Goal: Task Accomplishment & Management: Use online tool/utility

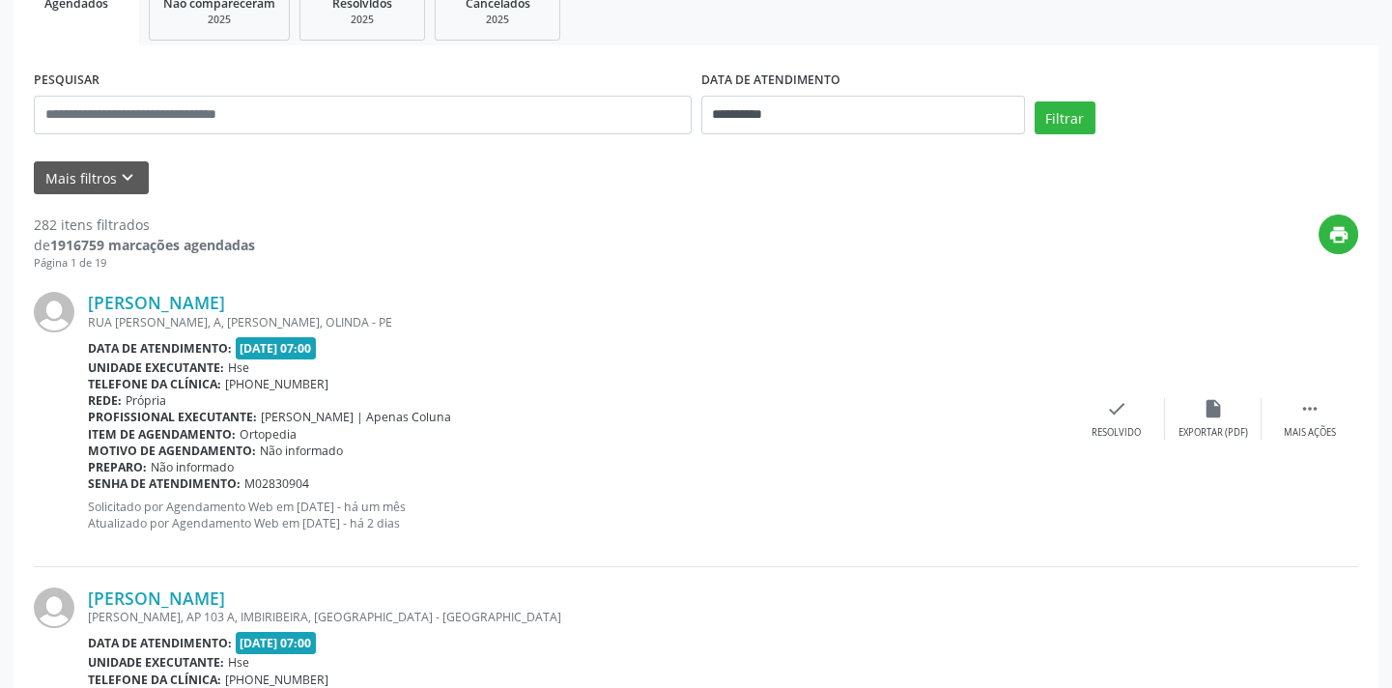
scroll to position [351, 0]
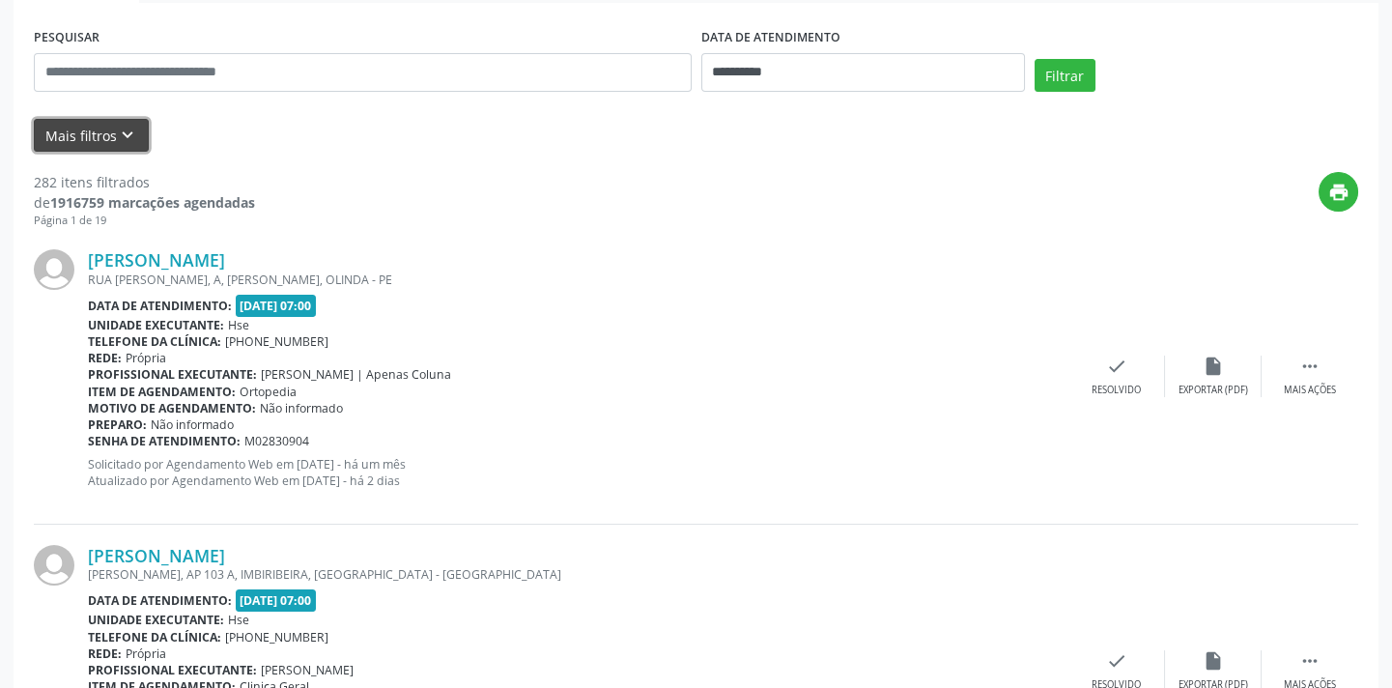
click at [105, 130] on button "Mais filtros keyboard_arrow_down" at bounding box center [91, 136] width 115 height 34
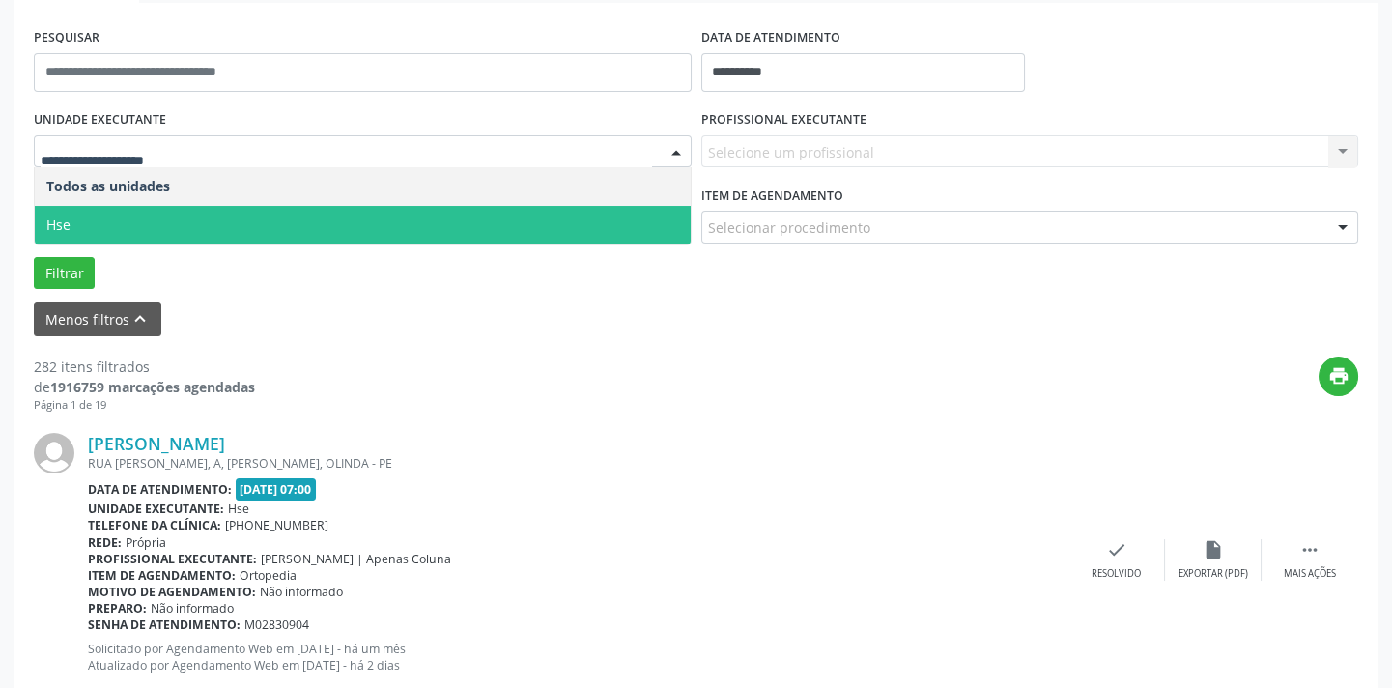
click at [247, 212] on span "Hse" at bounding box center [363, 225] width 656 height 39
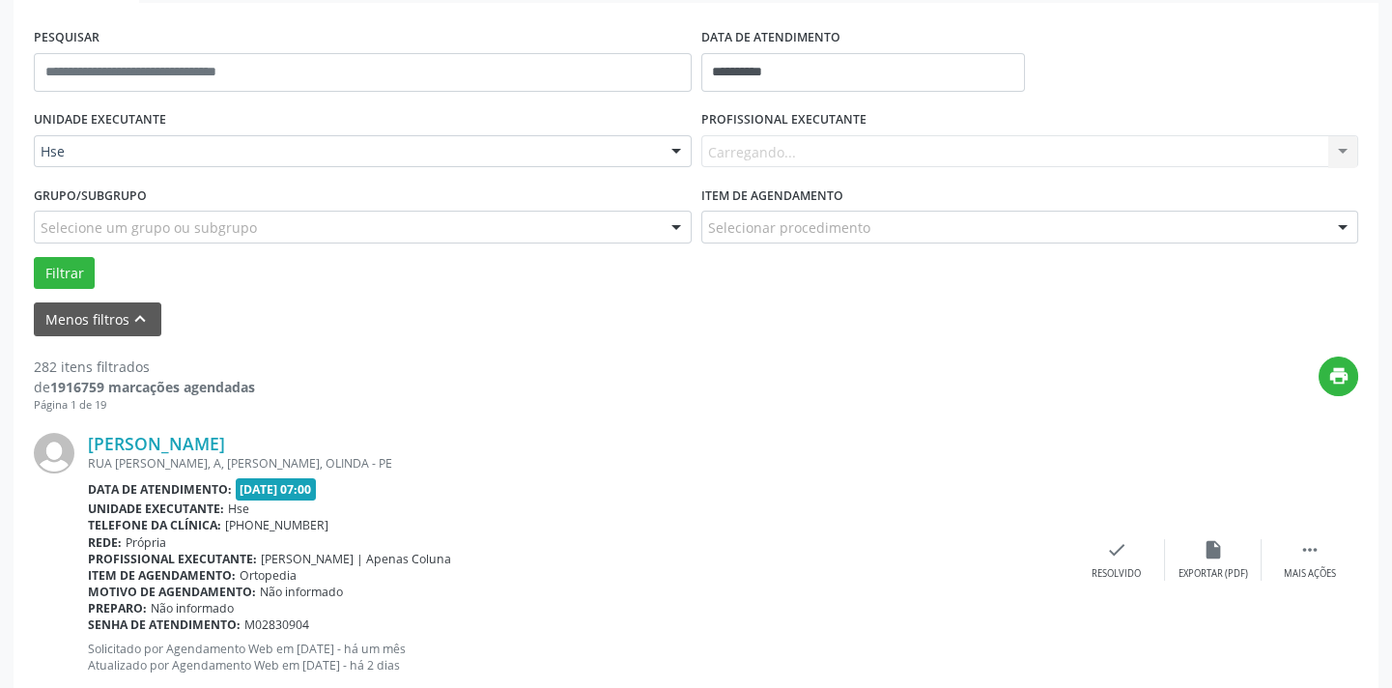
click at [903, 154] on div "Carregando... Nenhum resultado encontrado para: " " Não há nenhuma opção para s…" at bounding box center [1031, 151] width 658 height 33
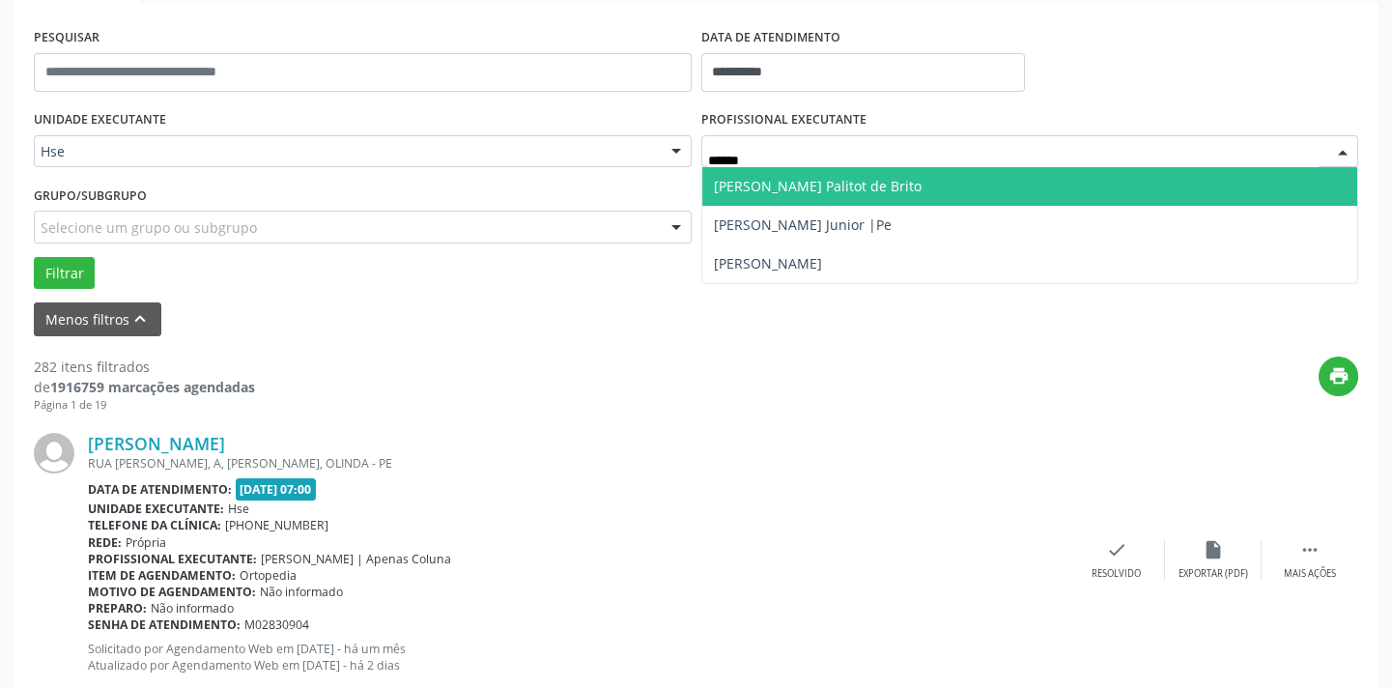
type input "*******"
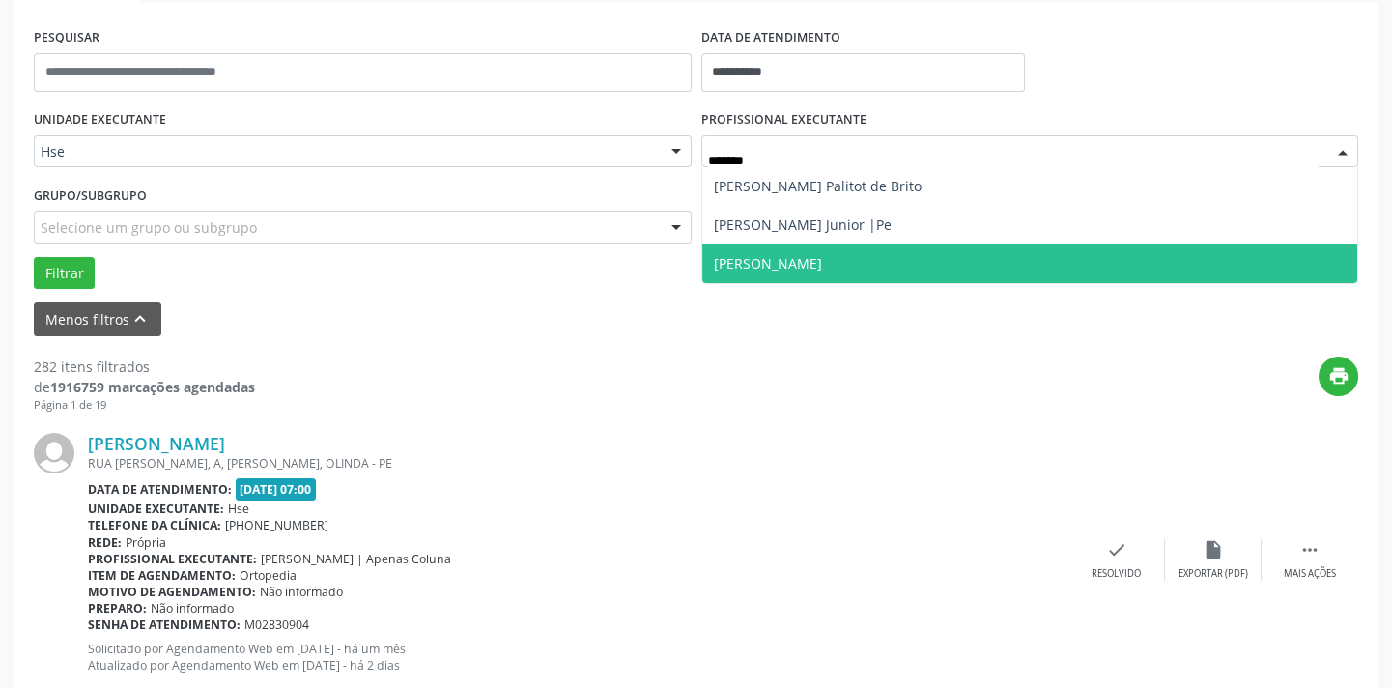
click at [822, 257] on span "[PERSON_NAME]" at bounding box center [768, 263] width 108 height 18
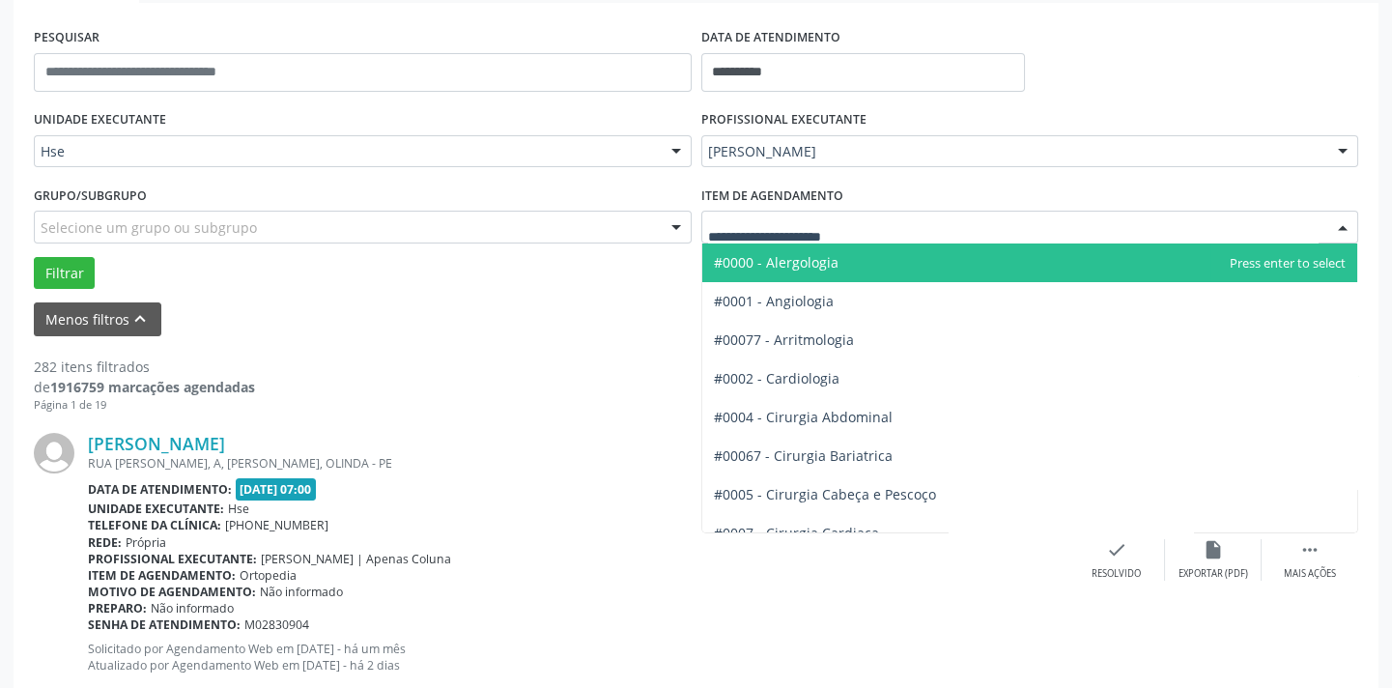
type input "*"
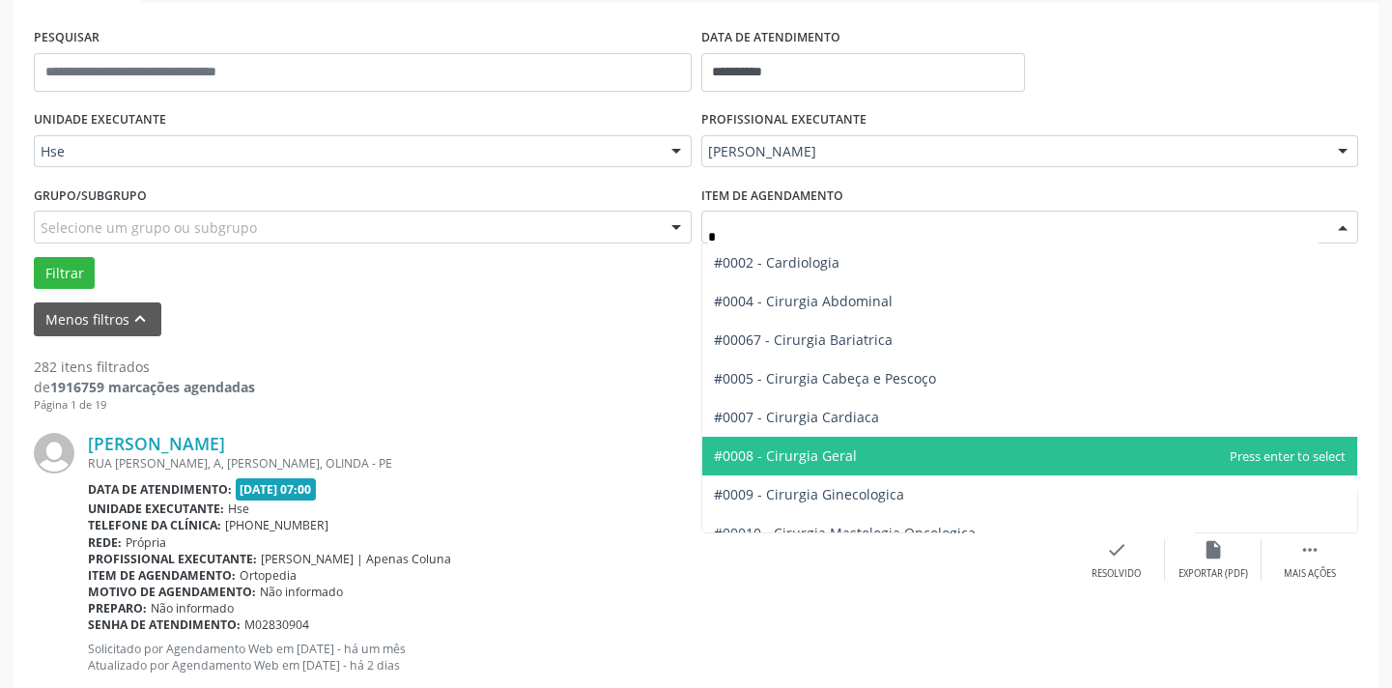
click at [795, 446] on span "#0008 - Cirurgia Geral" at bounding box center [785, 455] width 143 height 18
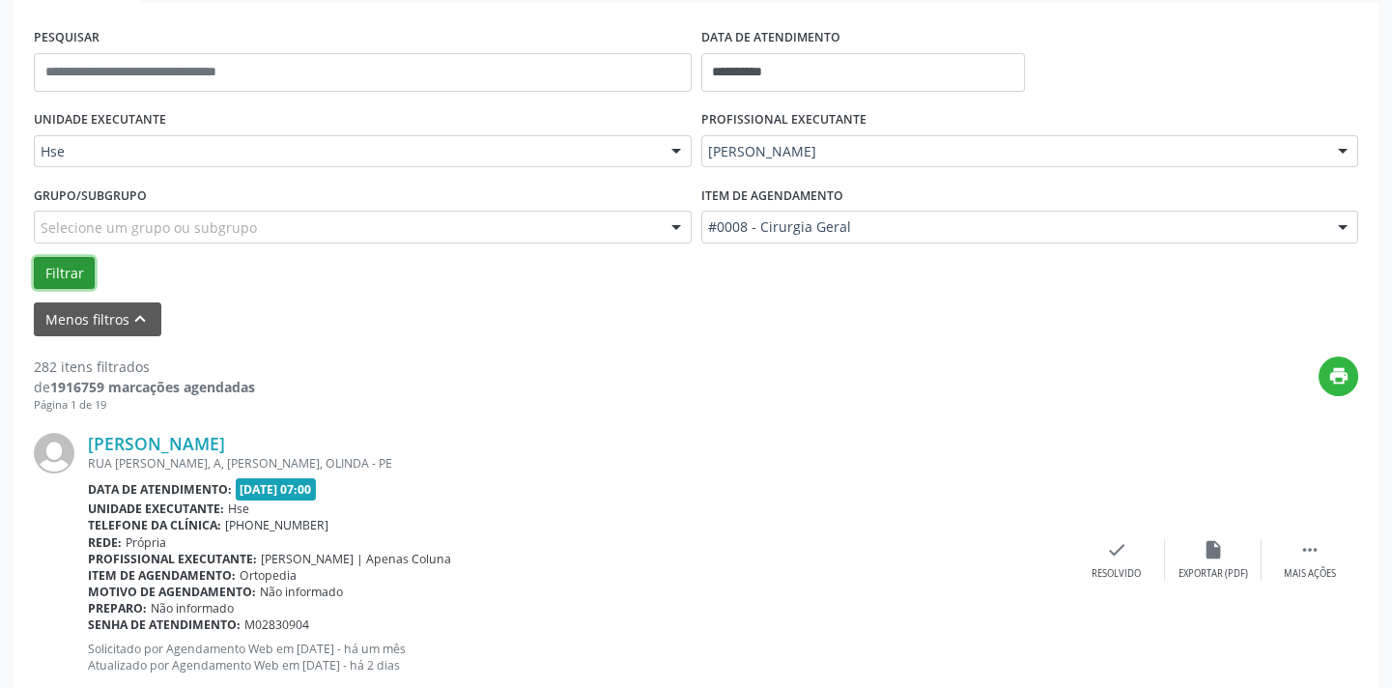
click at [75, 266] on button "Filtrar" at bounding box center [64, 273] width 61 height 33
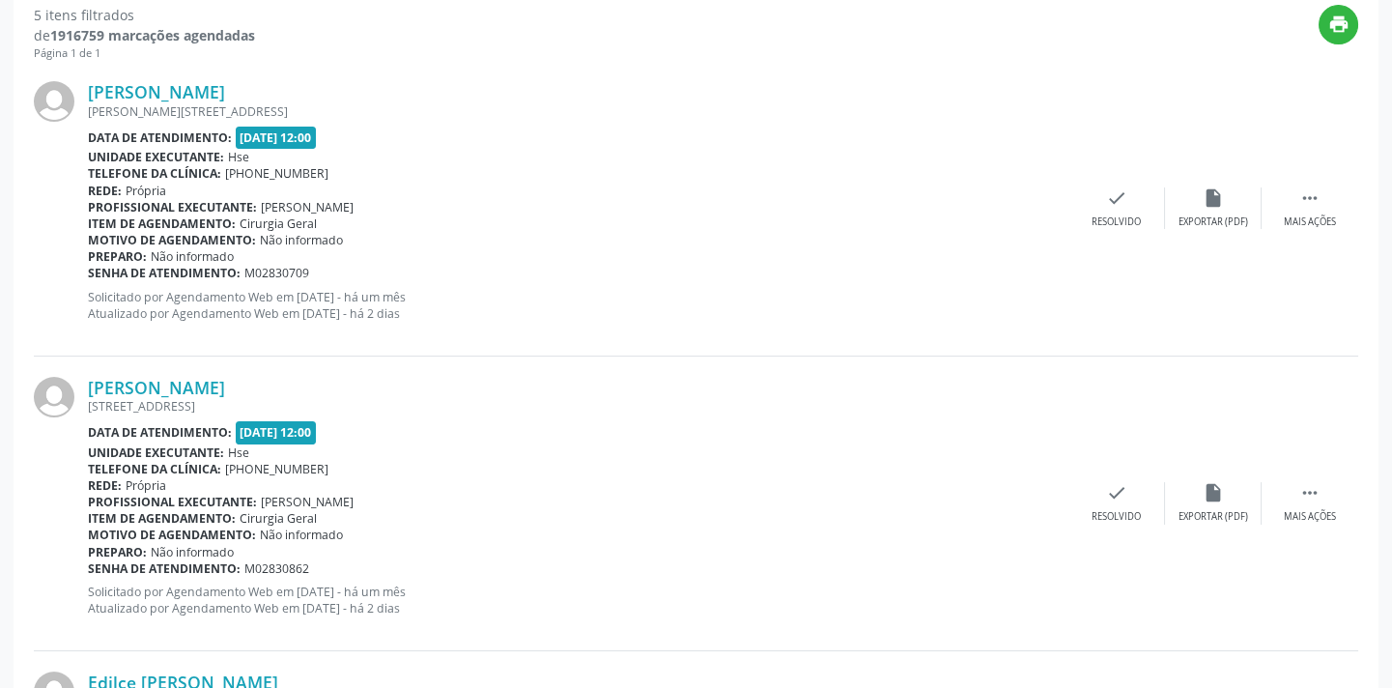
scroll to position [1582, 0]
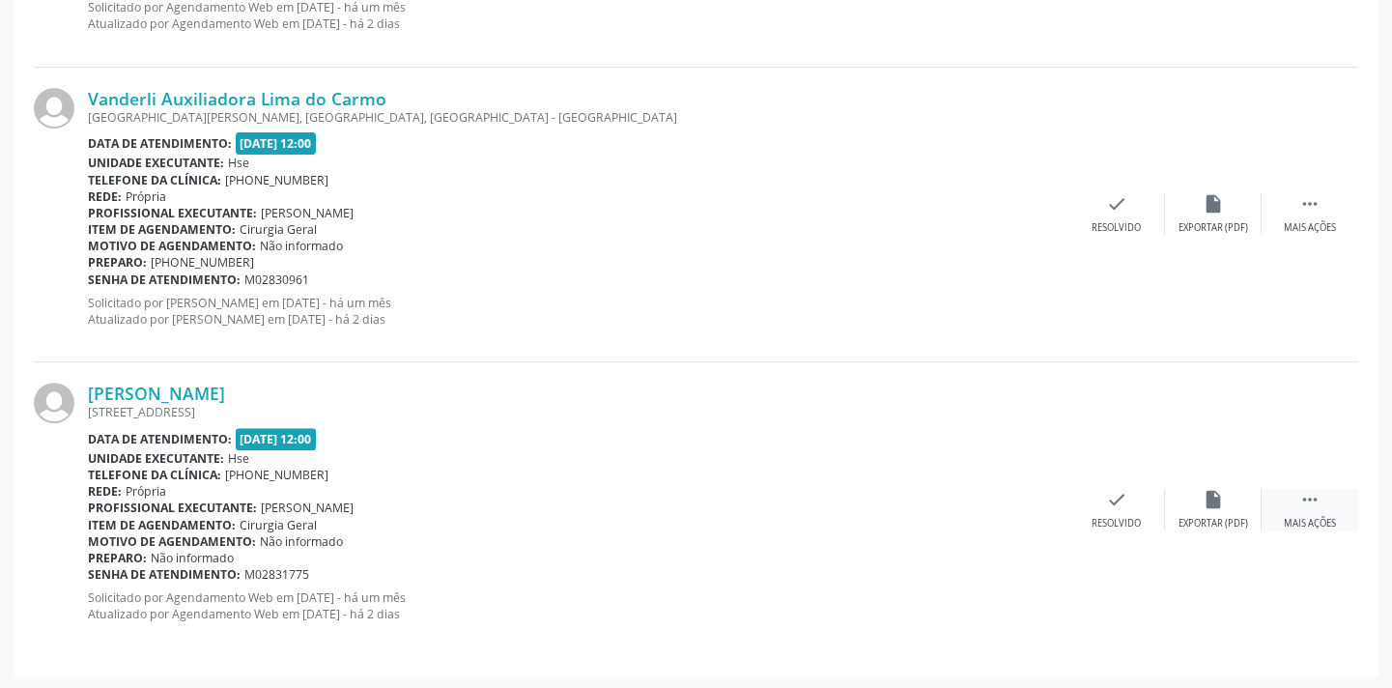
drag, startPoint x: 1330, startPoint y: 508, endPoint x: 1306, endPoint y: 499, distance: 25.1
click at [1330, 507] on div " Mais ações" at bounding box center [1310, 510] width 97 height 42
click at [1234, 495] on div "alarm_off Não compareceu" at bounding box center [1213, 510] width 97 height 42
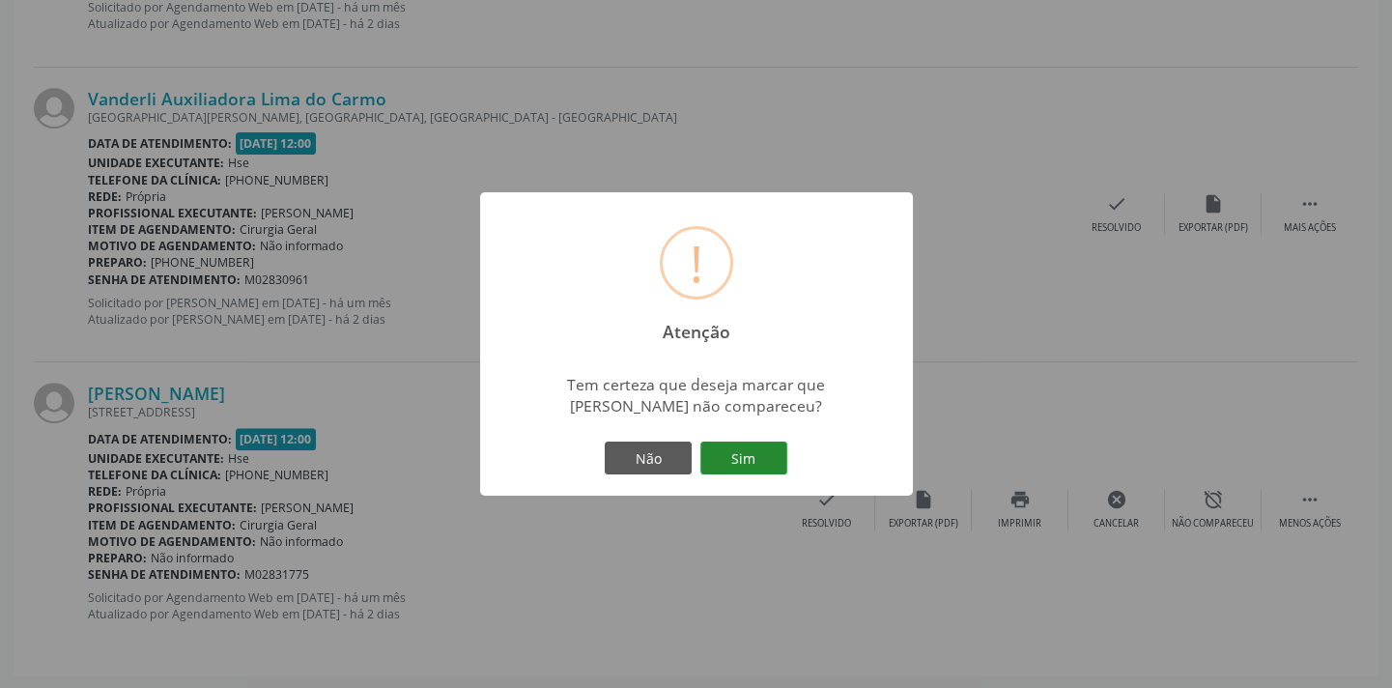
click at [746, 469] on button "Sim" at bounding box center [744, 458] width 87 height 33
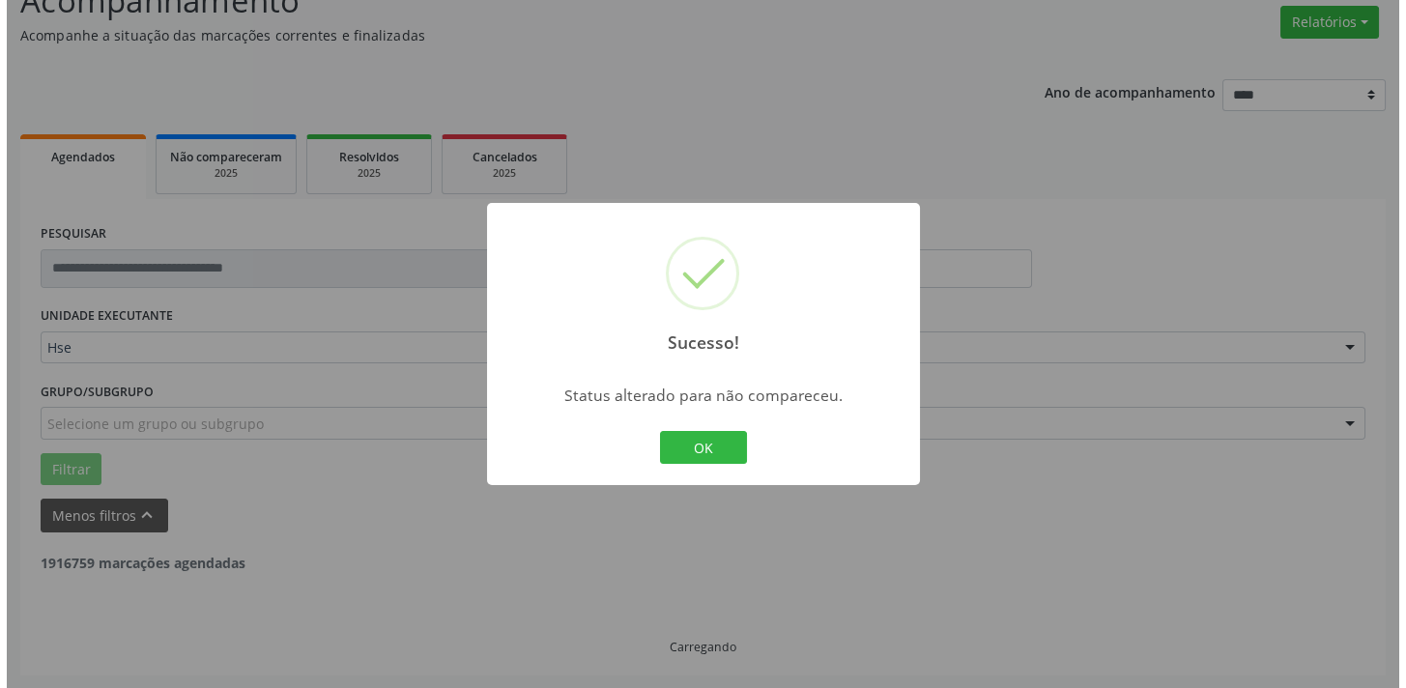
scroll to position [1286, 0]
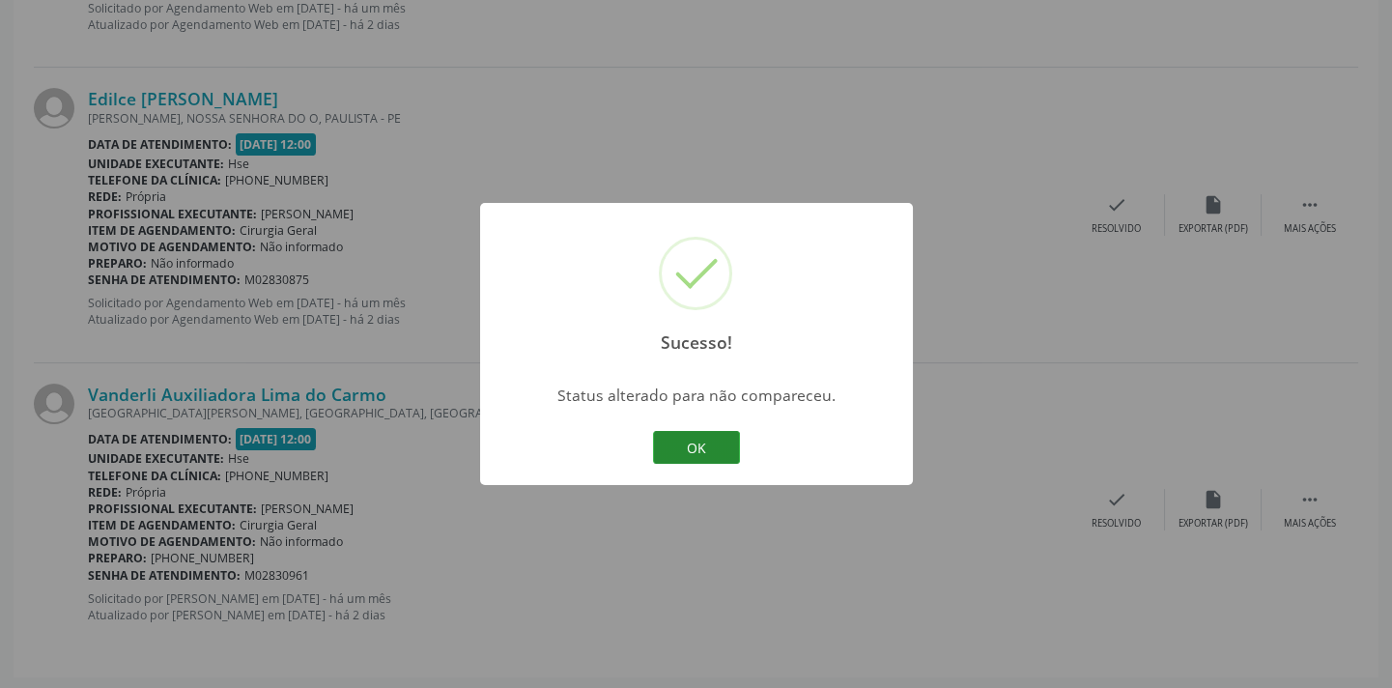
click at [724, 433] on button "OK" at bounding box center [696, 447] width 87 height 33
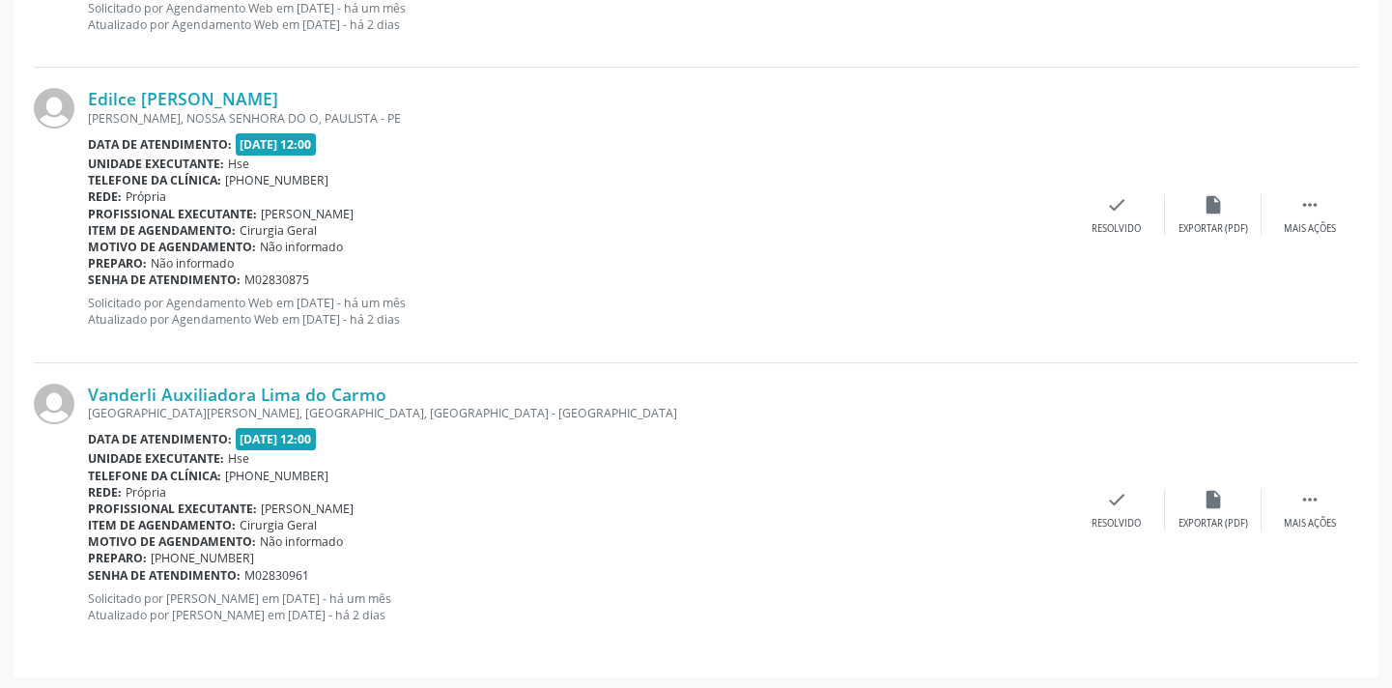
click at [1121, 530] on div "Vanderli Auxiliadora Lima do Carmo [GEOGRAPHIC_DATA][PERSON_NAME], [GEOGRAPHIC_…" at bounding box center [696, 510] width 1325 height 294
click at [1120, 489] on icon "check" at bounding box center [1116, 499] width 21 height 21
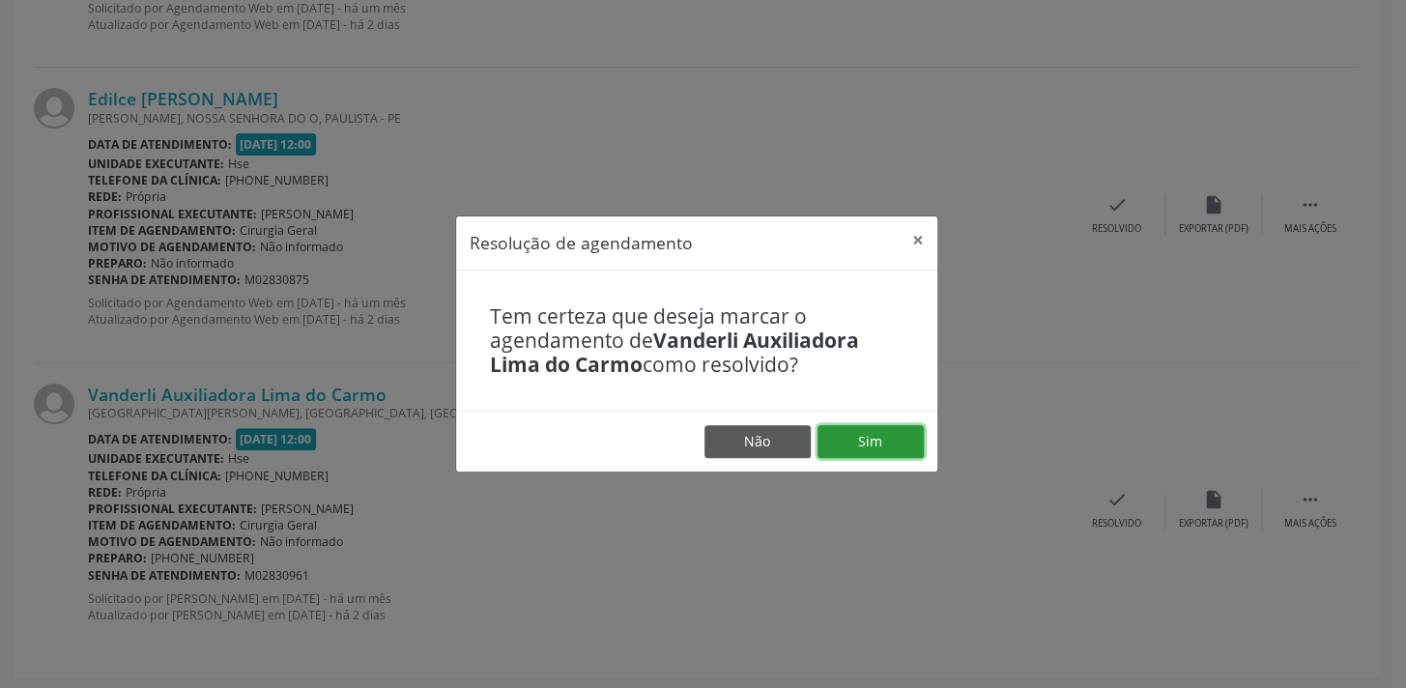
click at [849, 450] on button "Sim" at bounding box center [870, 441] width 106 height 33
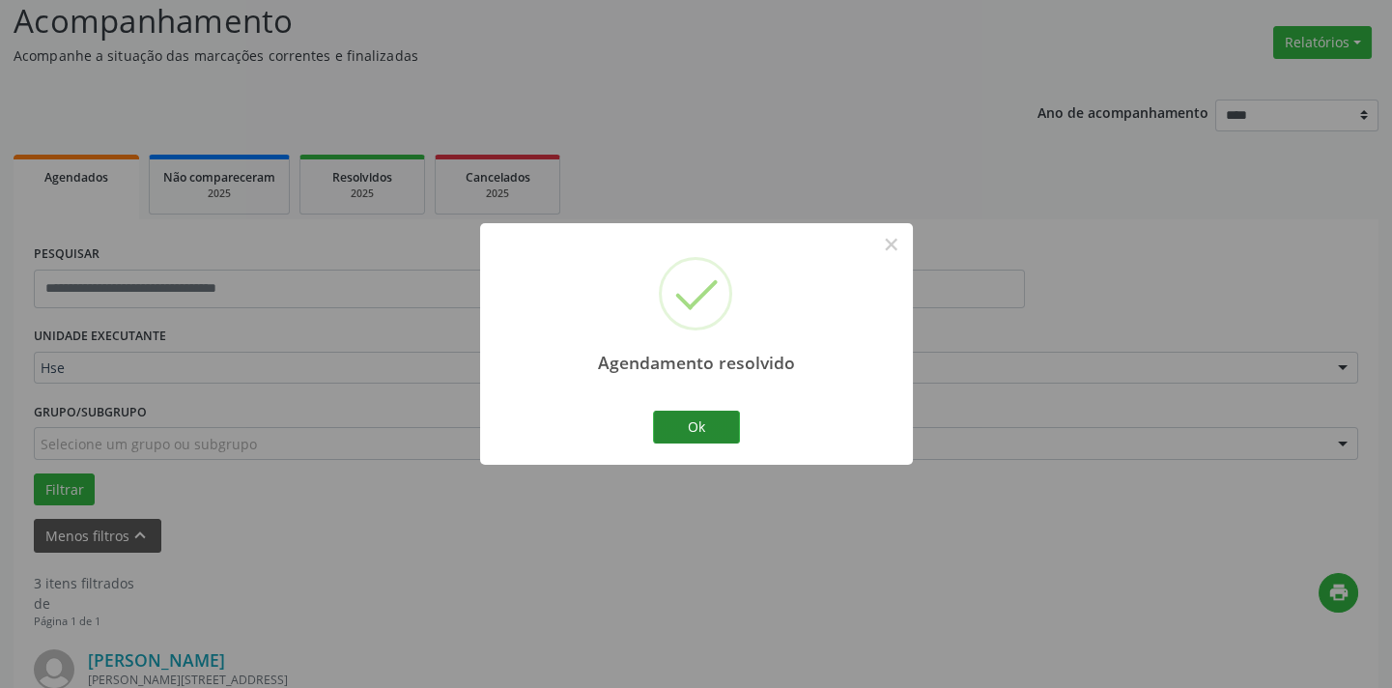
scroll to position [992, 0]
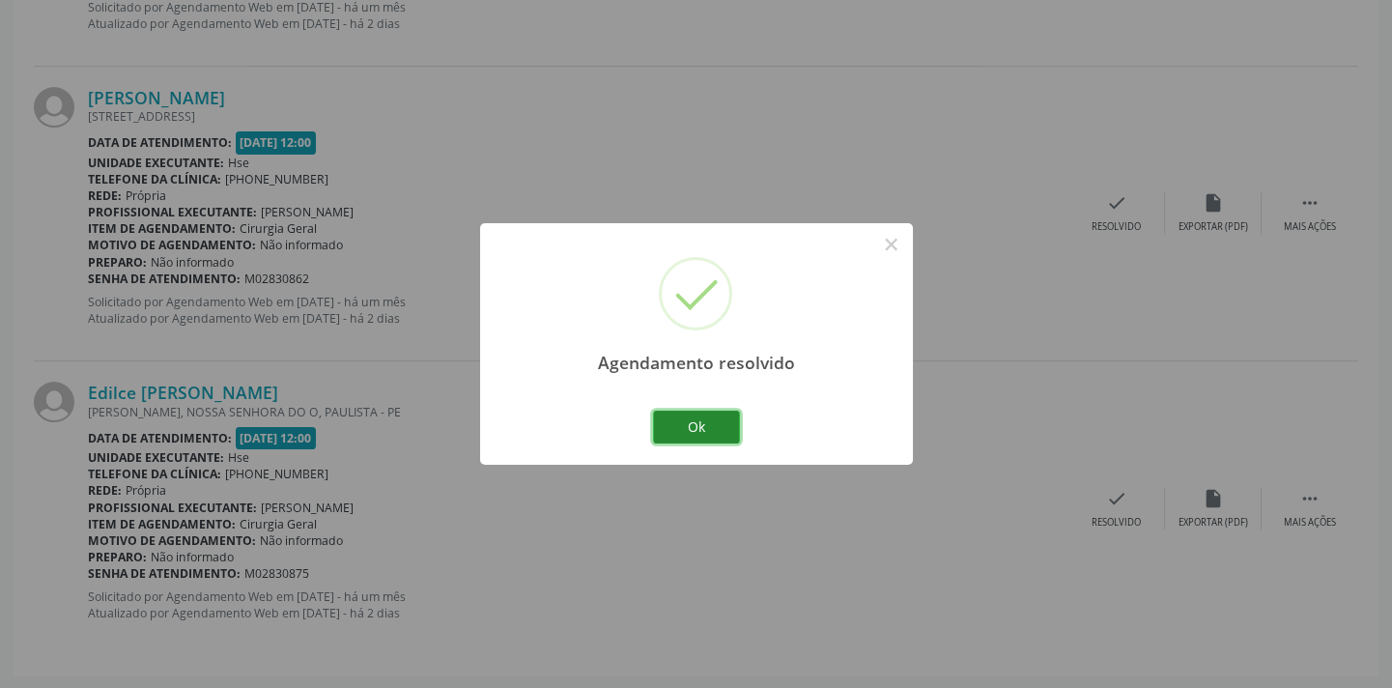
click at [731, 438] on button "Ok" at bounding box center [696, 427] width 87 height 33
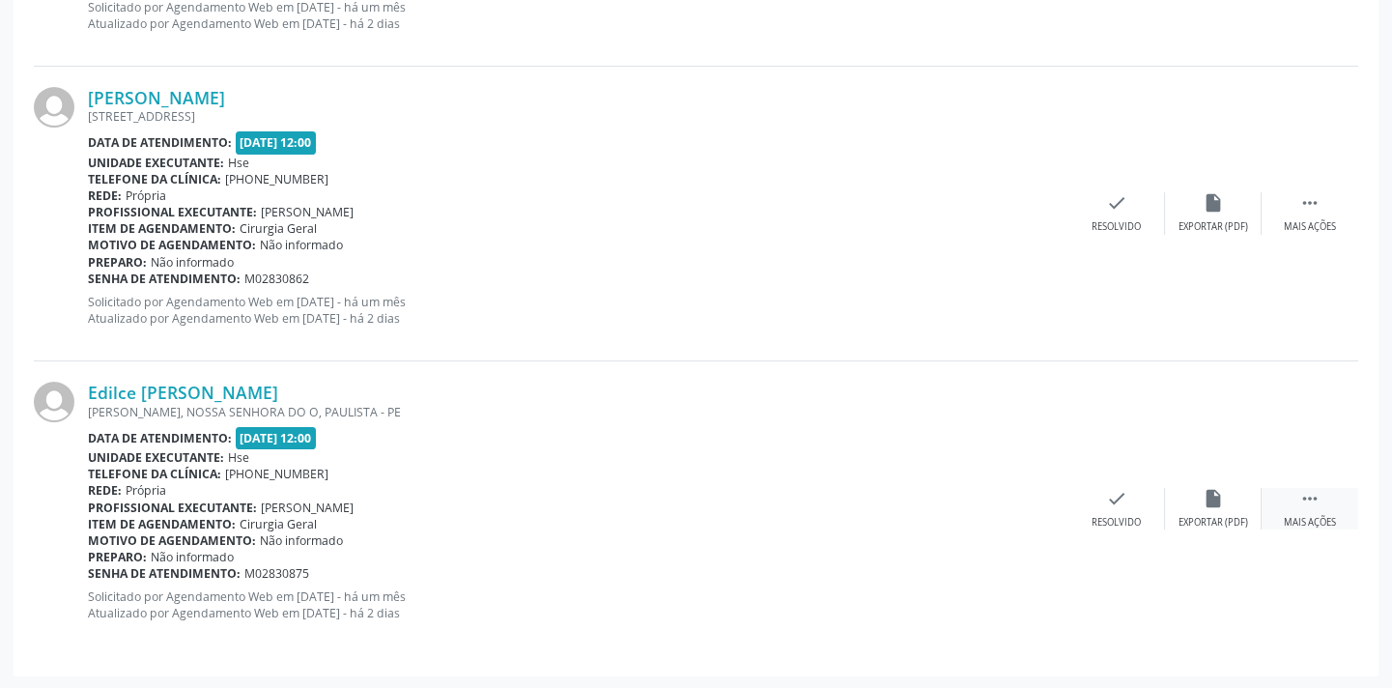
click at [1294, 498] on div " Mais ações" at bounding box center [1310, 509] width 97 height 42
click at [1217, 492] on icon "alarm_off" at bounding box center [1213, 498] width 21 height 21
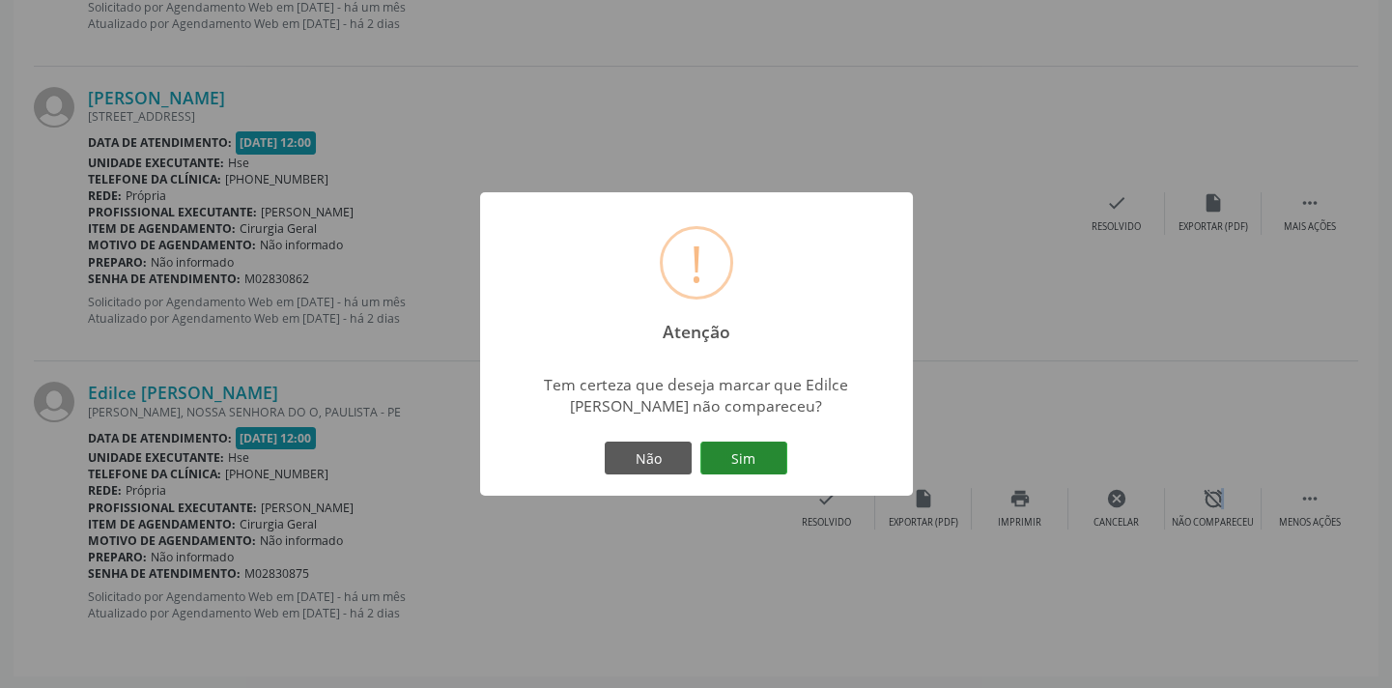
click at [746, 457] on button "Sim" at bounding box center [744, 458] width 87 height 33
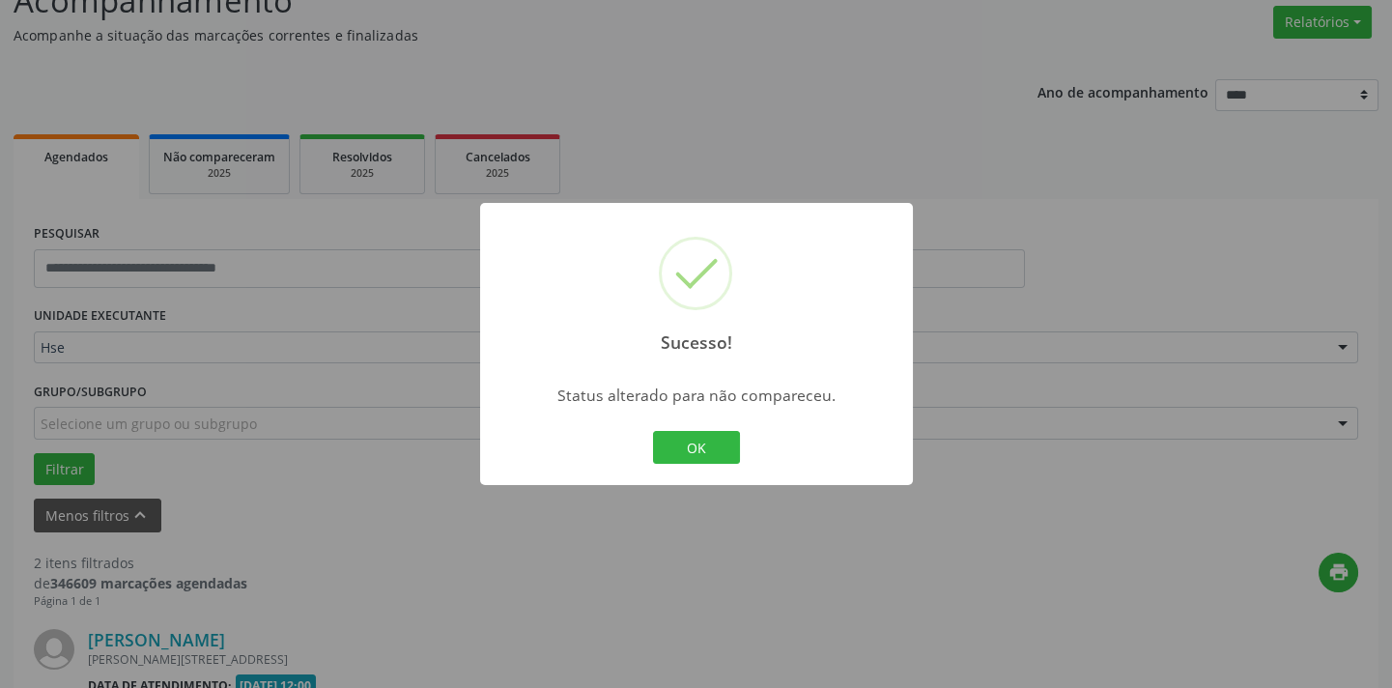
scroll to position [697, 0]
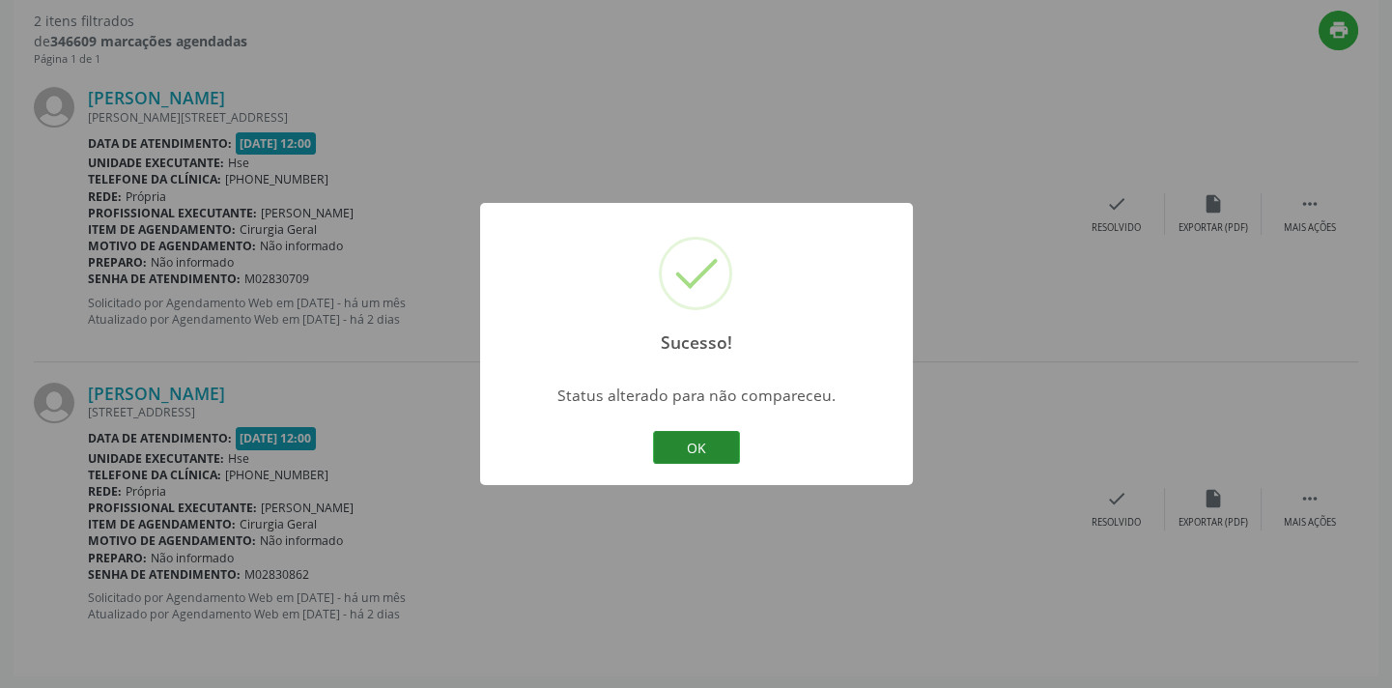
click at [705, 449] on button "OK" at bounding box center [696, 447] width 87 height 33
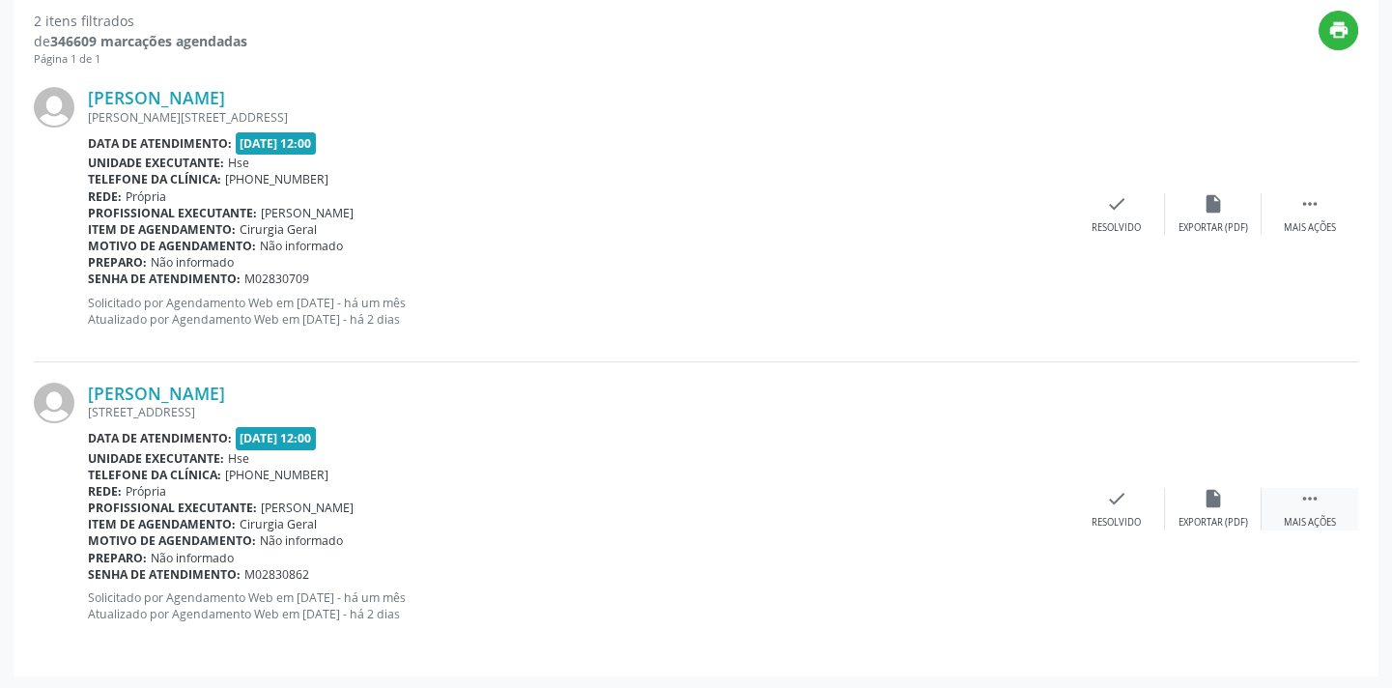
click at [1298, 503] on div " Mais ações" at bounding box center [1310, 509] width 97 height 42
click at [1238, 502] on div "alarm_off Não compareceu" at bounding box center [1213, 509] width 97 height 42
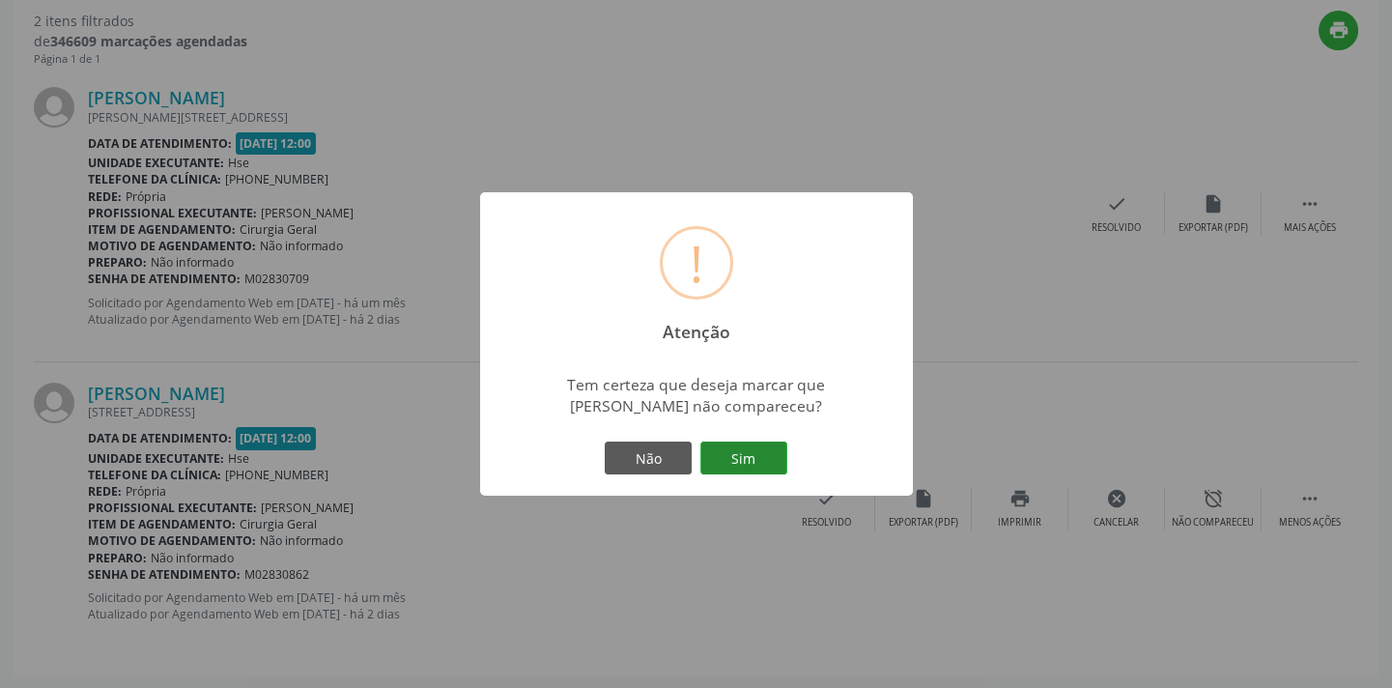
click at [746, 453] on button "Sim" at bounding box center [744, 458] width 87 height 33
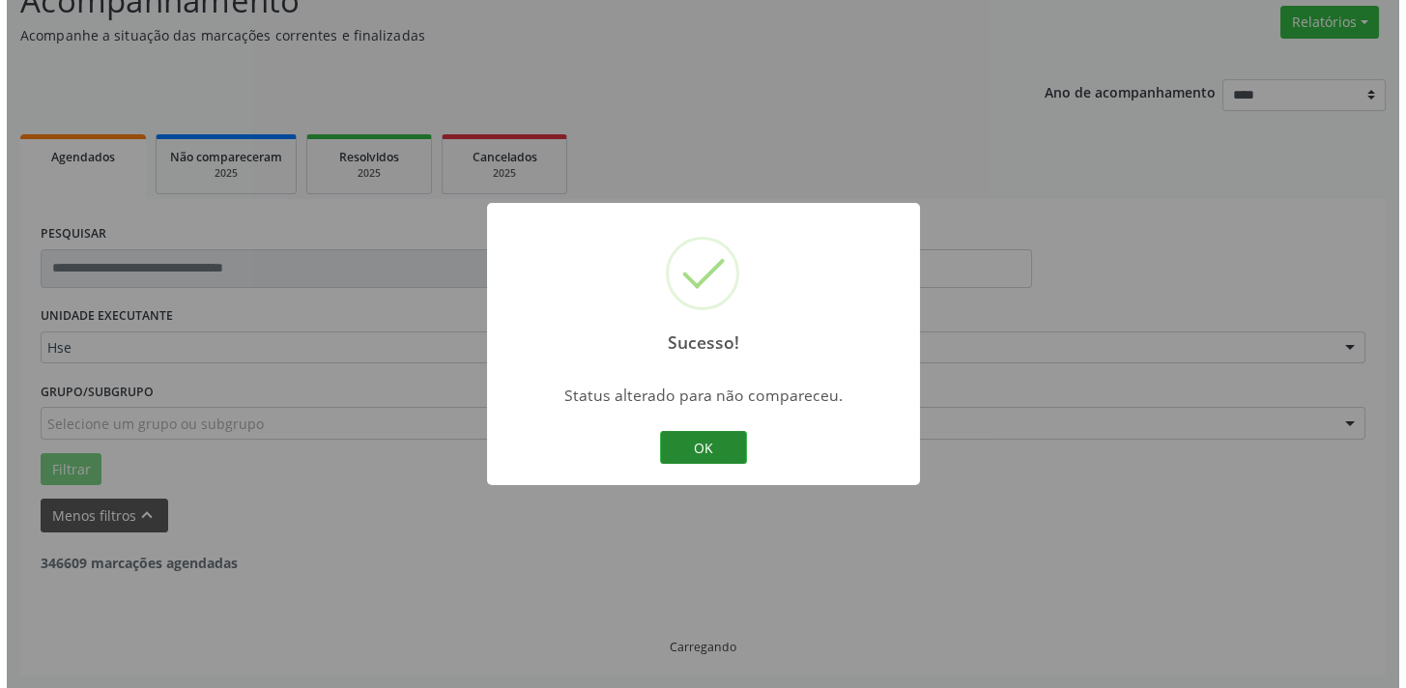
scroll to position [403, 0]
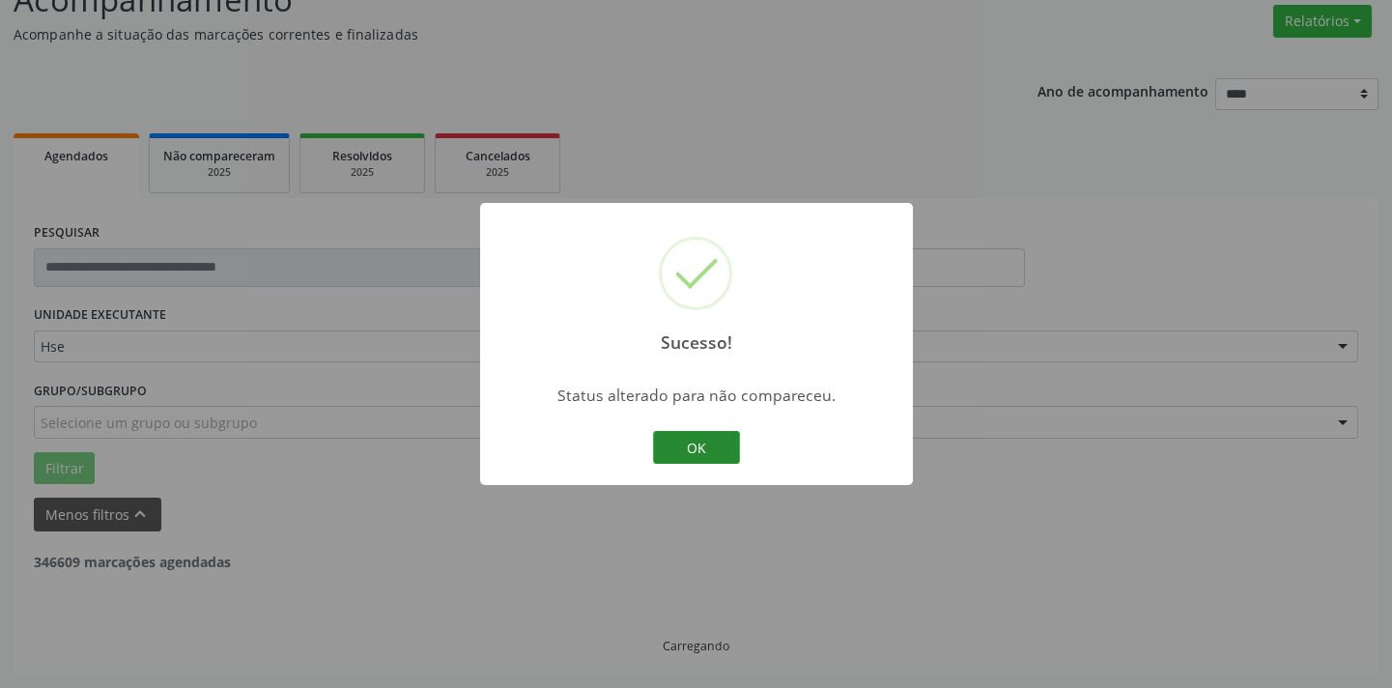
click at [665, 444] on button "OK" at bounding box center [696, 447] width 87 height 33
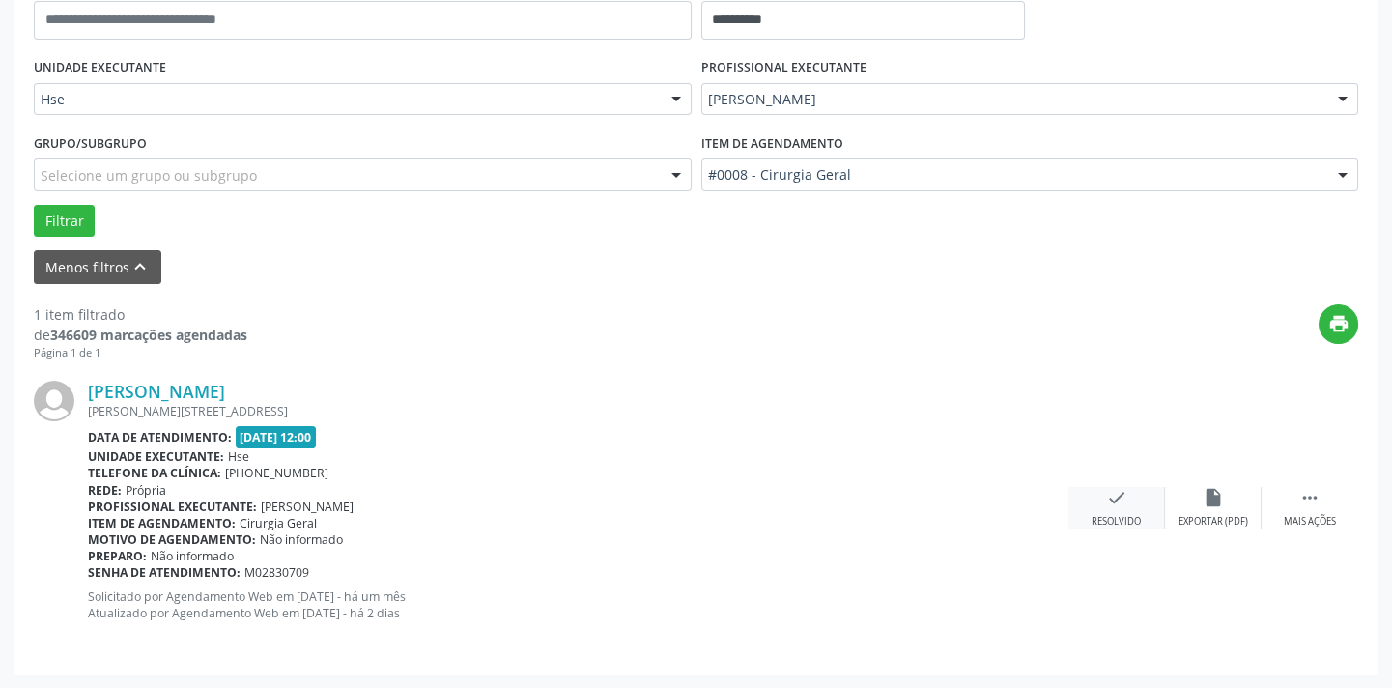
click at [1114, 511] on div "check Resolvido" at bounding box center [1117, 508] width 97 height 42
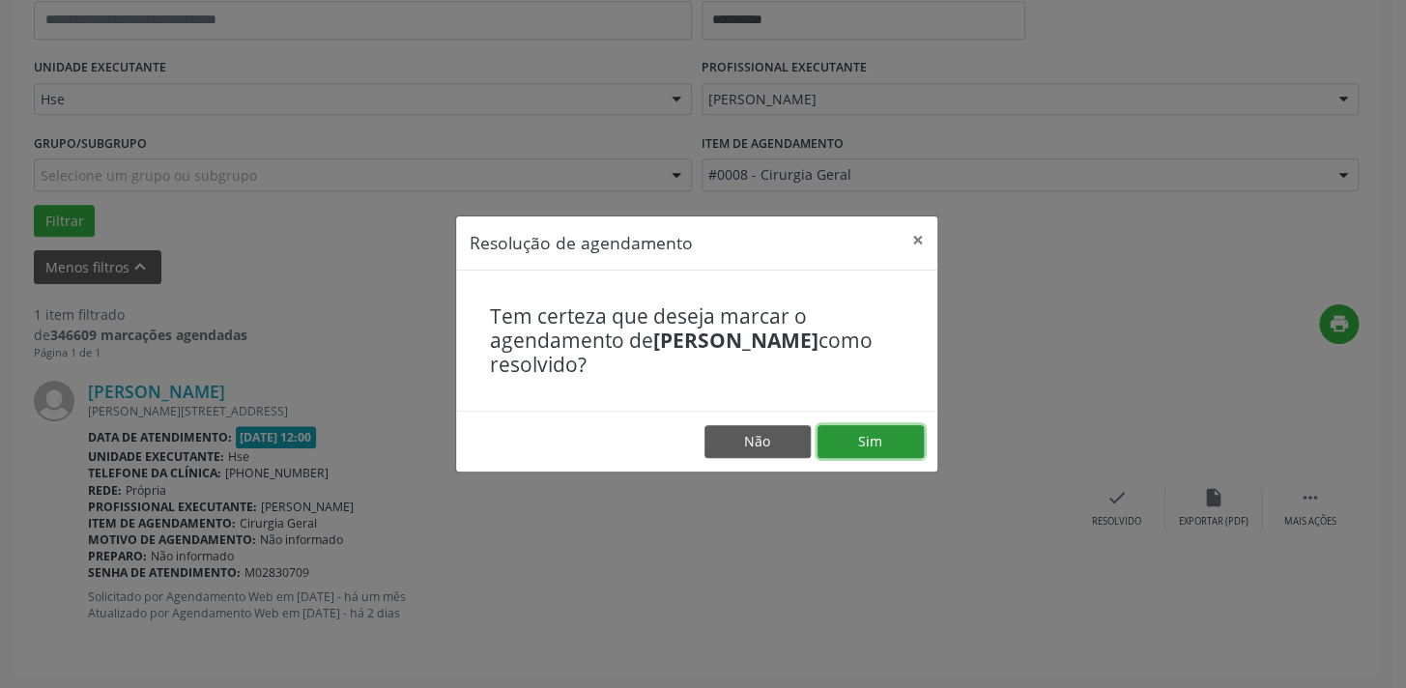
click at [878, 432] on button "Sim" at bounding box center [870, 441] width 106 height 33
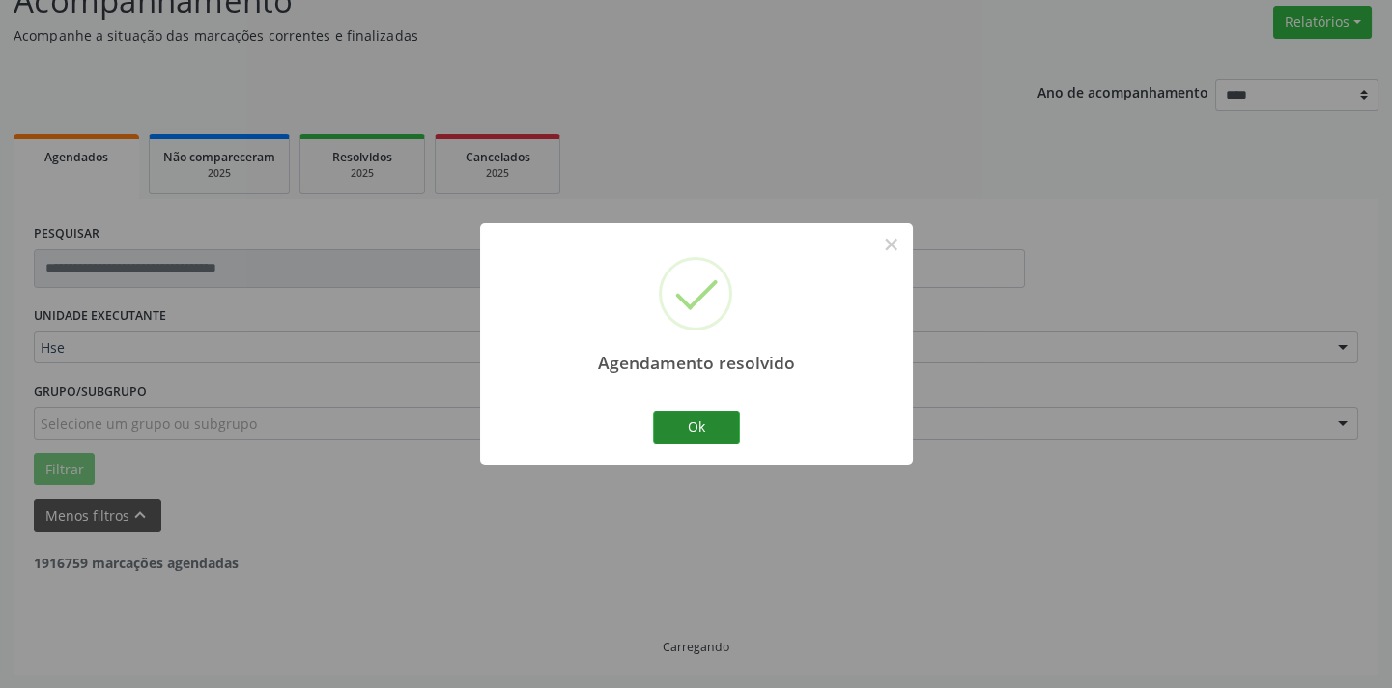
scroll to position [92, 0]
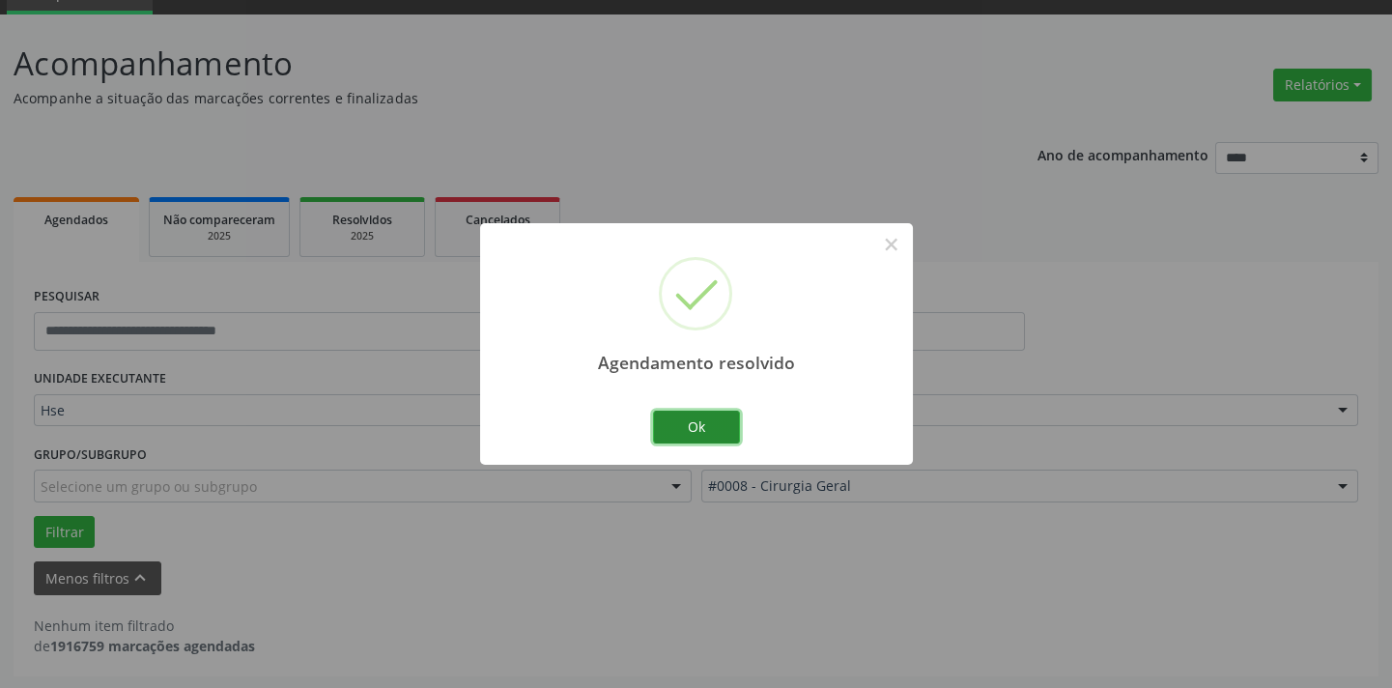
click at [703, 418] on button "Ok" at bounding box center [696, 427] width 87 height 33
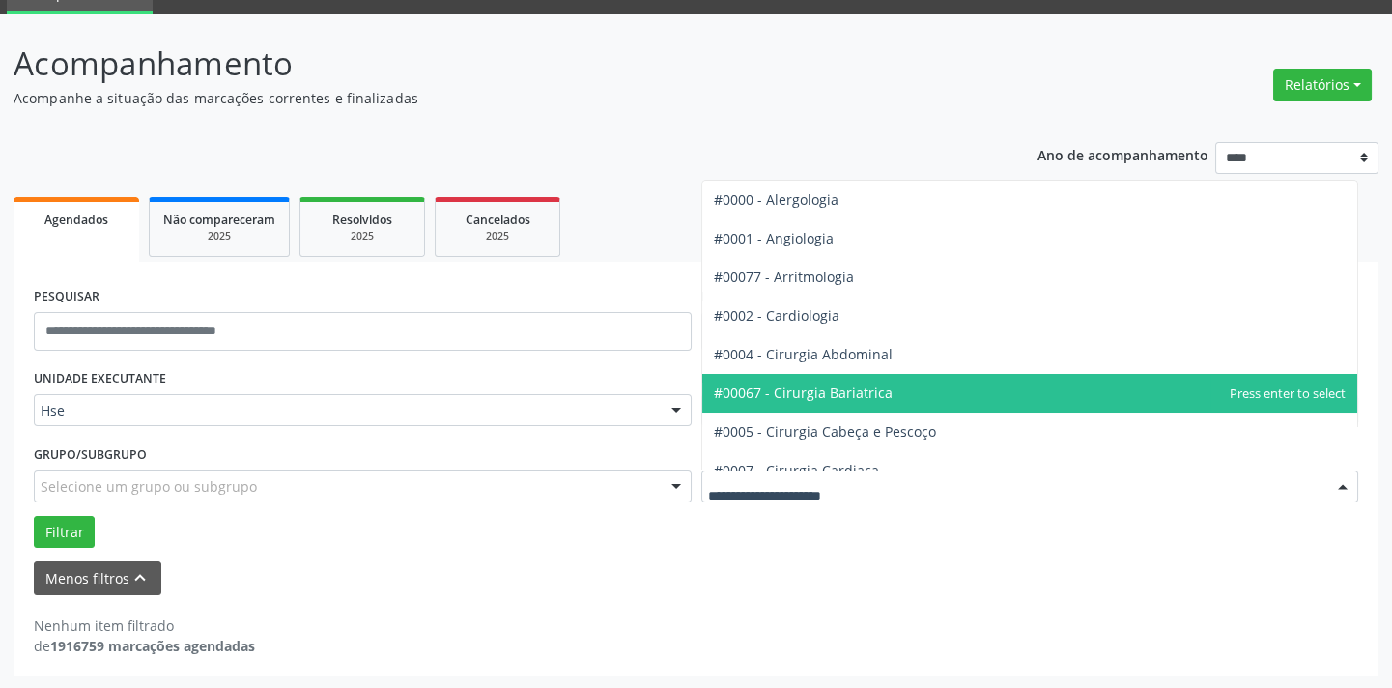
click at [831, 386] on span "#00067 - Cirurgia Bariatrica" at bounding box center [803, 393] width 179 height 18
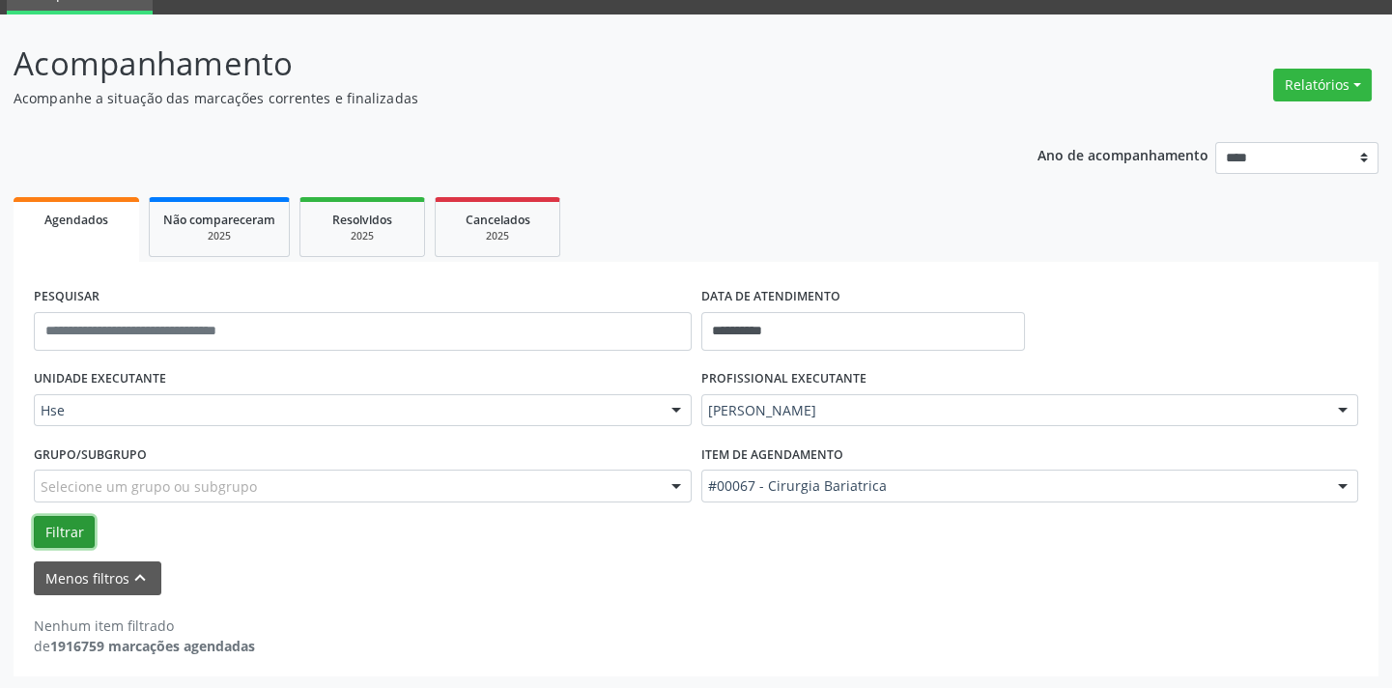
click at [80, 536] on button "Filtrar" at bounding box center [64, 532] width 61 height 33
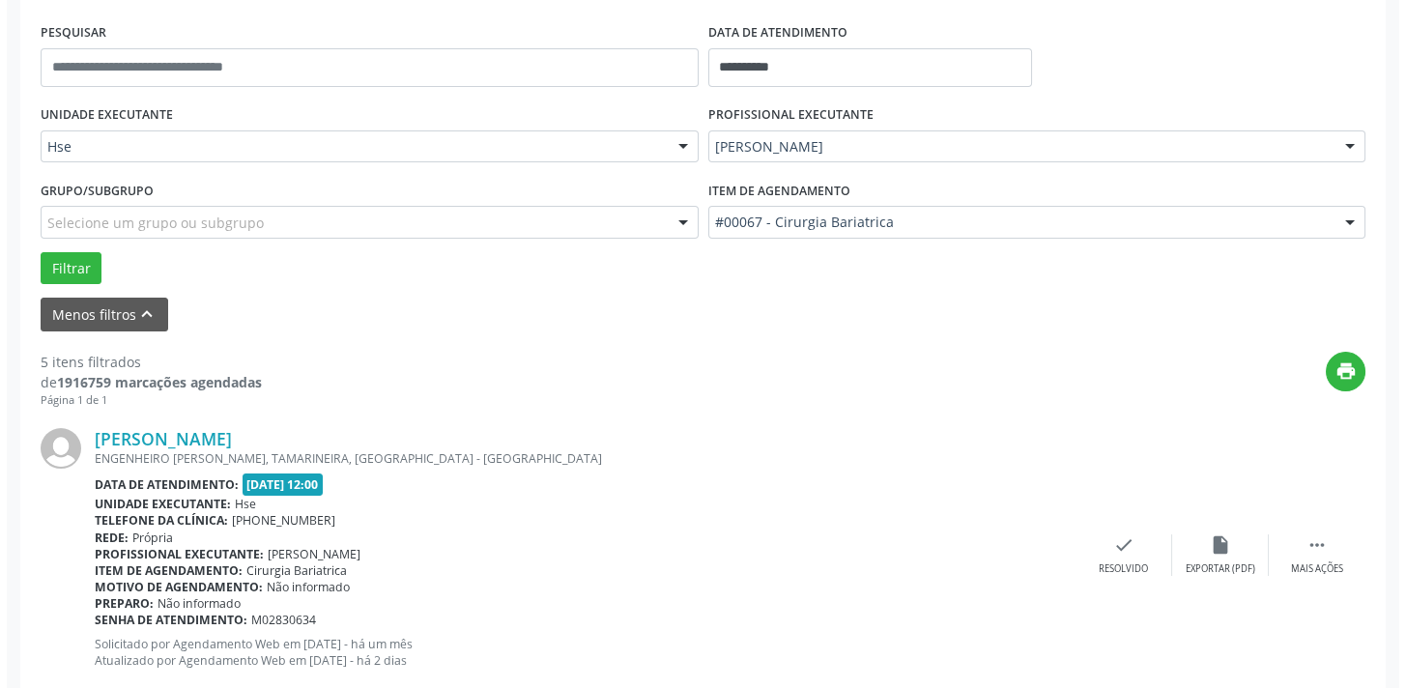
scroll to position [1582, 0]
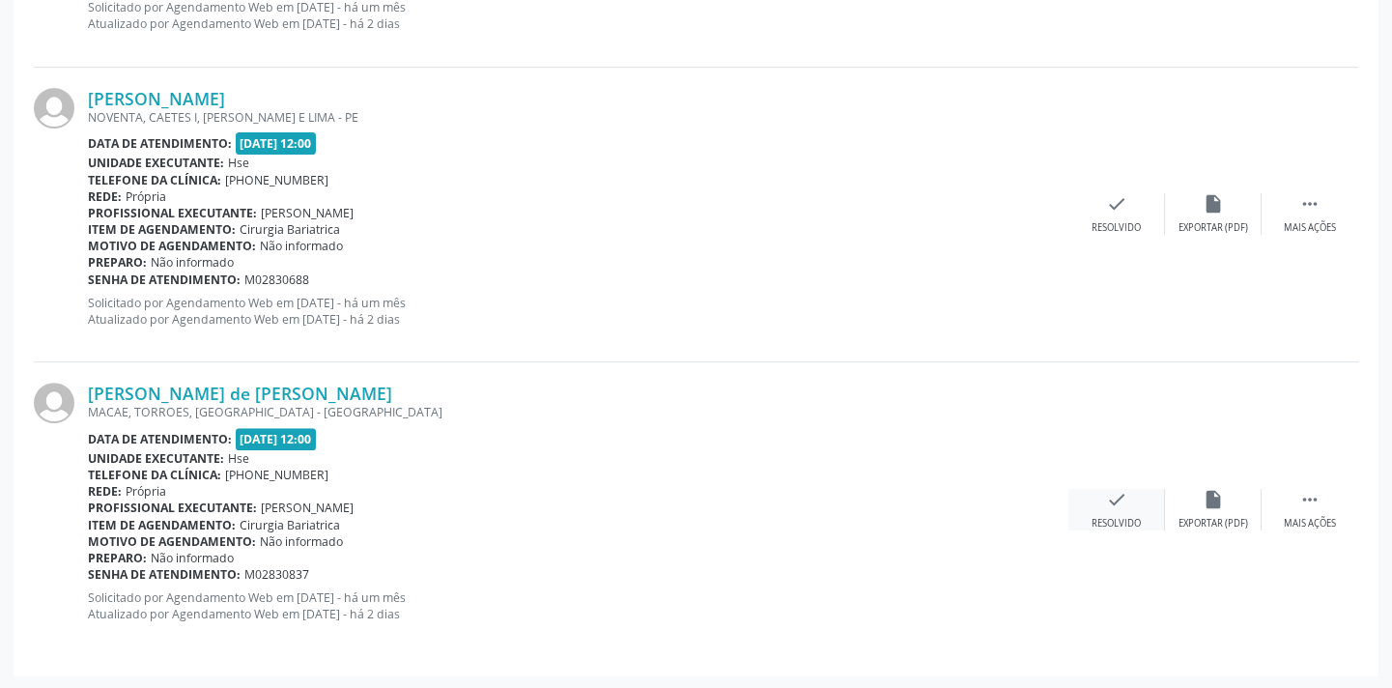
click at [1103, 507] on div "check Resolvido" at bounding box center [1117, 510] width 97 height 42
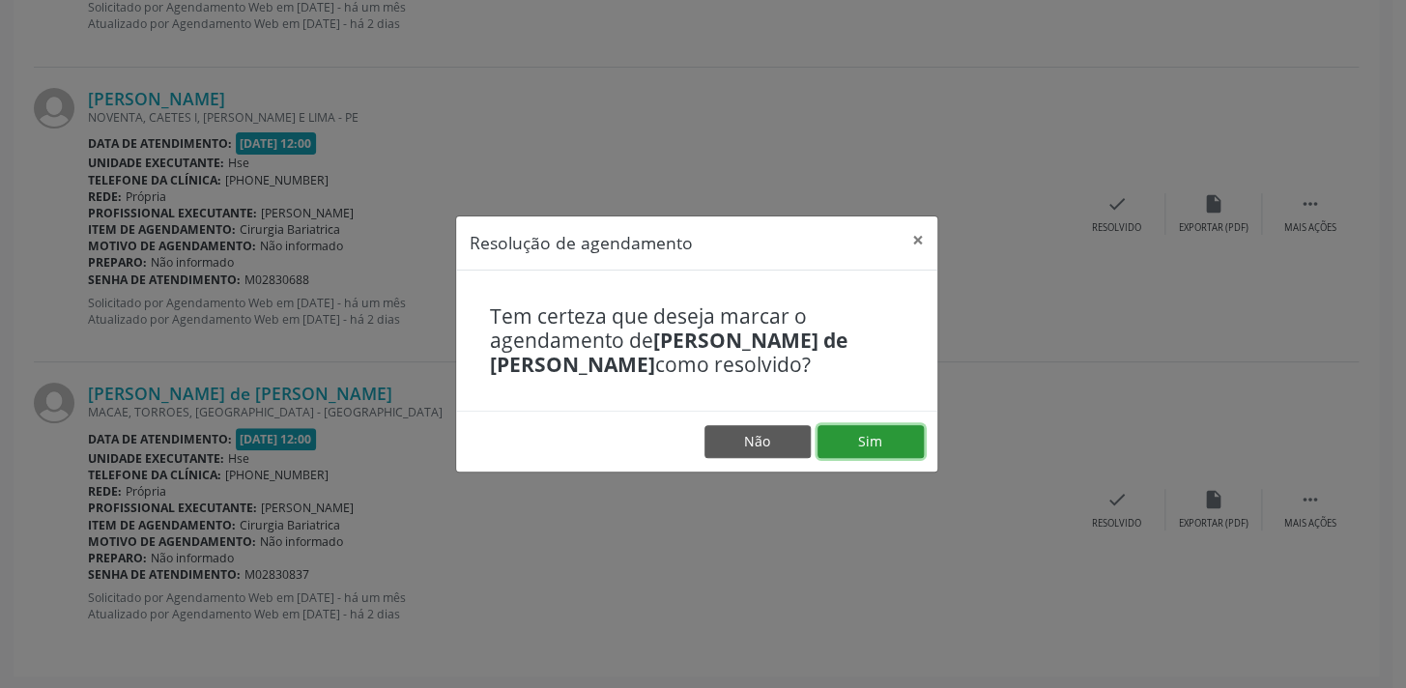
click at [902, 445] on button "Sim" at bounding box center [870, 441] width 106 height 33
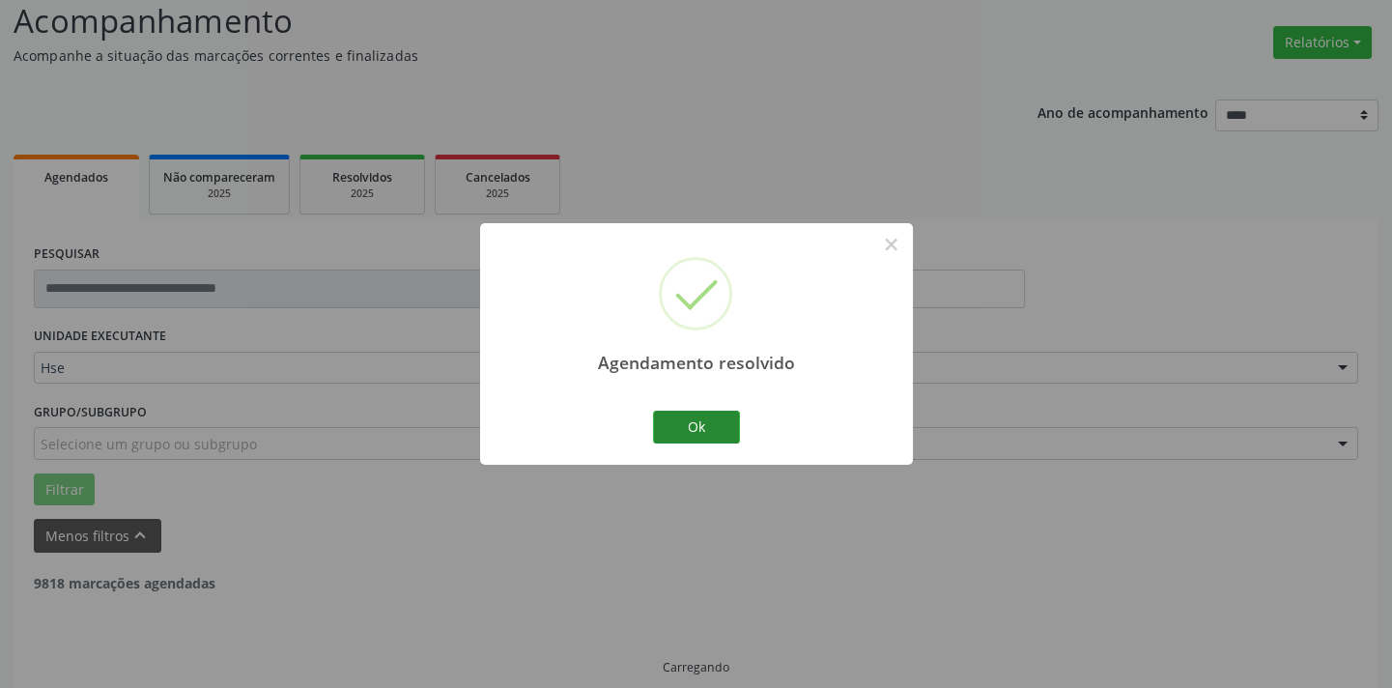
scroll to position [1286, 0]
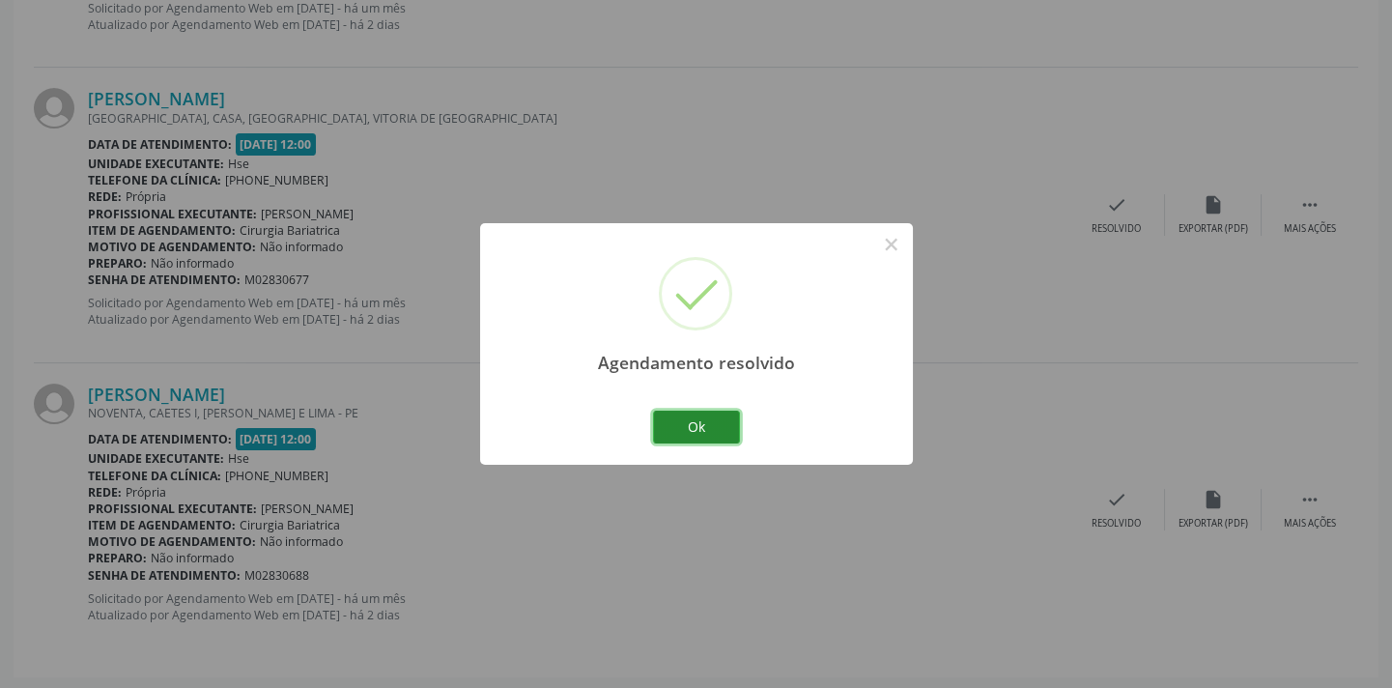
click at [716, 426] on button "Ok" at bounding box center [696, 427] width 87 height 33
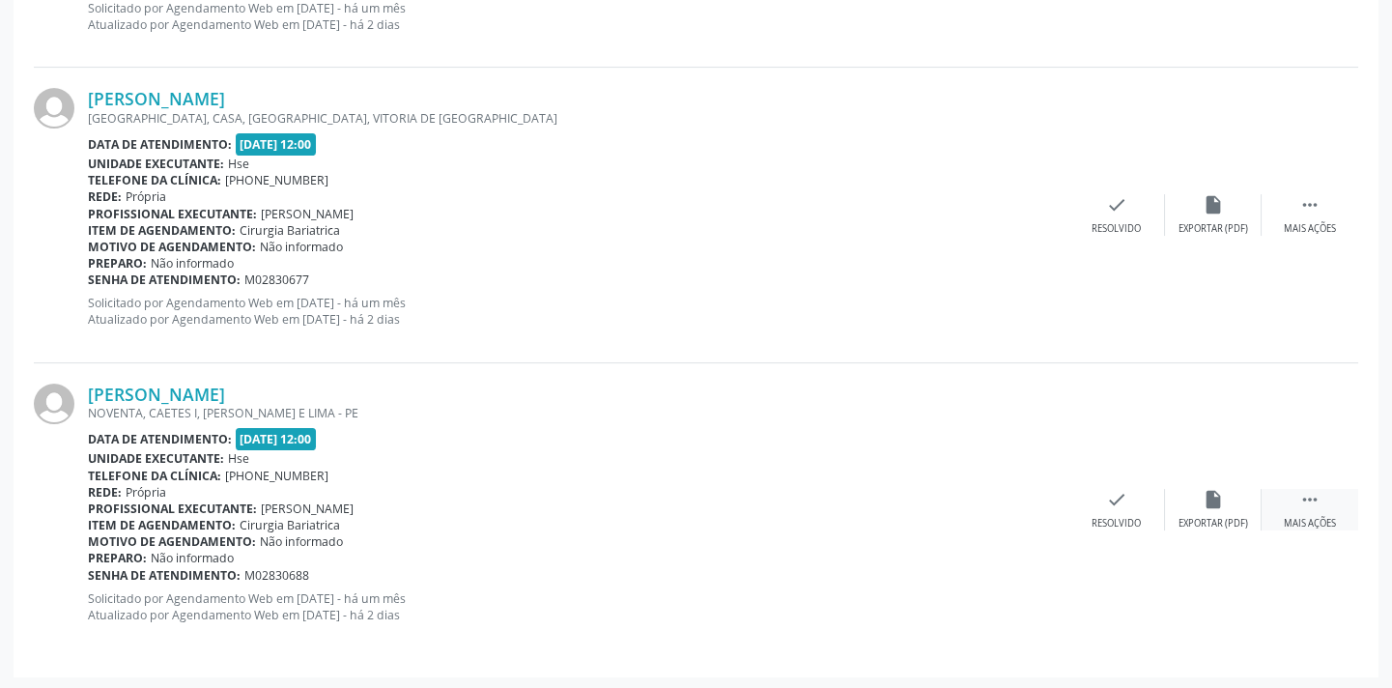
click at [1306, 512] on div " Mais ações" at bounding box center [1310, 510] width 97 height 42
click at [1195, 490] on div "alarm_off Não compareceu" at bounding box center [1213, 510] width 97 height 42
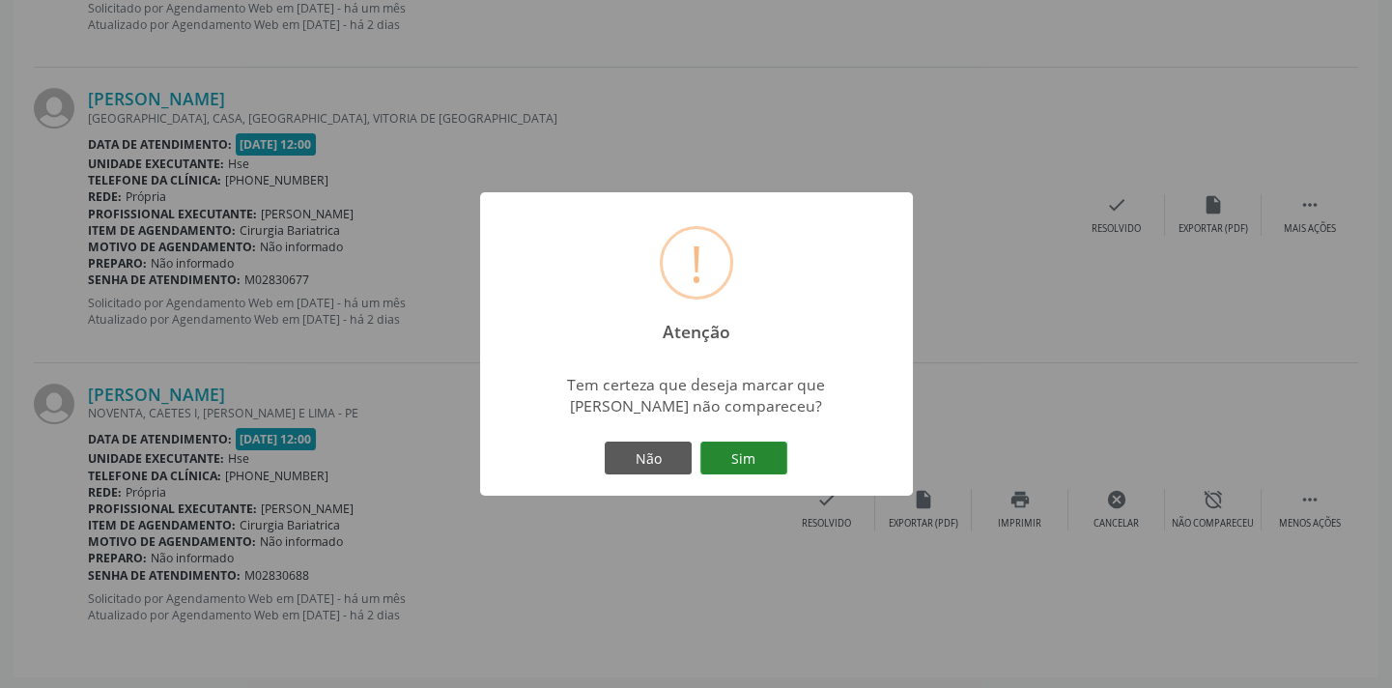
click at [720, 444] on button "Sim" at bounding box center [744, 458] width 87 height 33
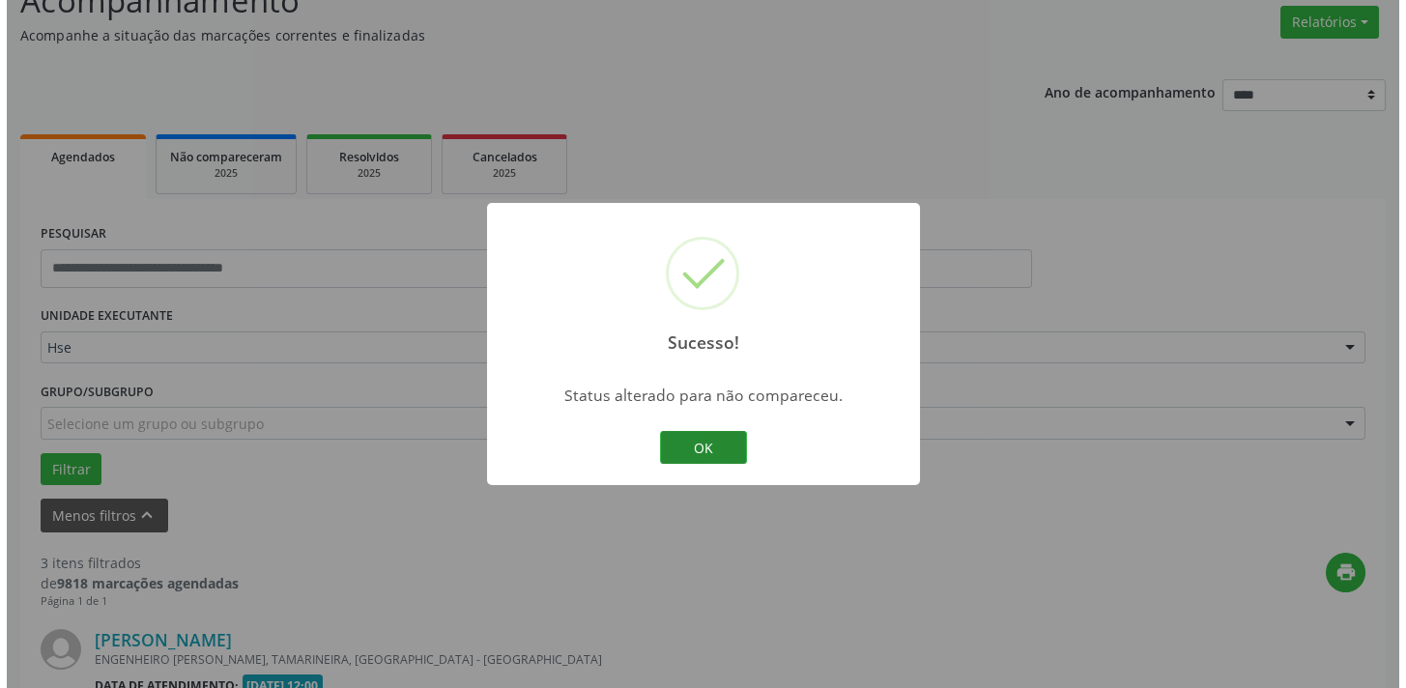
scroll to position [992, 0]
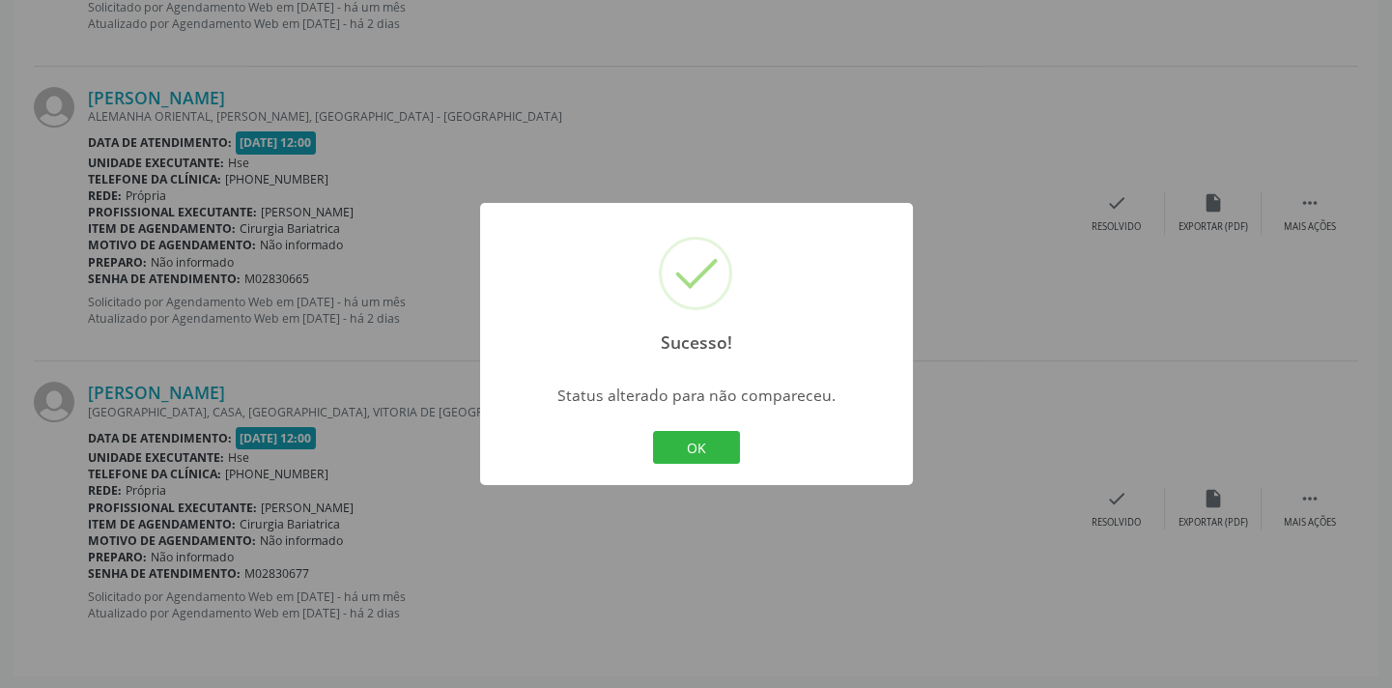
click at [744, 447] on div "Sucesso! × Status alterado para não compareceu. OK Cancel" at bounding box center [696, 344] width 433 height 282
click at [719, 445] on button "OK" at bounding box center [696, 447] width 87 height 33
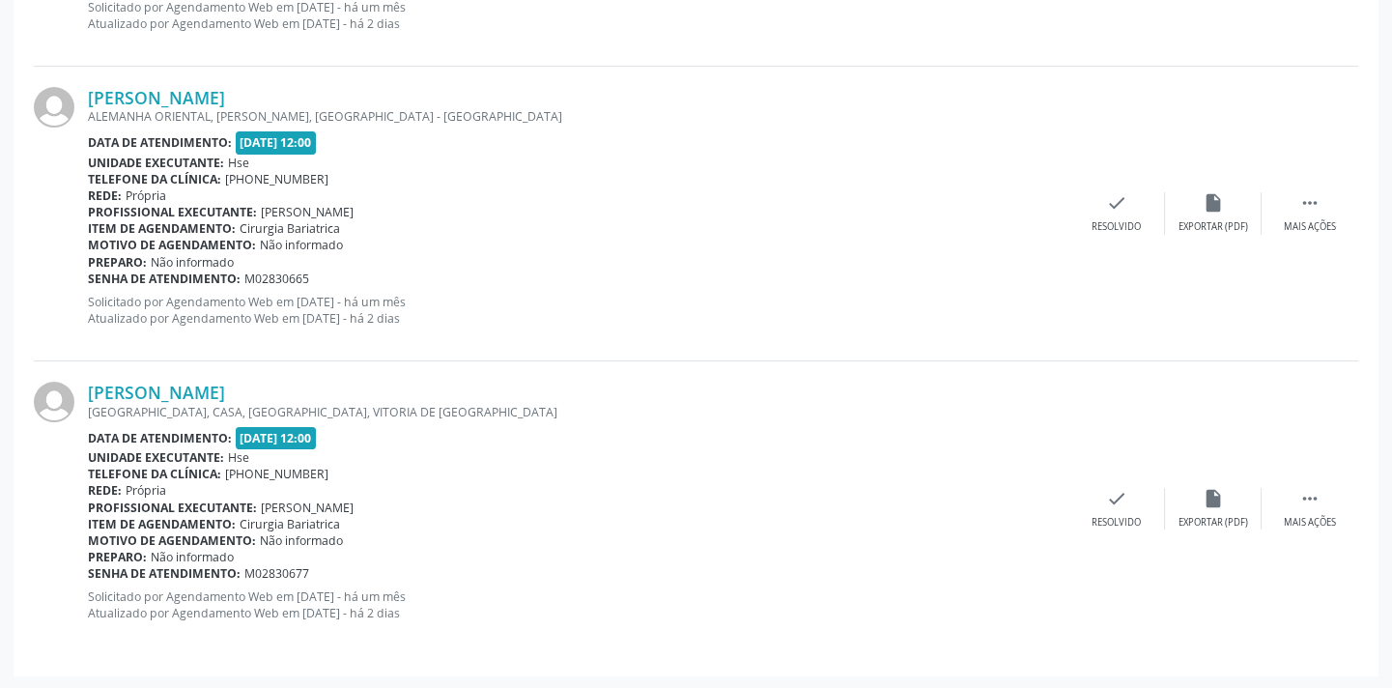
click at [1100, 482] on div "[PERSON_NAME] [GEOGRAPHIC_DATA], [GEOGRAPHIC_DATA], [GEOGRAPHIC_DATA], VITORIA …" at bounding box center [696, 508] width 1325 height 294
click at [1112, 505] on icon "check" at bounding box center [1116, 498] width 21 height 21
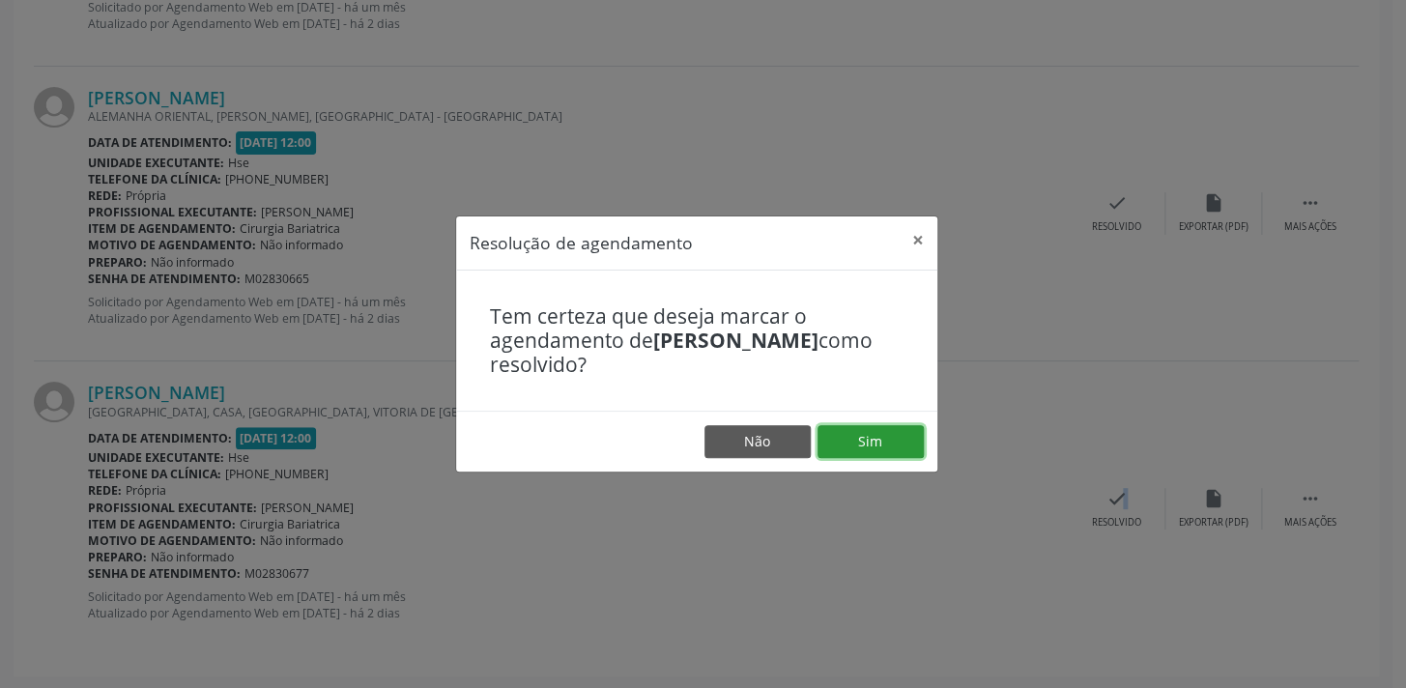
click at [892, 438] on button "Sim" at bounding box center [870, 441] width 106 height 33
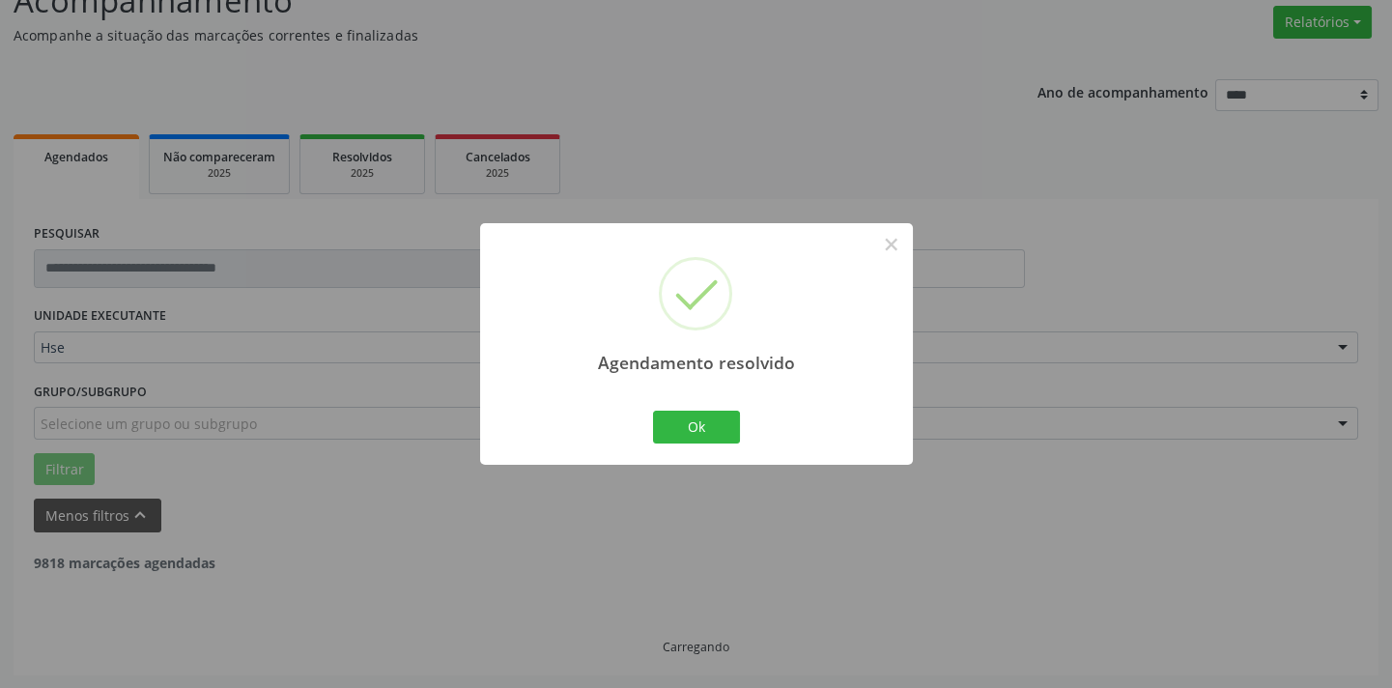
scroll to position [697, 0]
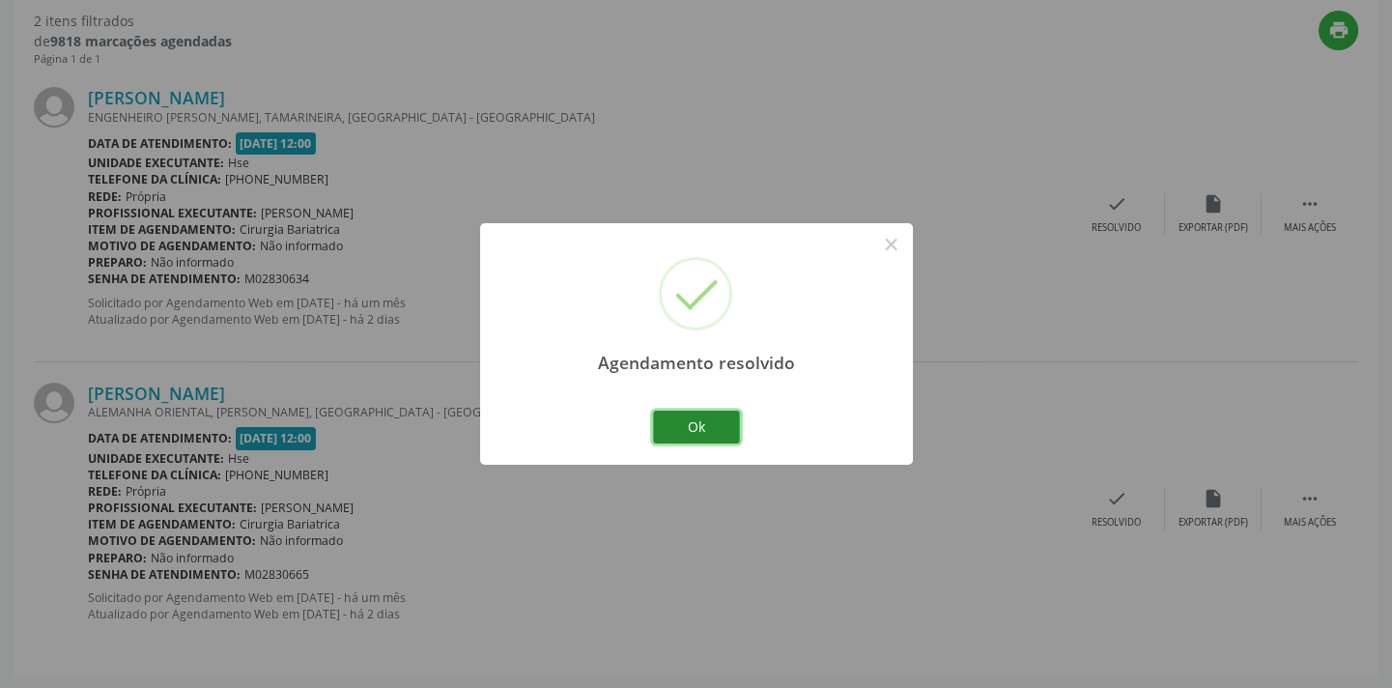
click at [731, 419] on button "Ok" at bounding box center [696, 427] width 87 height 33
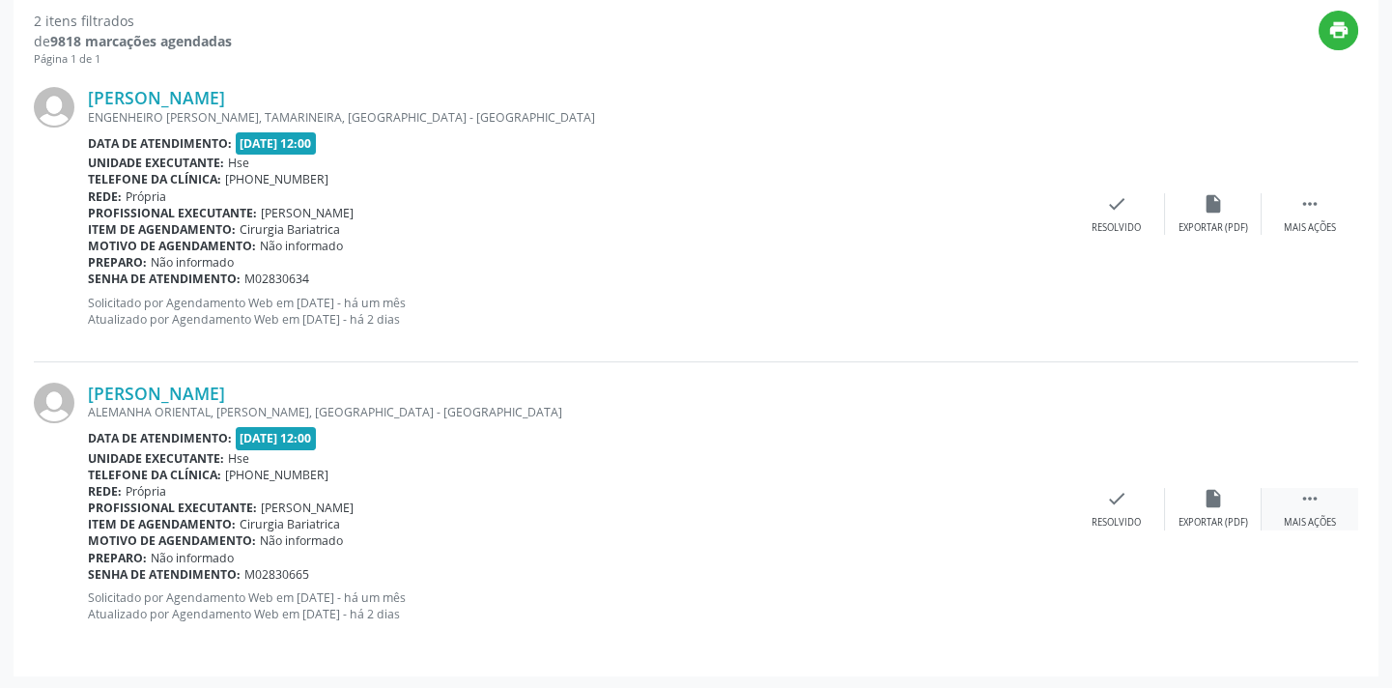
click at [1326, 505] on div " Mais ações" at bounding box center [1310, 509] width 97 height 42
click at [1183, 509] on div "alarm_off Não compareceu" at bounding box center [1213, 509] width 97 height 42
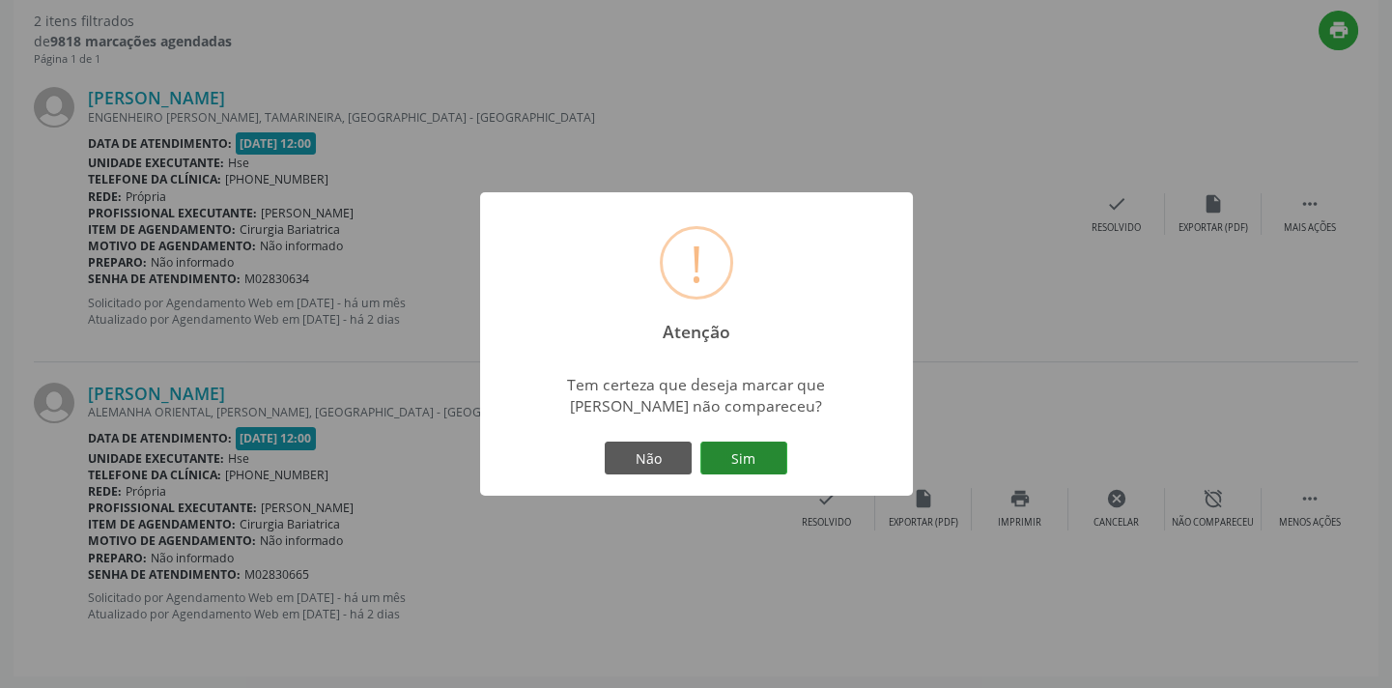
click at [749, 459] on button "Sim" at bounding box center [744, 458] width 87 height 33
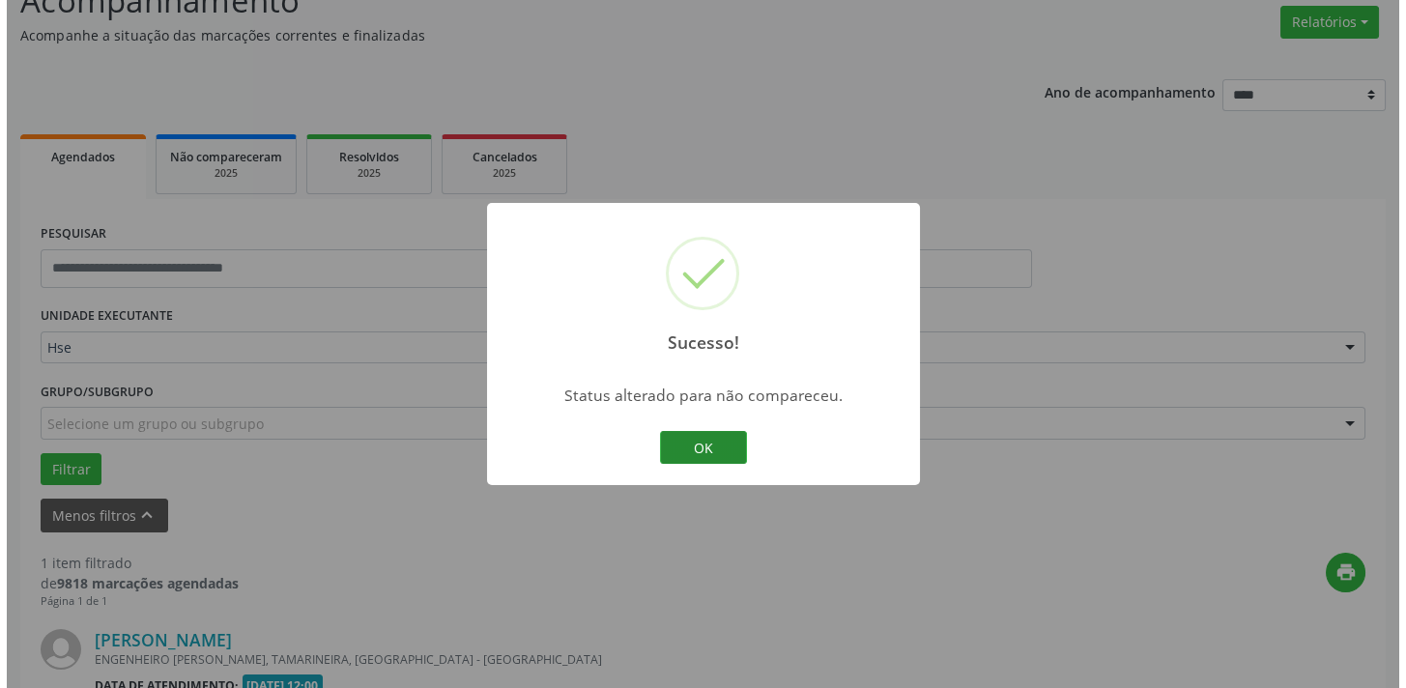
scroll to position [403, 0]
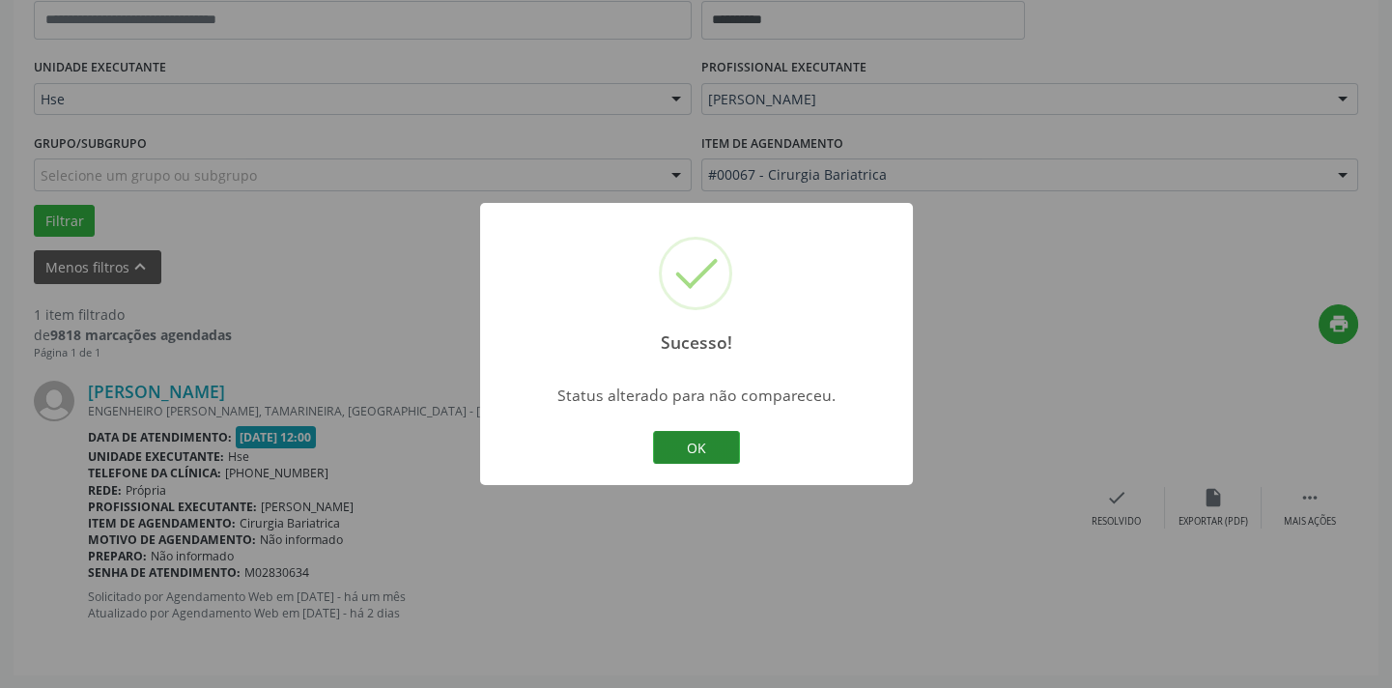
click at [695, 439] on button "OK" at bounding box center [696, 447] width 87 height 33
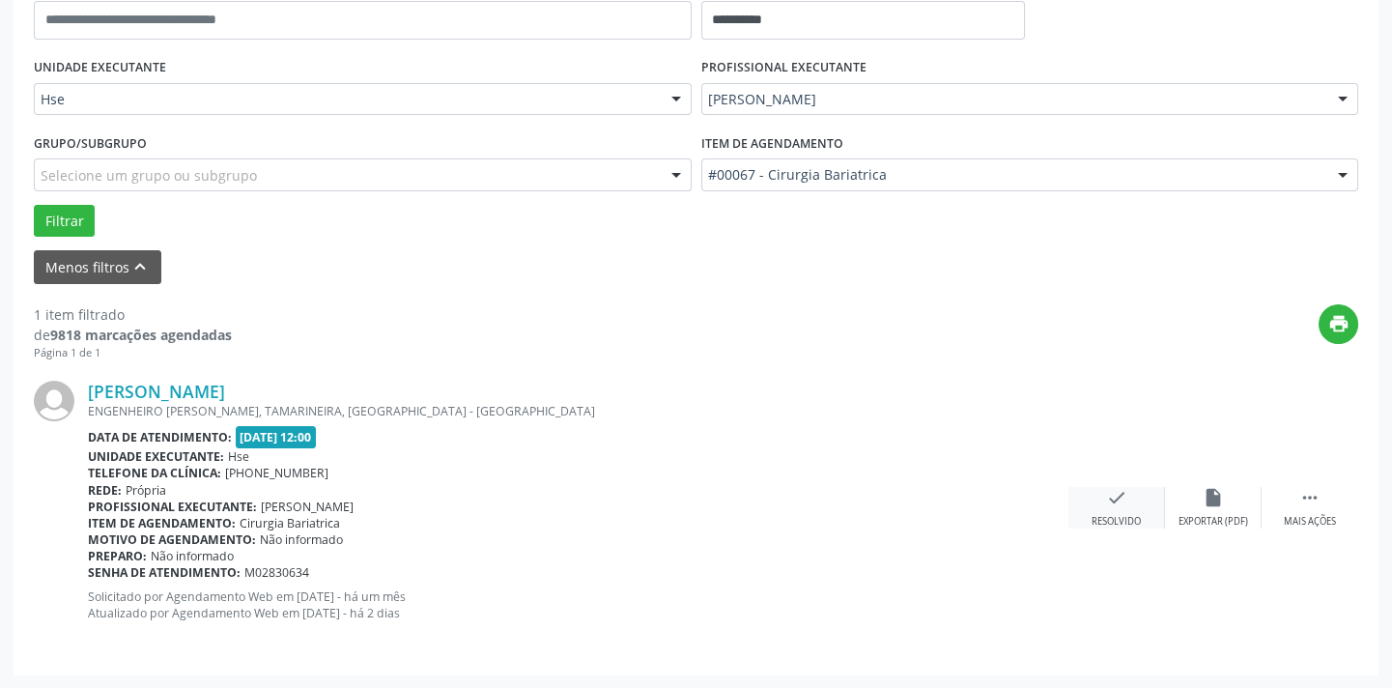
click at [1137, 499] on div "check Resolvido" at bounding box center [1117, 508] width 97 height 42
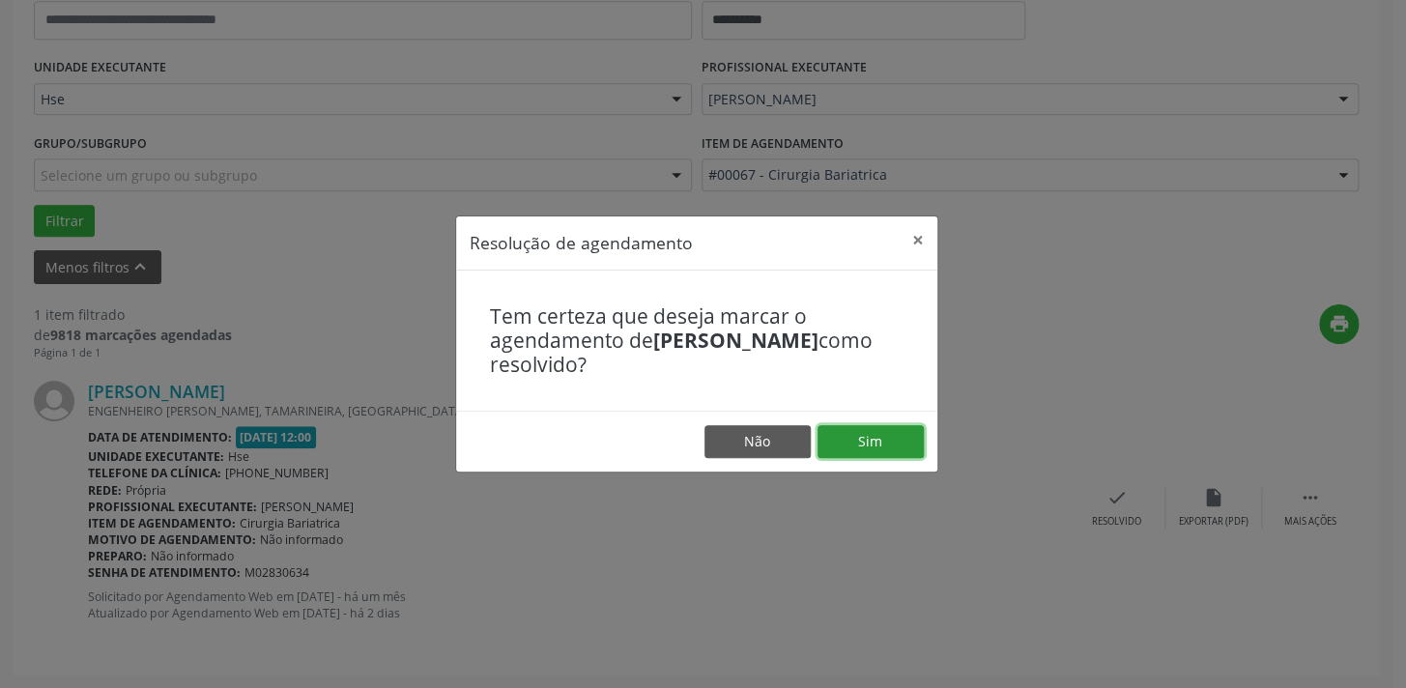
click at [894, 439] on button "Sim" at bounding box center [870, 441] width 106 height 33
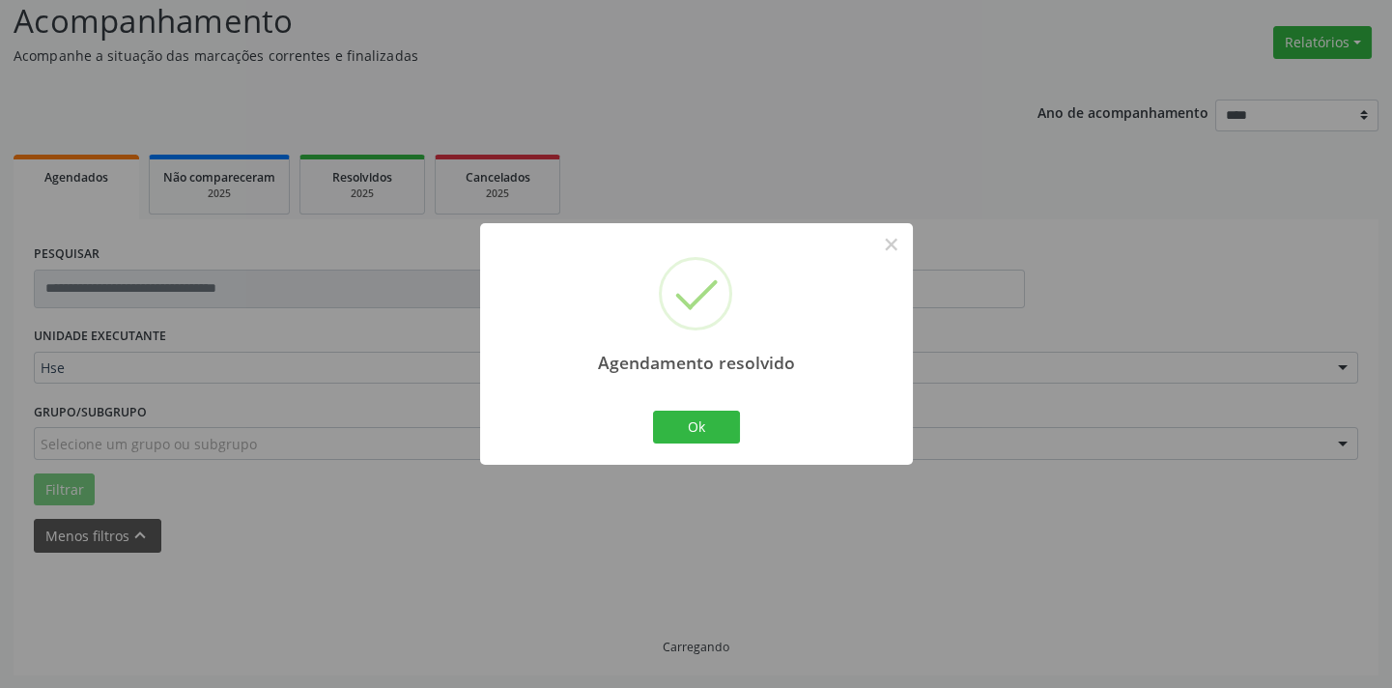
scroll to position [92, 0]
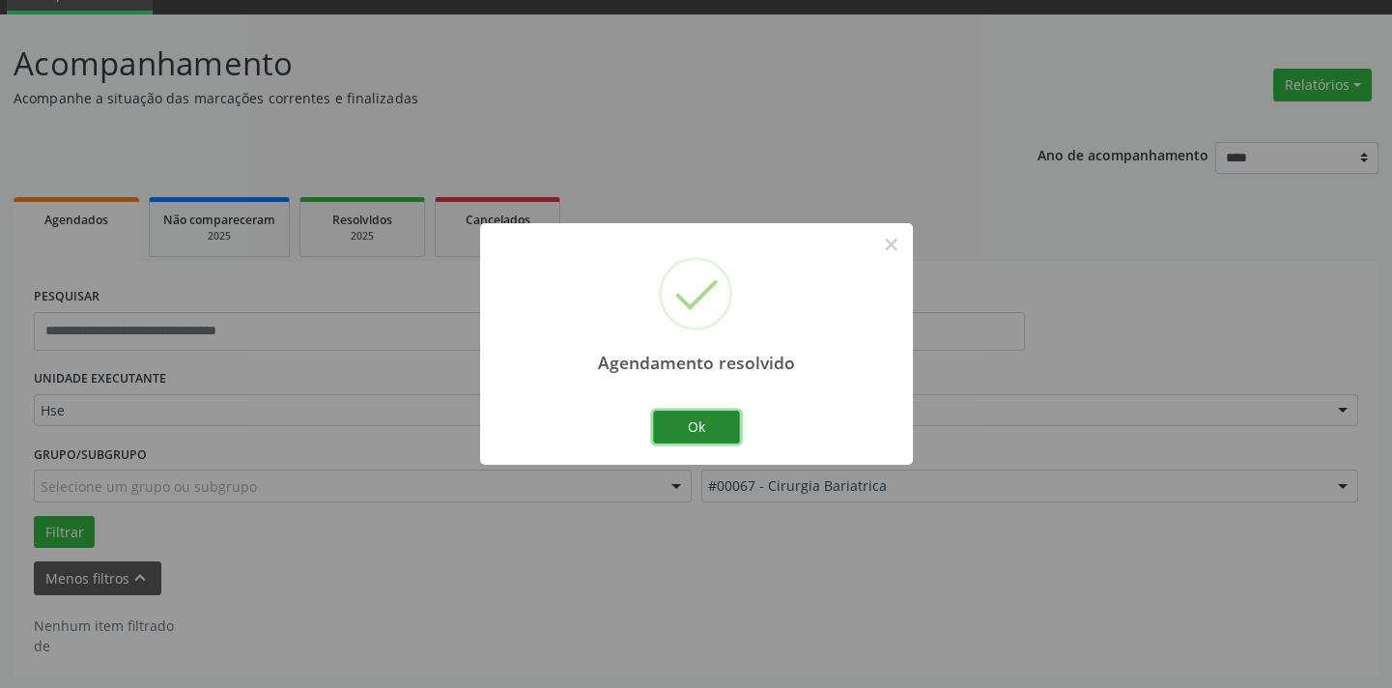
click at [712, 415] on button "Ok" at bounding box center [696, 427] width 87 height 33
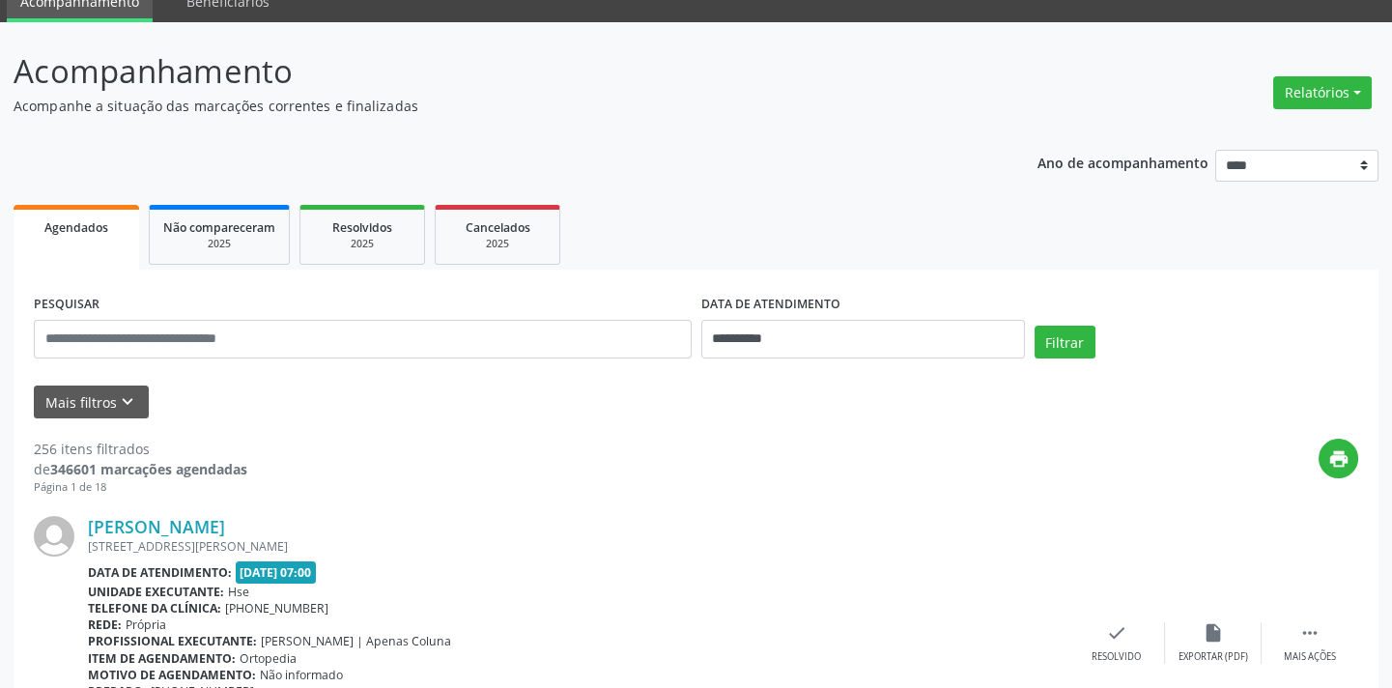
scroll to position [84, 0]
click at [123, 397] on icon "keyboard_arrow_down" at bounding box center [127, 401] width 21 height 21
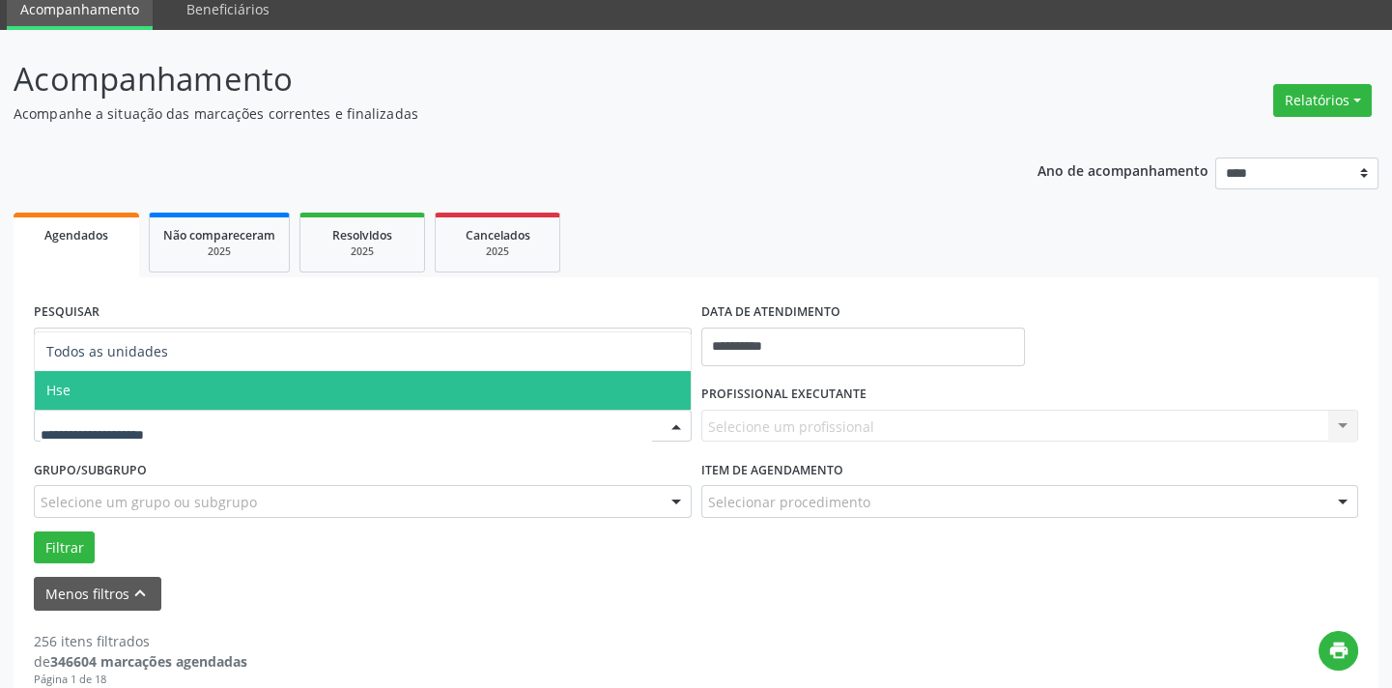
click at [171, 390] on span "Hse" at bounding box center [363, 390] width 656 height 39
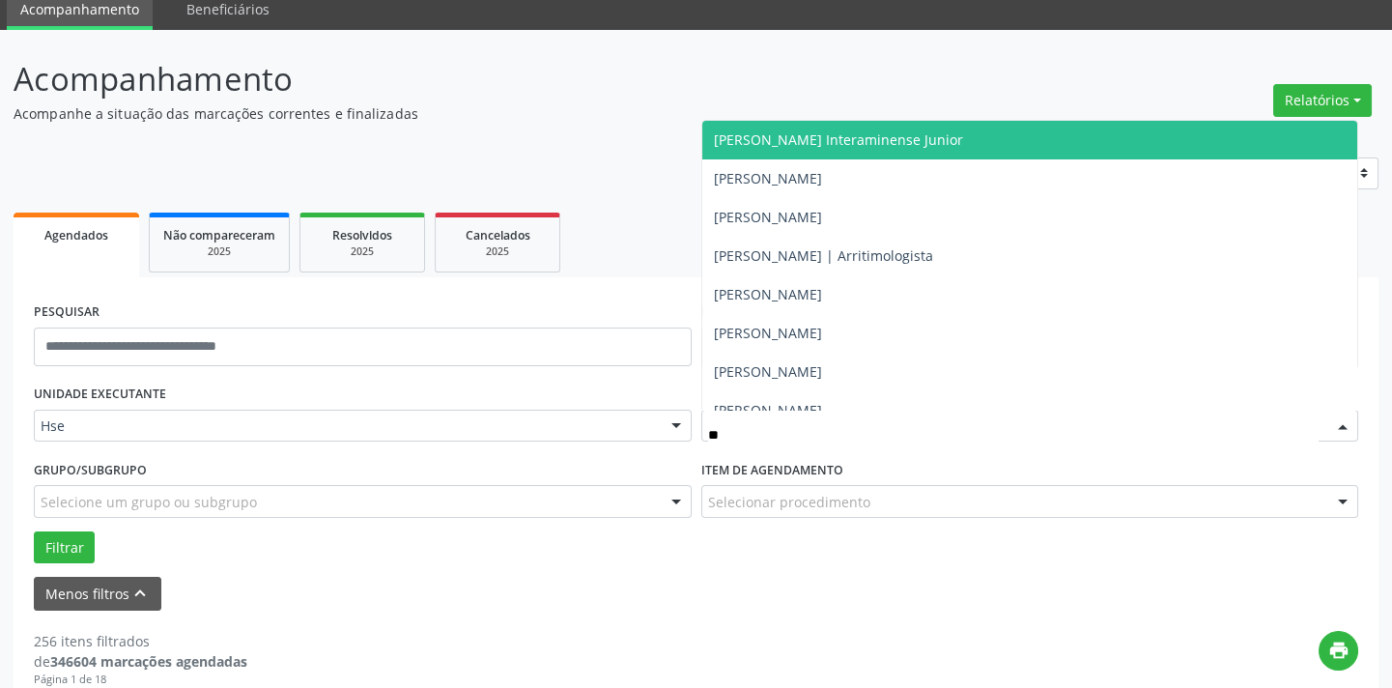
type input "***"
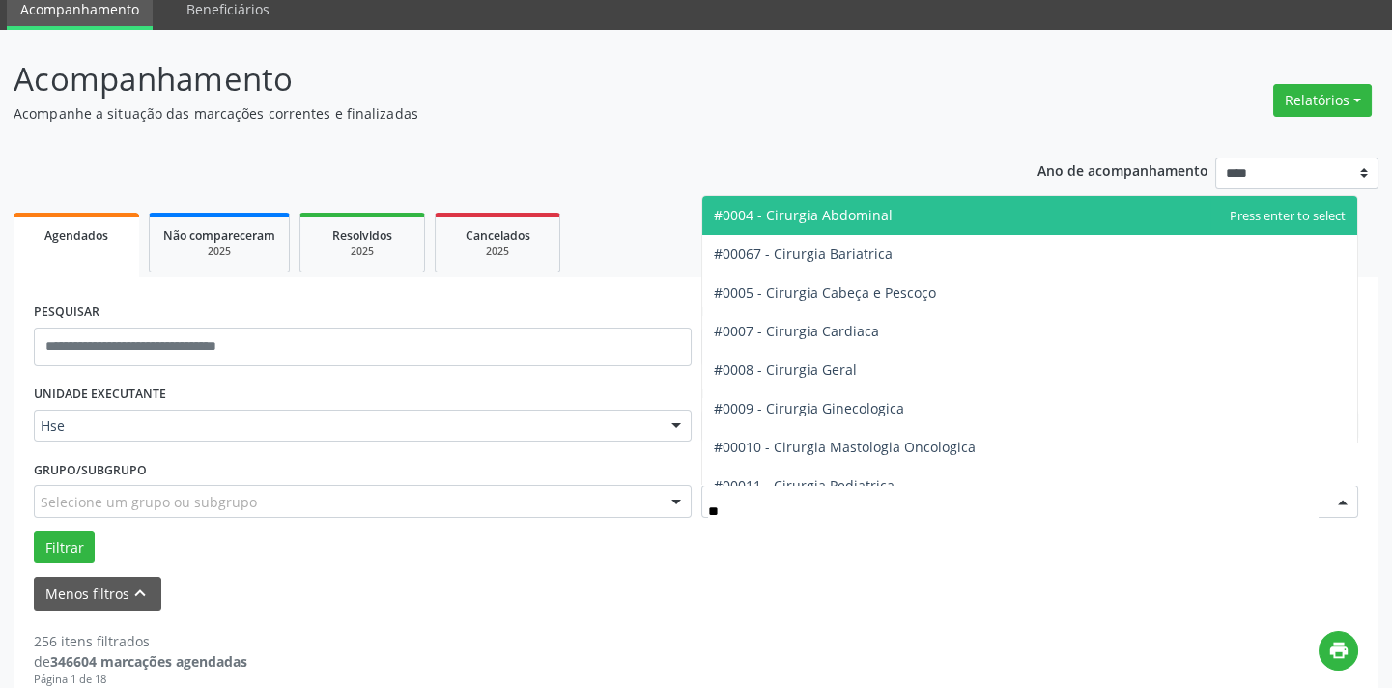
type input "***"
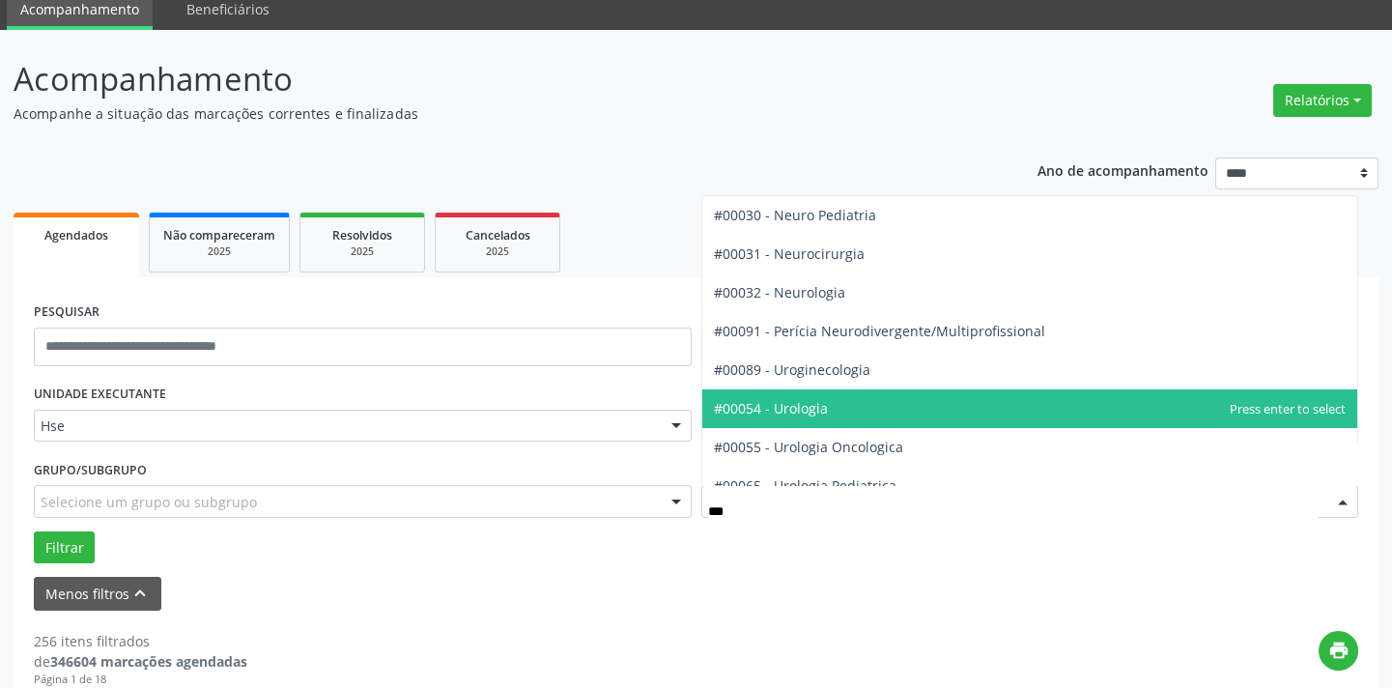
click at [803, 409] on span "#00054 - Urologia" at bounding box center [771, 408] width 114 height 18
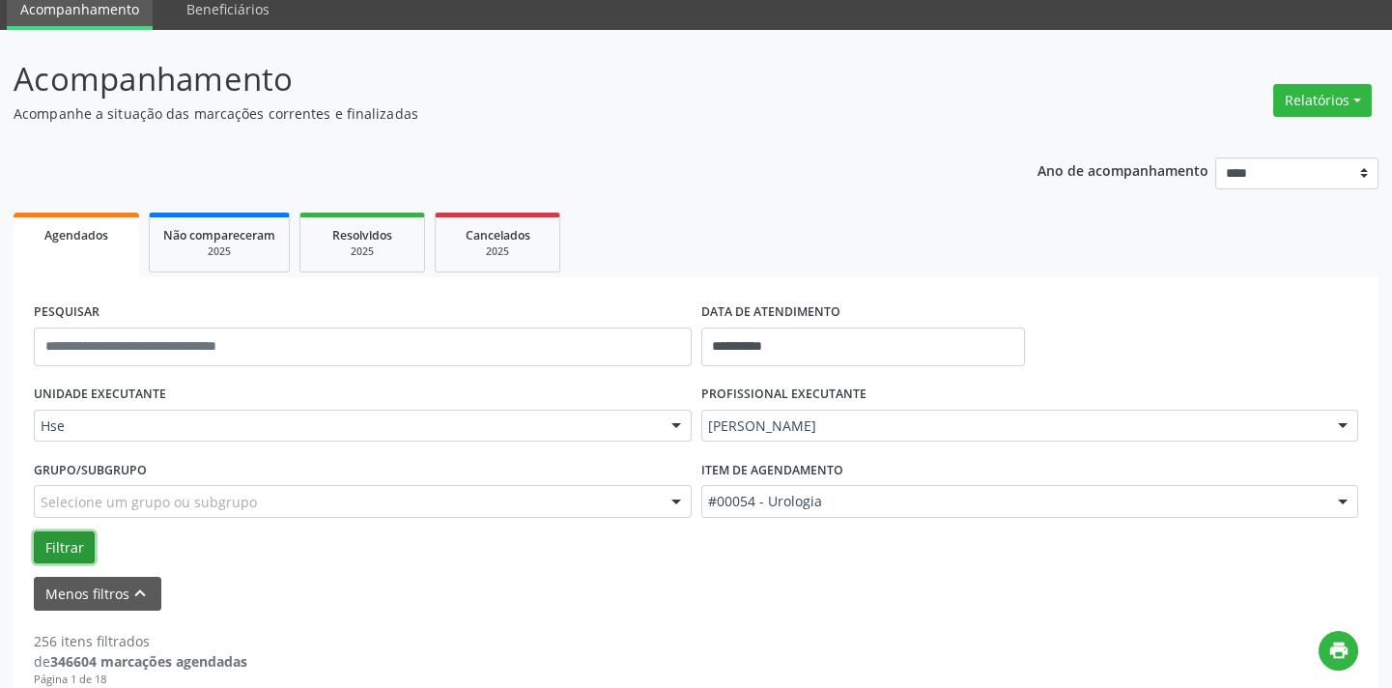
click at [69, 536] on button "Filtrar" at bounding box center [64, 547] width 61 height 33
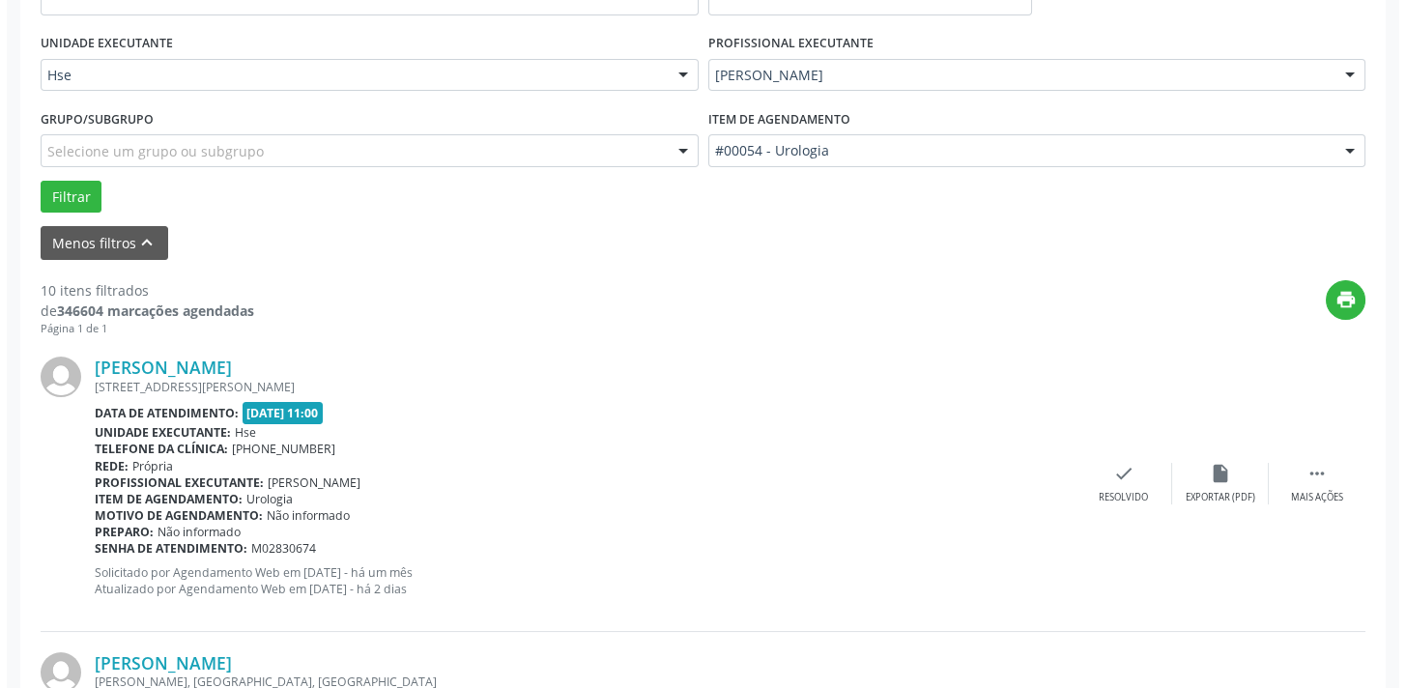
scroll to position [2220, 0]
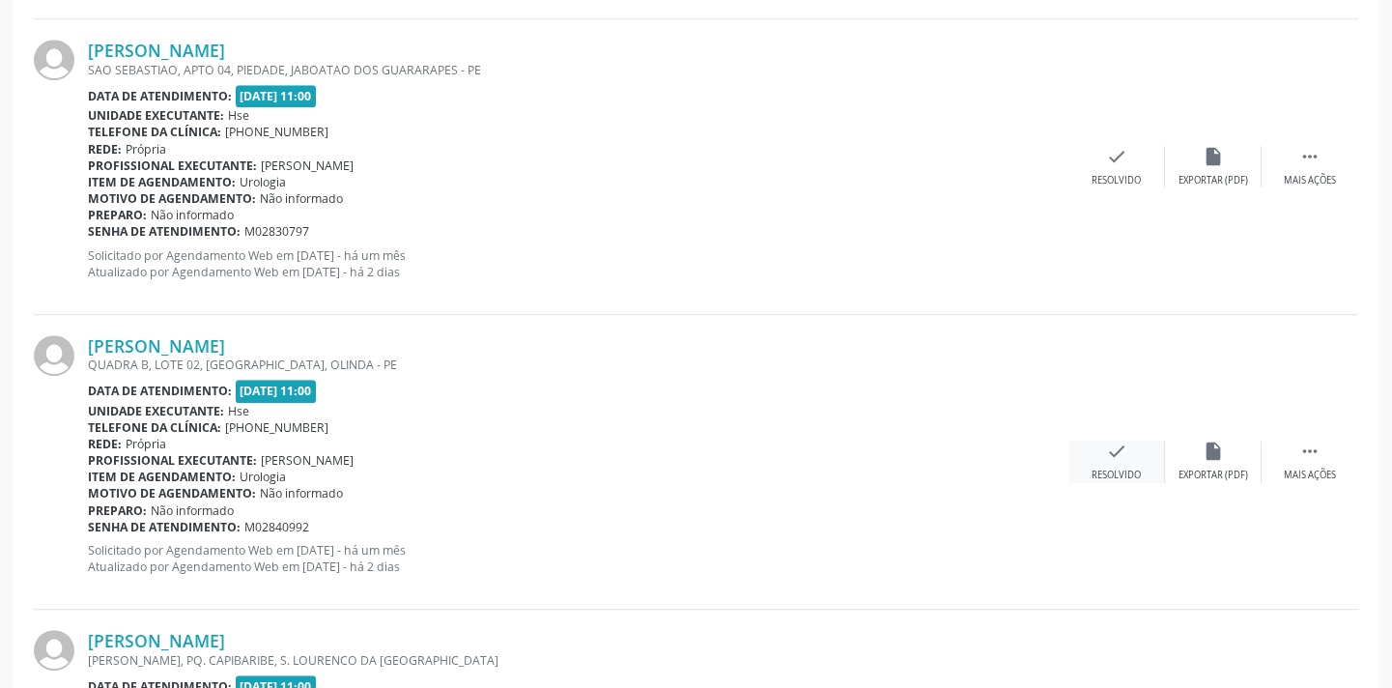
click at [1130, 460] on div "check Resolvido" at bounding box center [1117, 462] width 97 height 42
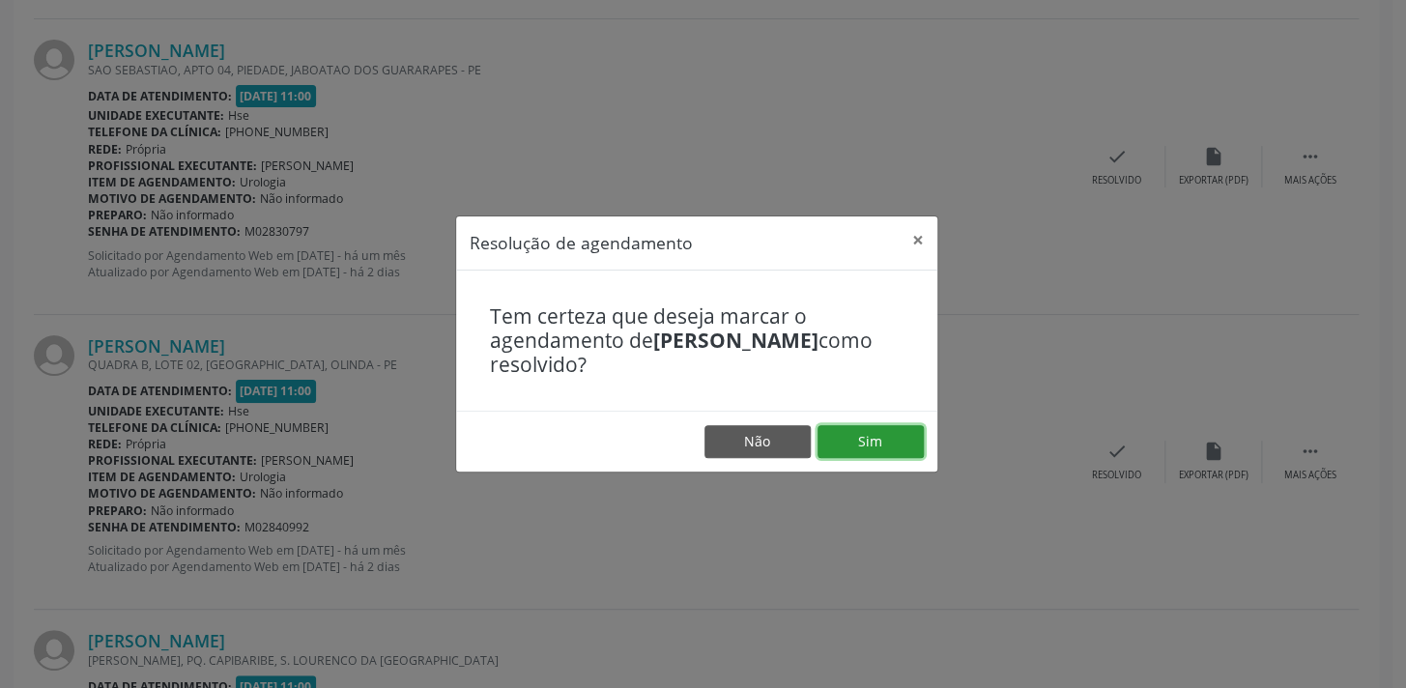
click at [875, 438] on button "Sim" at bounding box center [870, 441] width 106 height 33
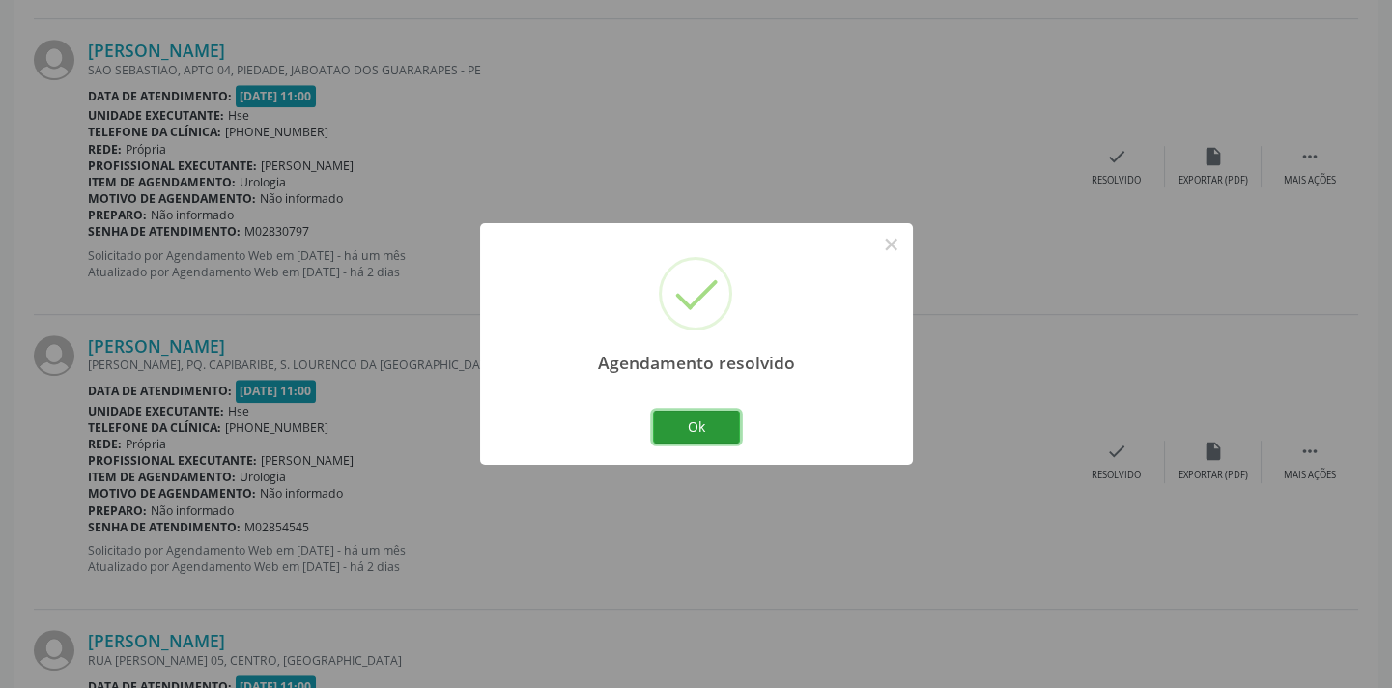
click at [730, 434] on button "Ok" at bounding box center [696, 427] width 87 height 33
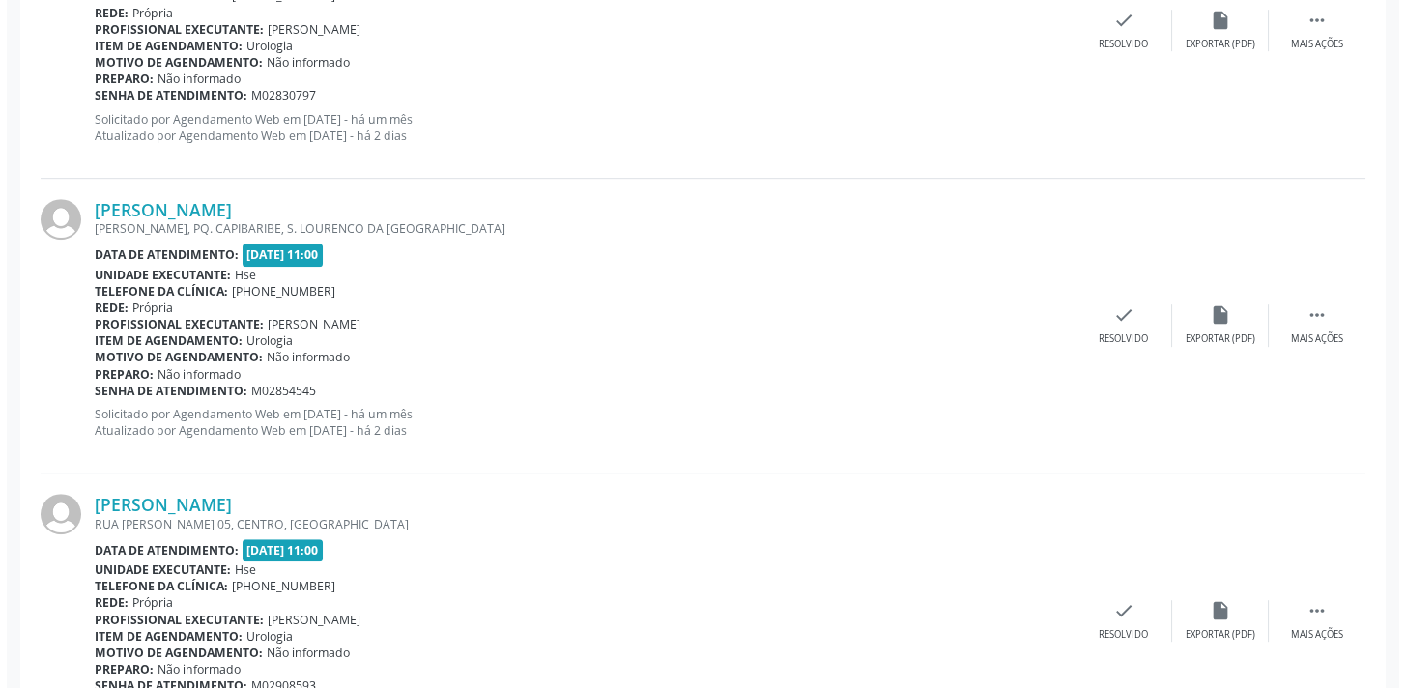
scroll to position [2395, 0]
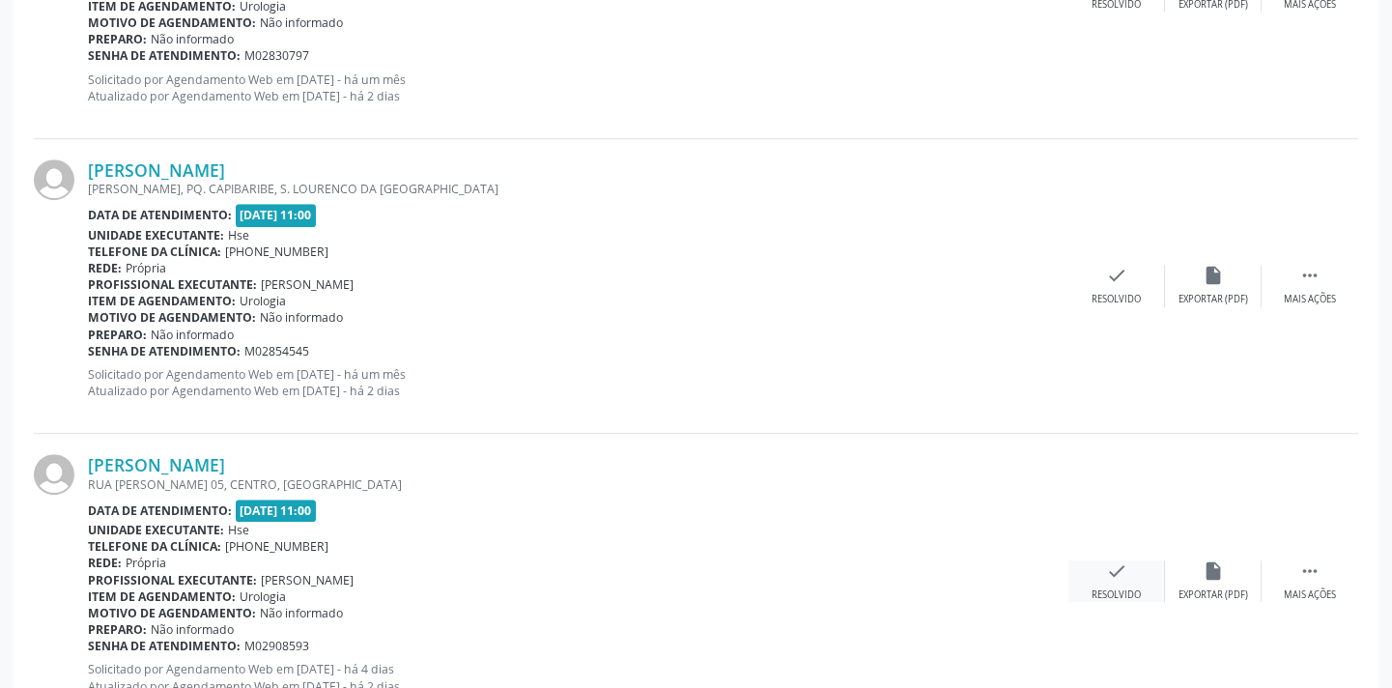
click at [1116, 570] on icon "check" at bounding box center [1116, 570] width 21 height 21
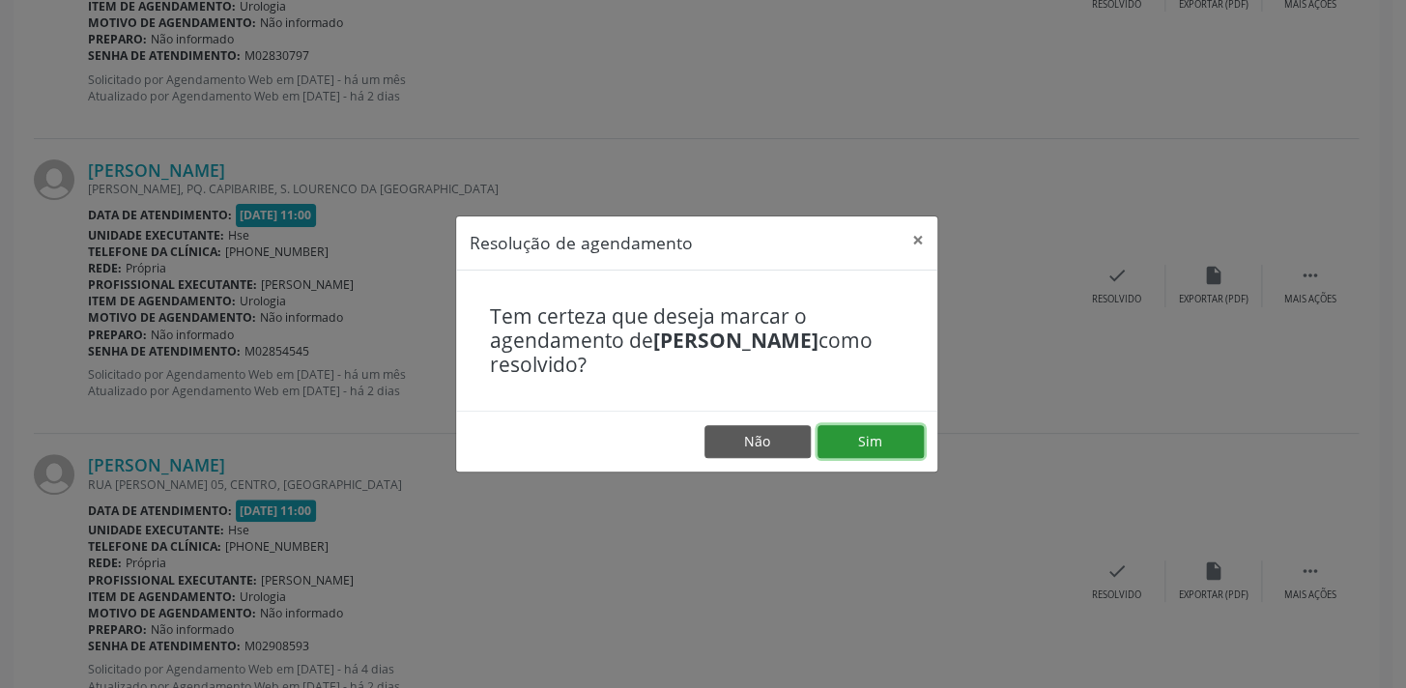
click at [875, 452] on button "Sim" at bounding box center [870, 441] width 106 height 33
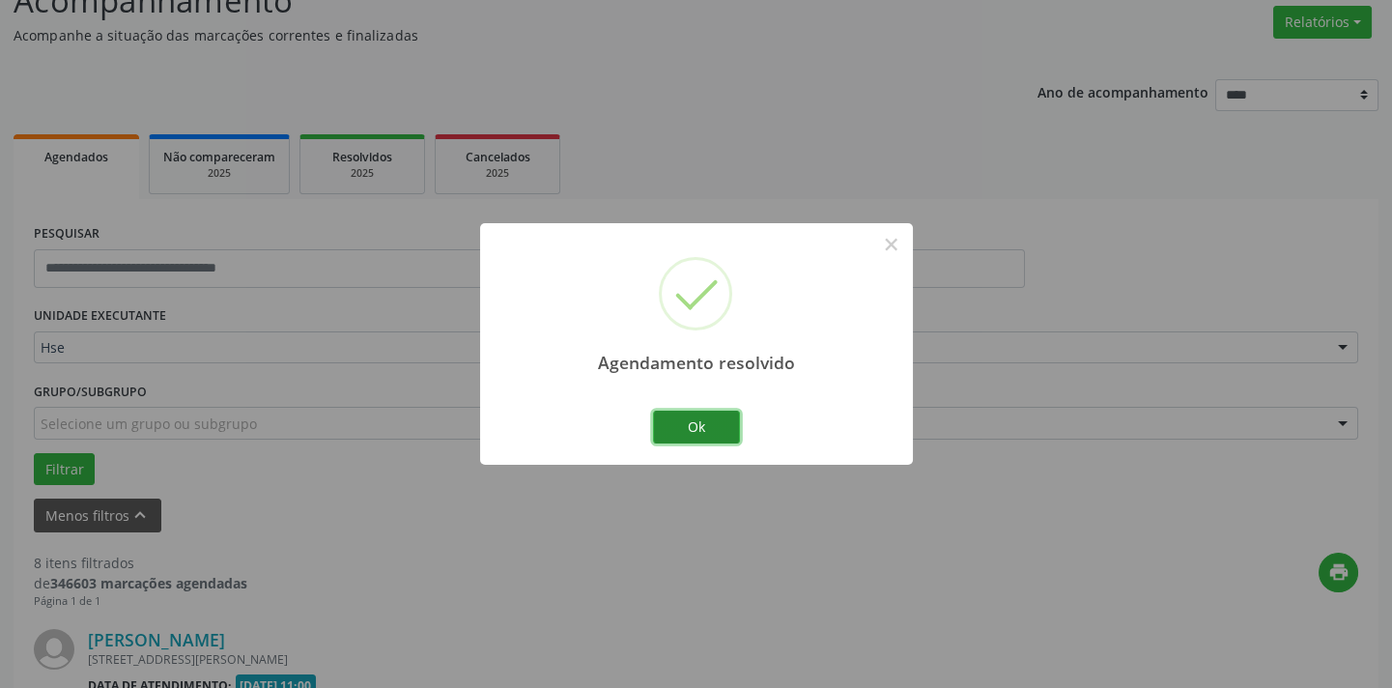
click at [705, 434] on button "Ok" at bounding box center [696, 427] width 87 height 33
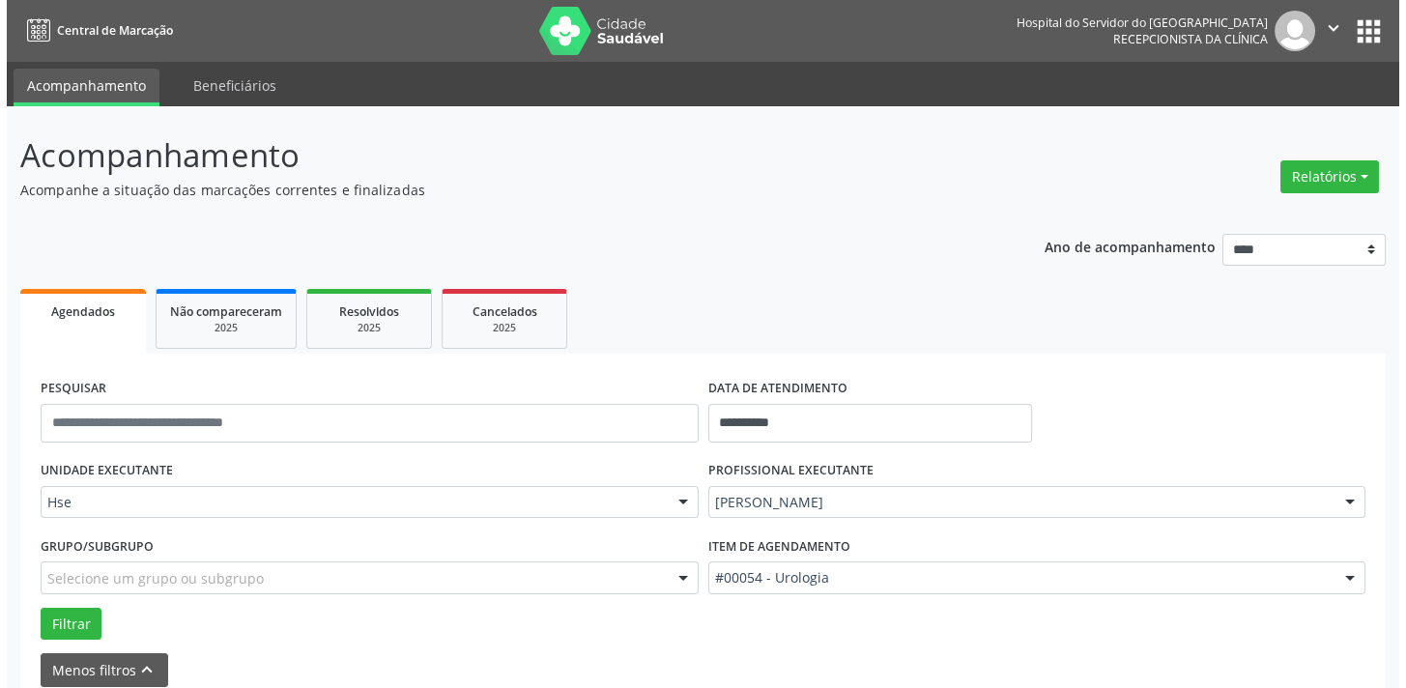
scroll to position [1630, 0]
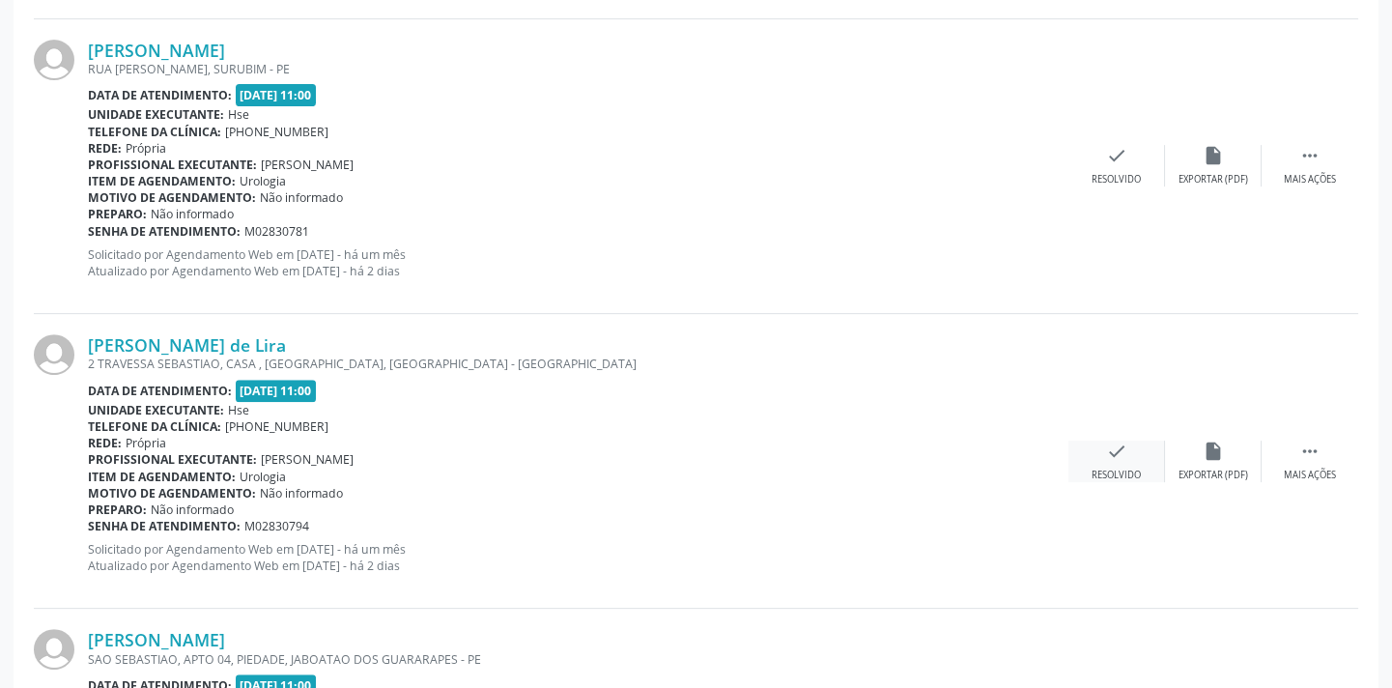
click at [1121, 452] on icon "check" at bounding box center [1116, 451] width 21 height 21
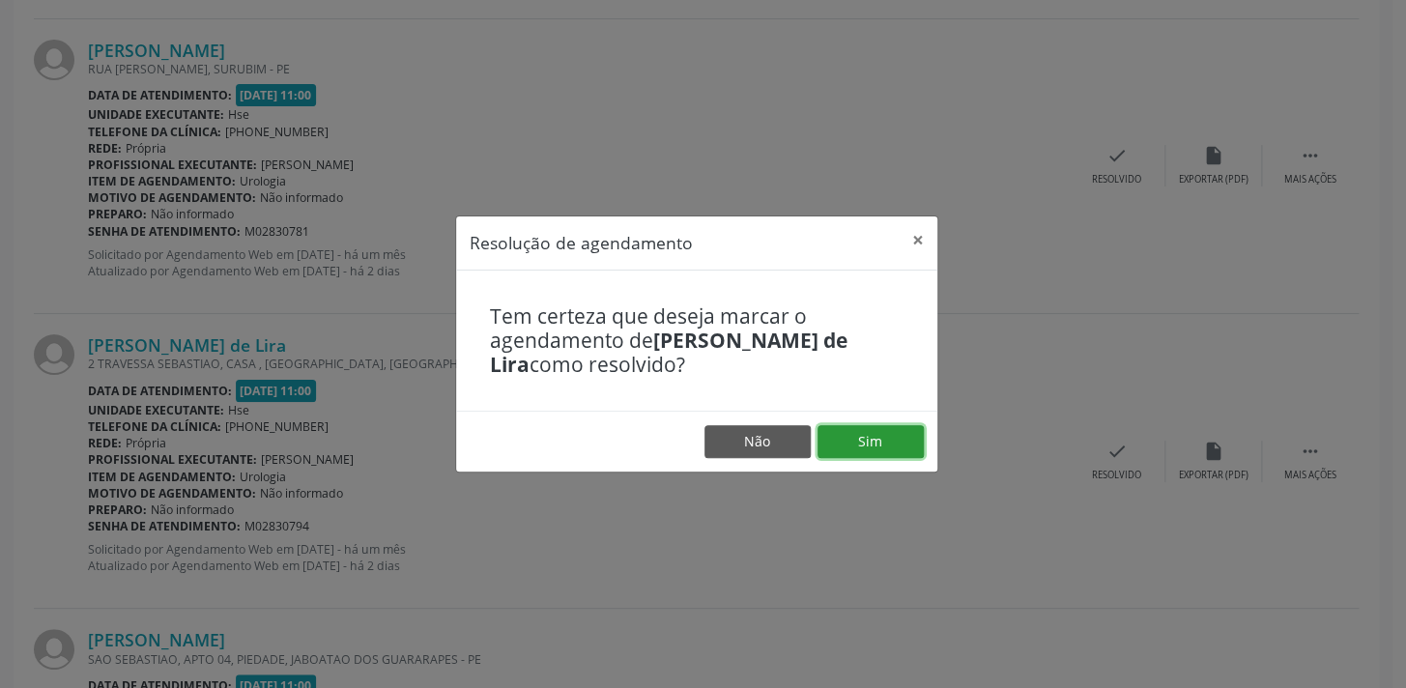
click at [878, 429] on button "Sim" at bounding box center [870, 441] width 106 height 33
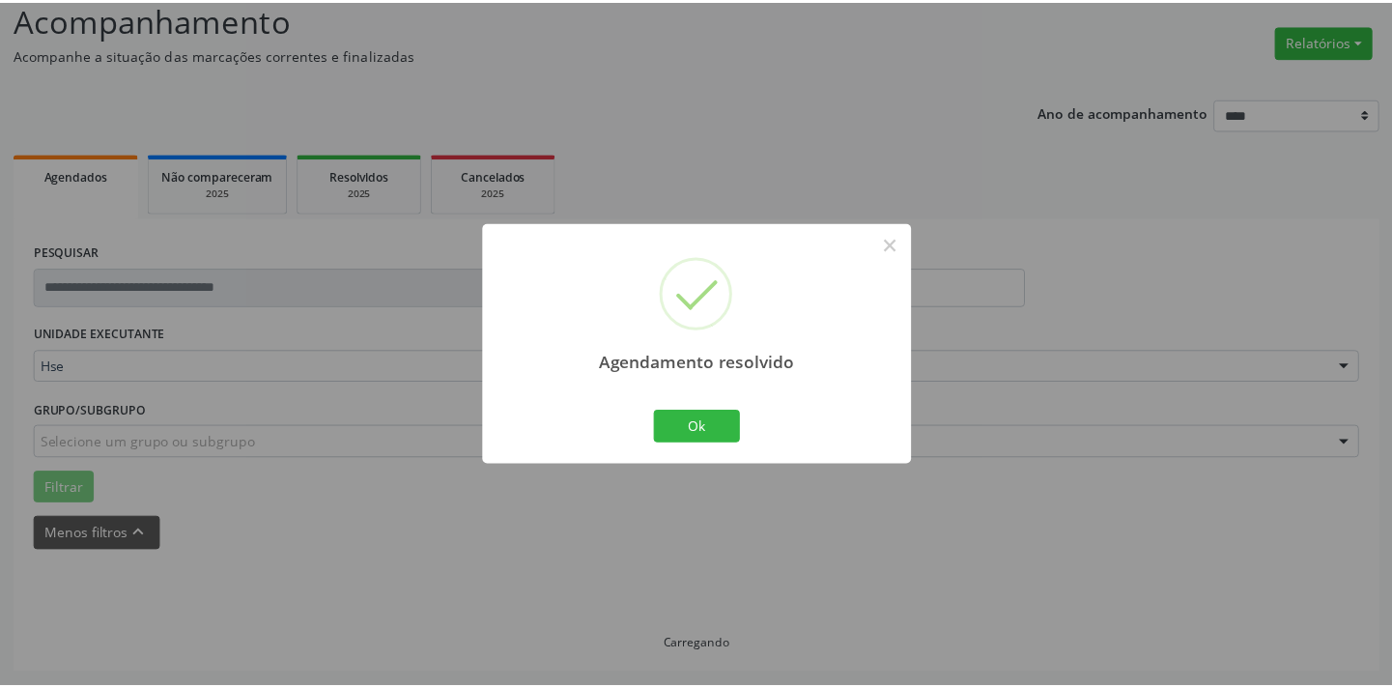
scroll to position [134, 0]
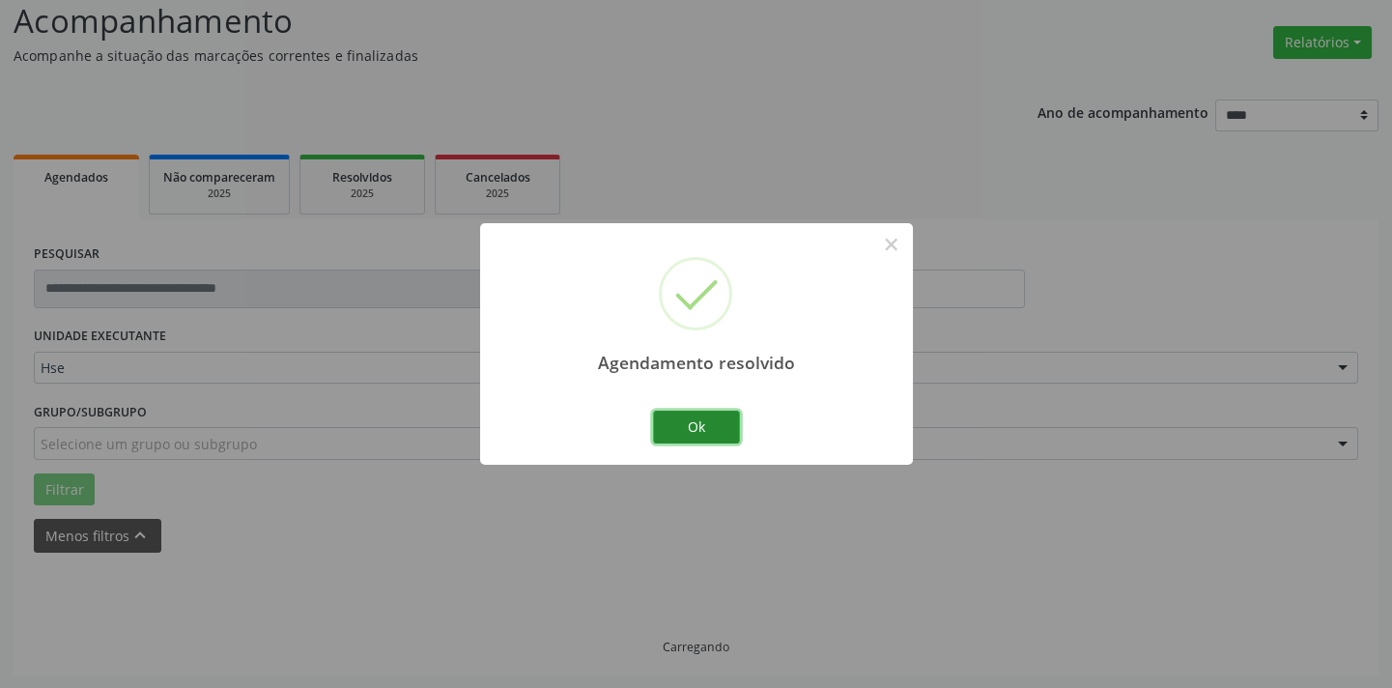
click at [669, 415] on button "Ok" at bounding box center [696, 427] width 87 height 33
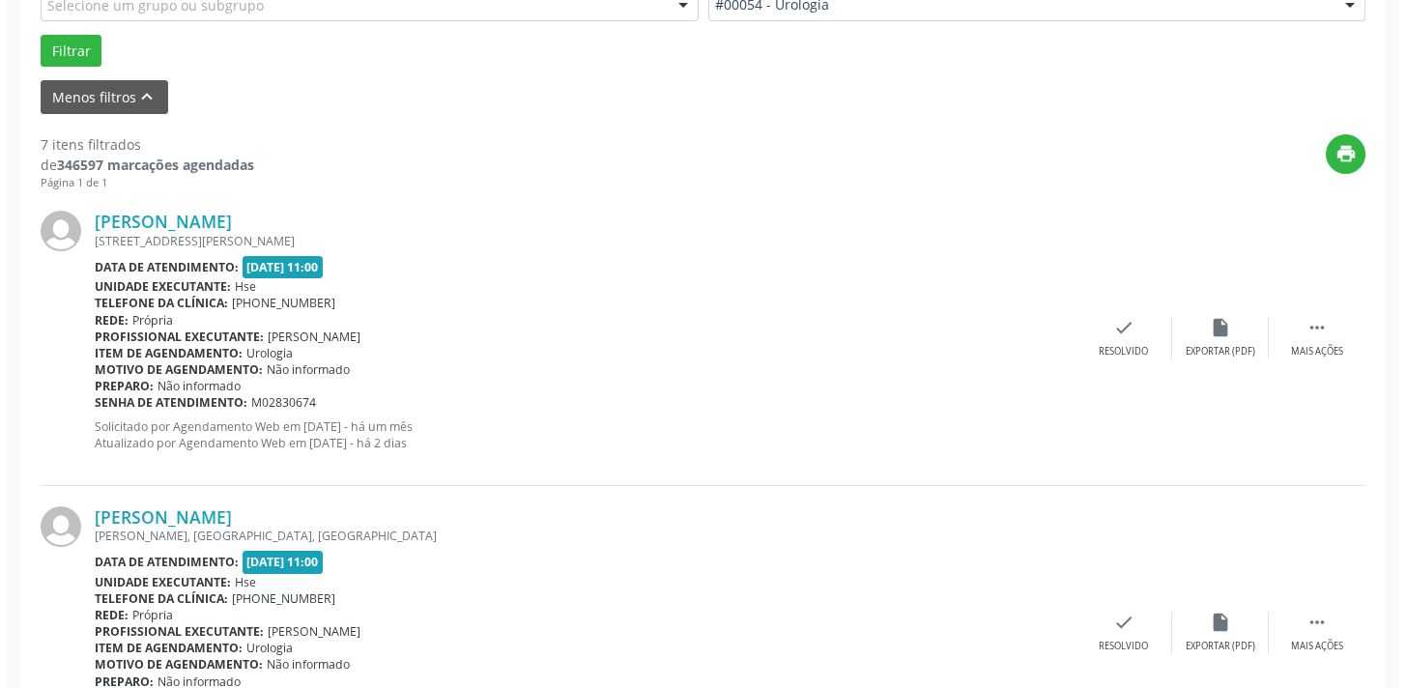
scroll to position [1334, 0]
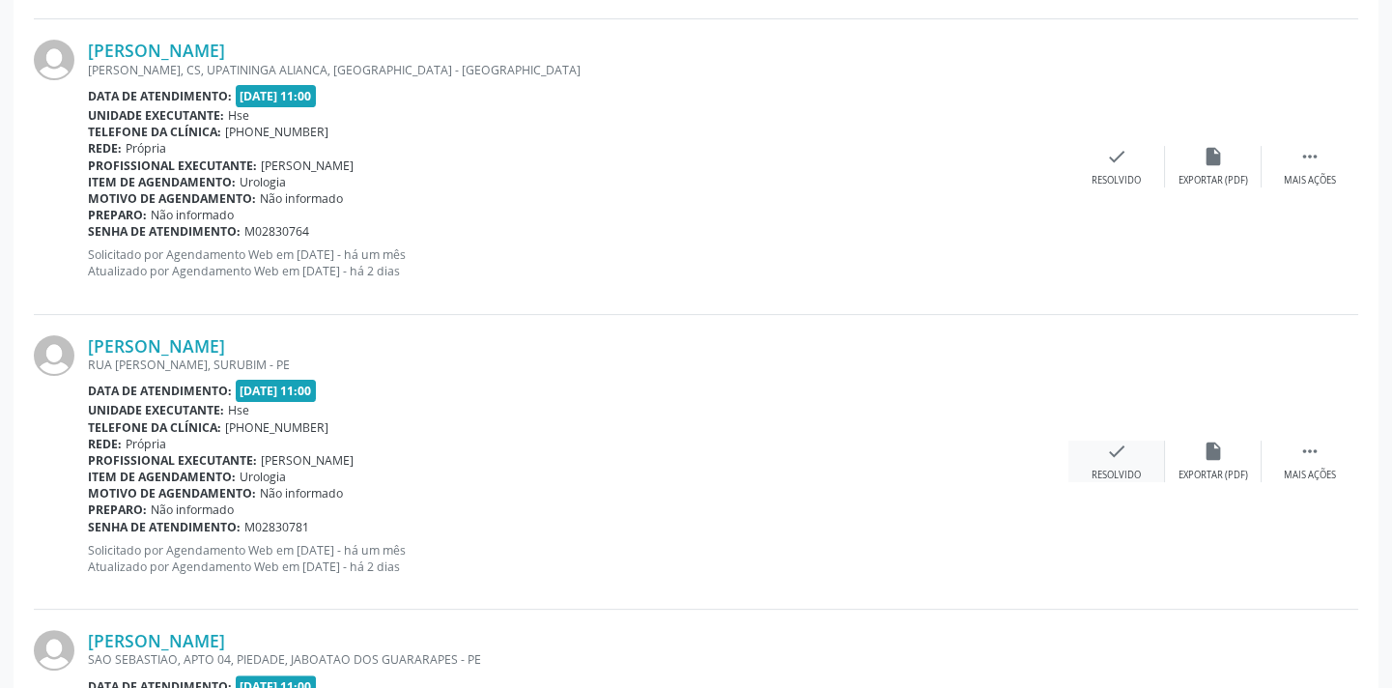
click at [1115, 463] on div "check Resolvido" at bounding box center [1117, 462] width 97 height 42
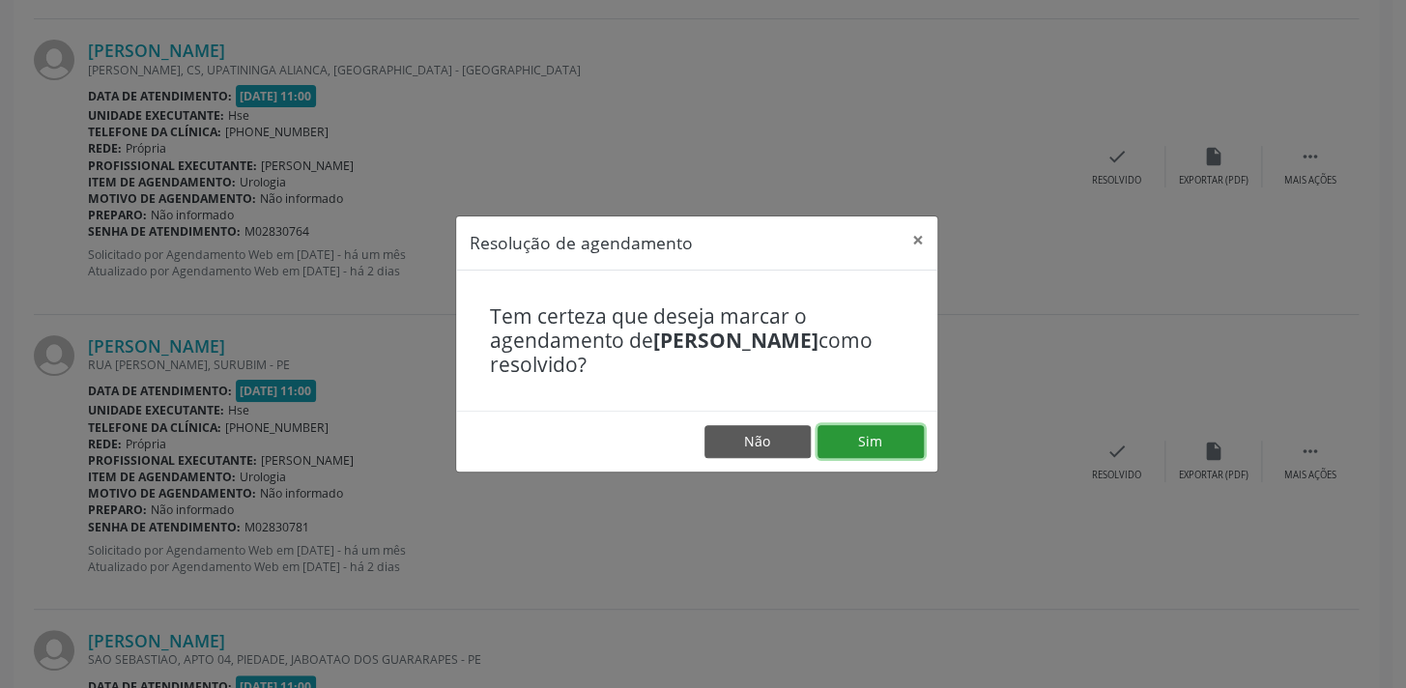
click at [892, 434] on button "Sim" at bounding box center [870, 441] width 106 height 33
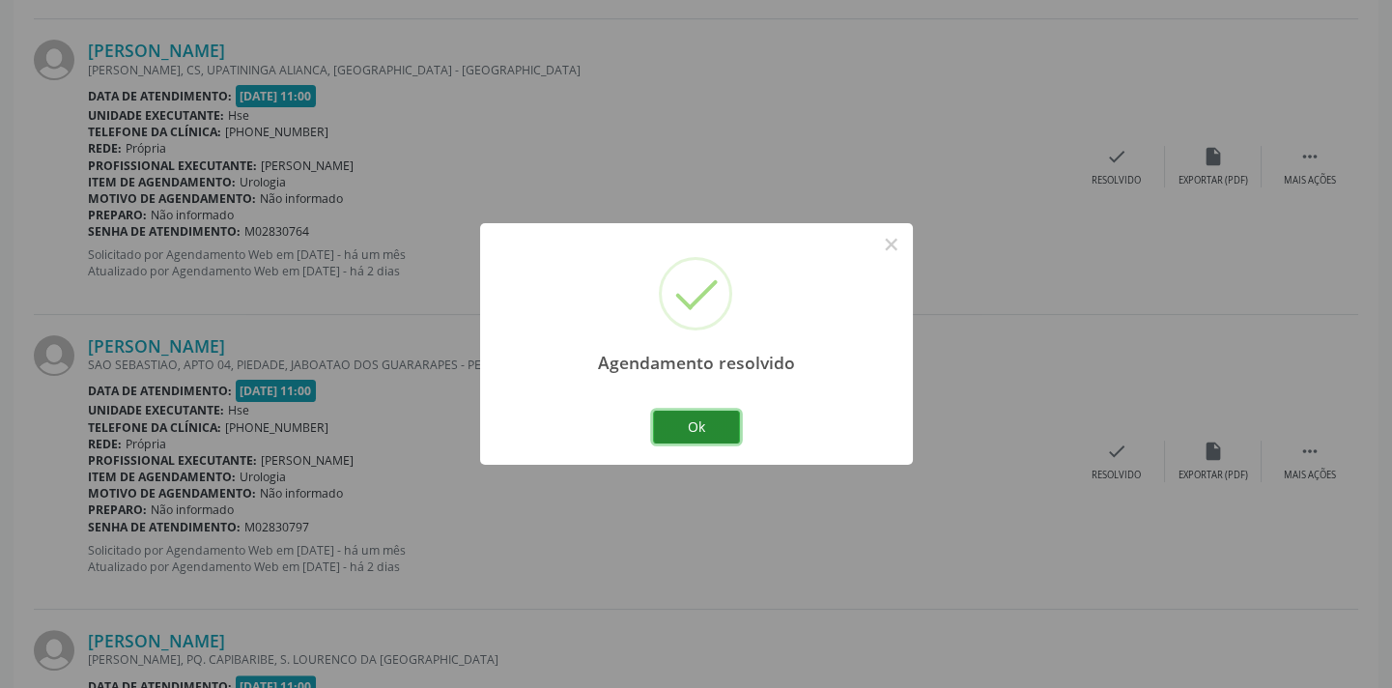
click at [722, 441] on button "Ok" at bounding box center [696, 427] width 87 height 33
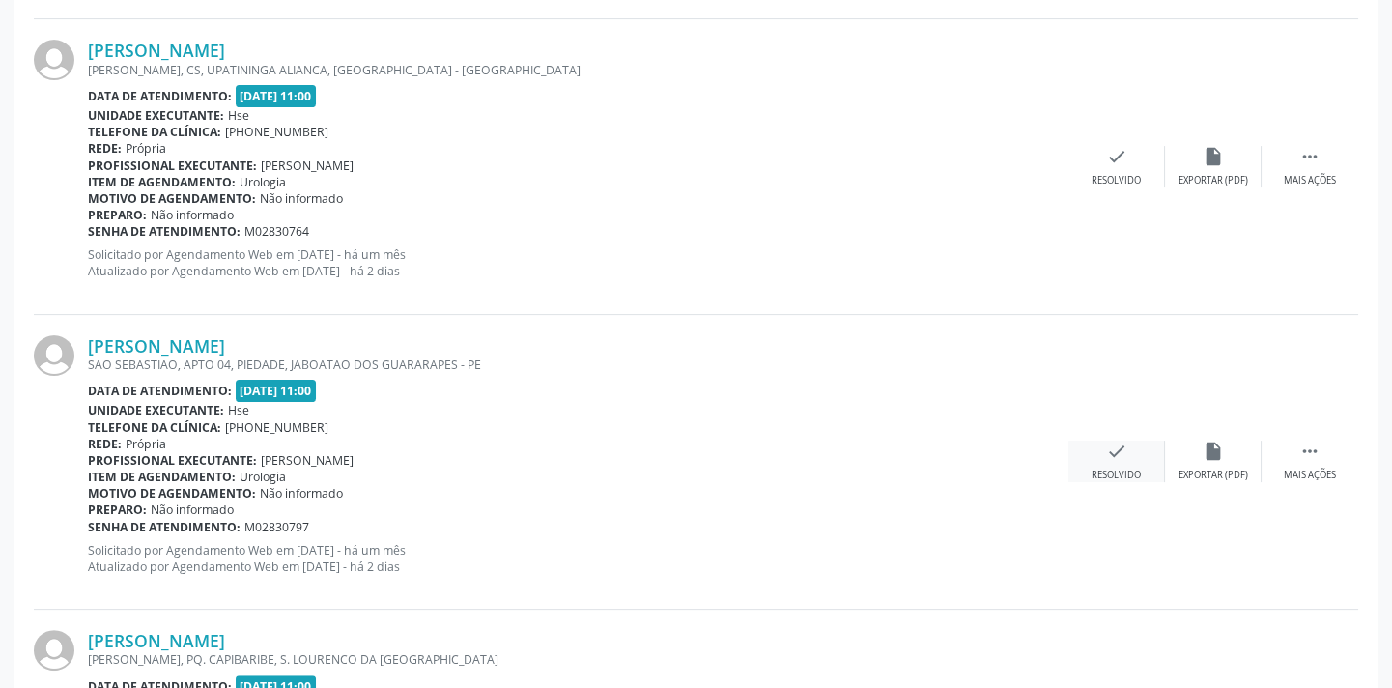
click at [1099, 452] on div "check Resolvido" at bounding box center [1117, 462] width 97 height 42
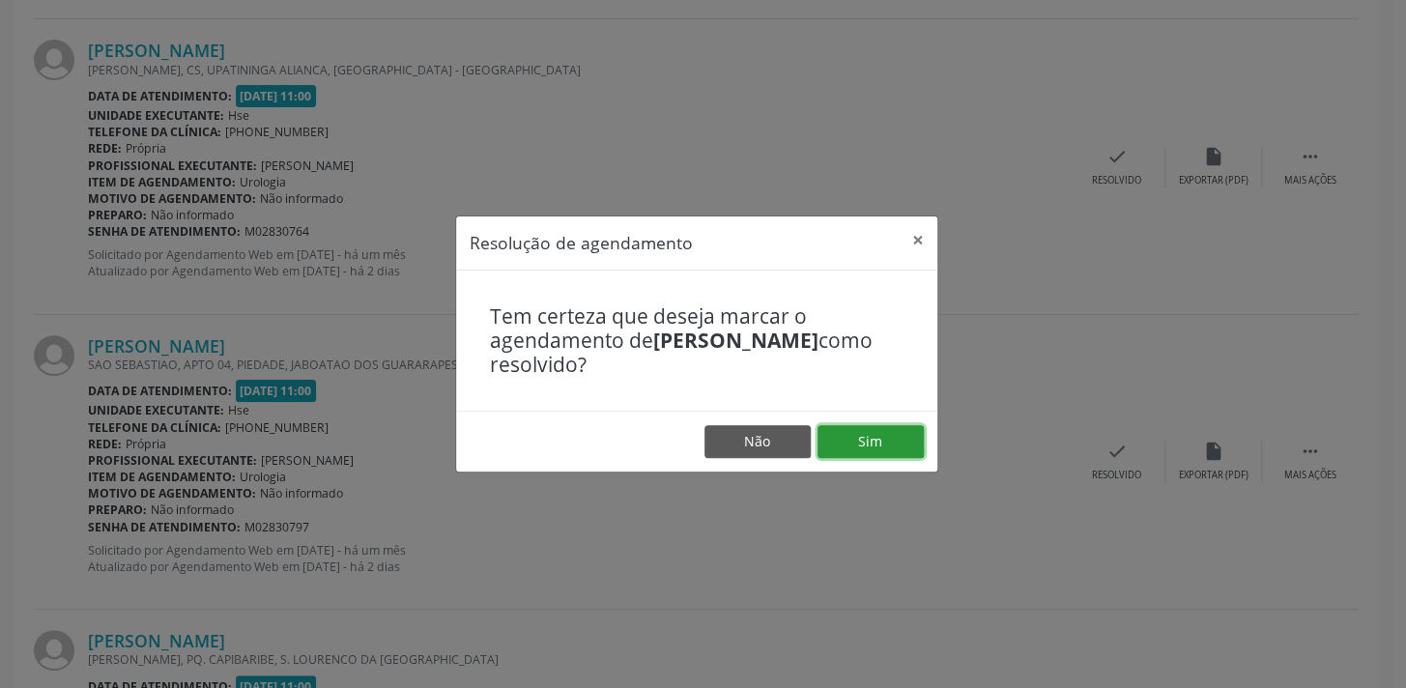
click at [869, 442] on button "Sim" at bounding box center [870, 441] width 106 height 33
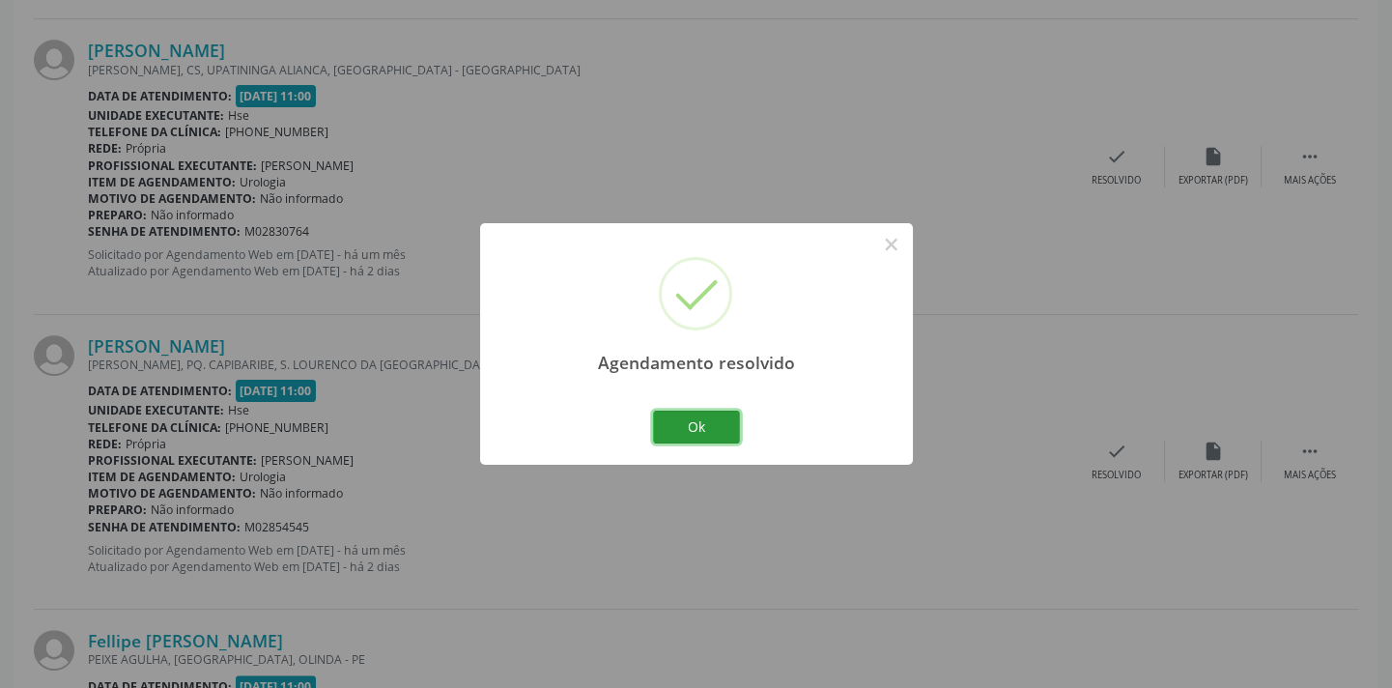
drag, startPoint x: 690, startPoint y: 421, endPoint x: 875, endPoint y: 301, distance: 221.4
click at [693, 415] on button "Ok" at bounding box center [696, 427] width 87 height 33
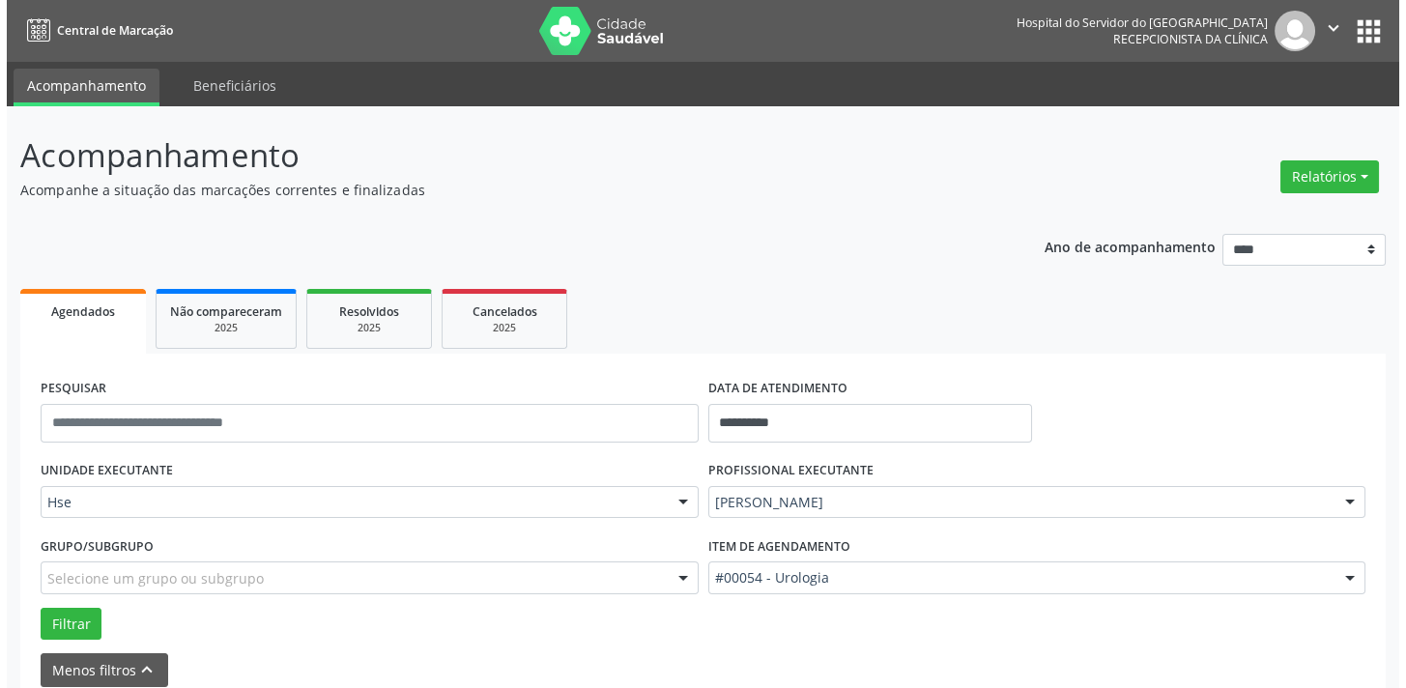
scroll to position [1040, 0]
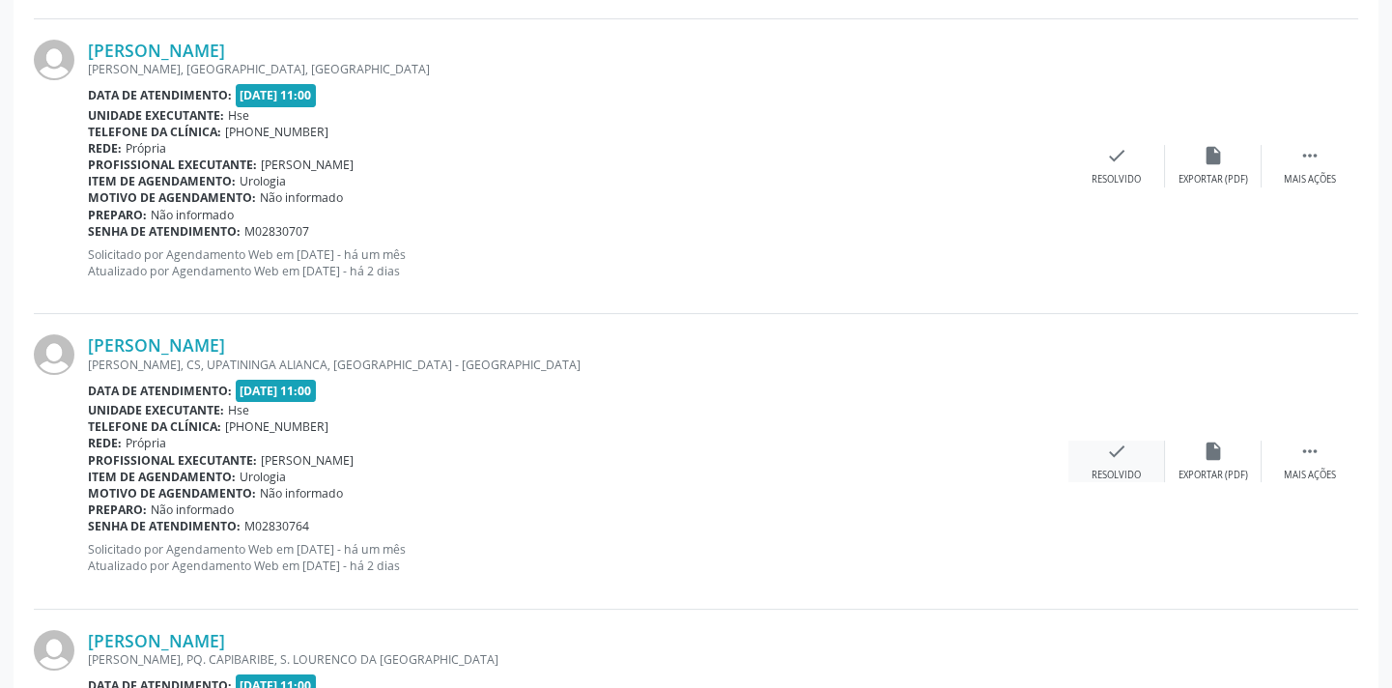
click at [1149, 446] on div "check Resolvido" at bounding box center [1117, 462] width 97 height 42
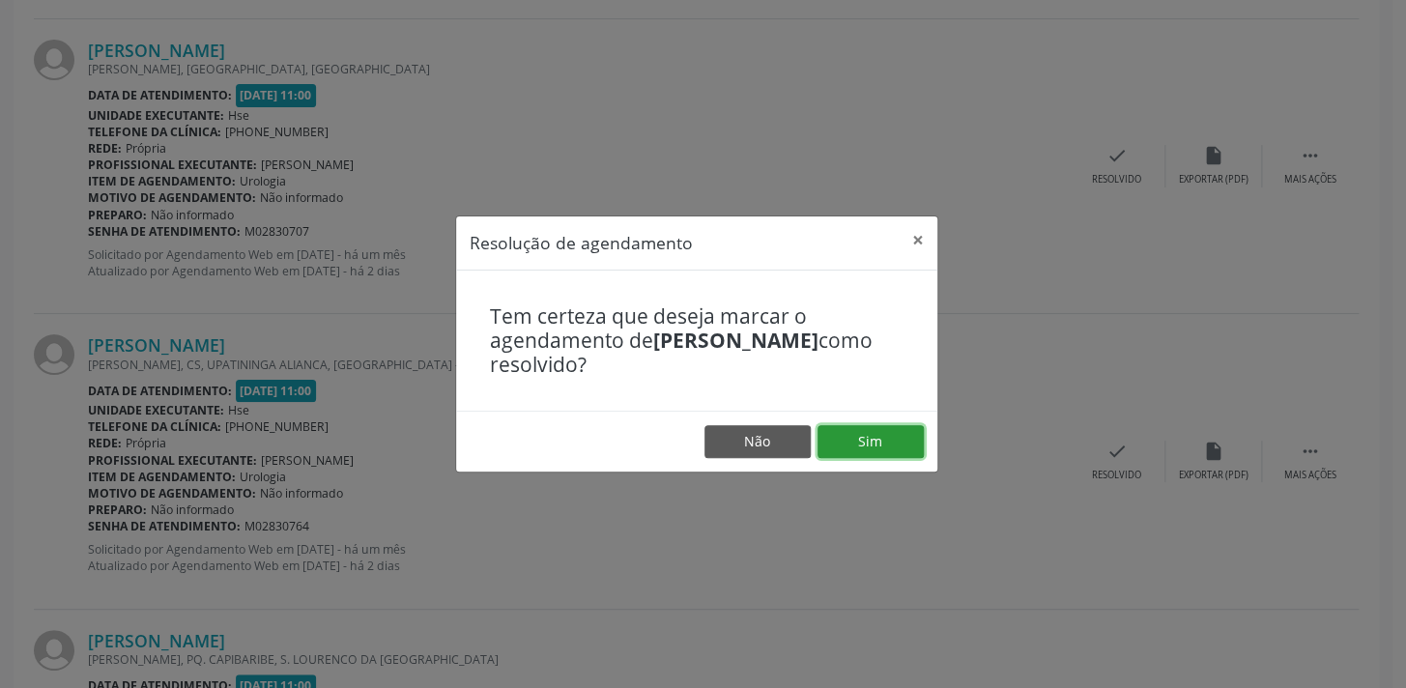
click at [857, 443] on button "Sim" at bounding box center [870, 441] width 106 height 33
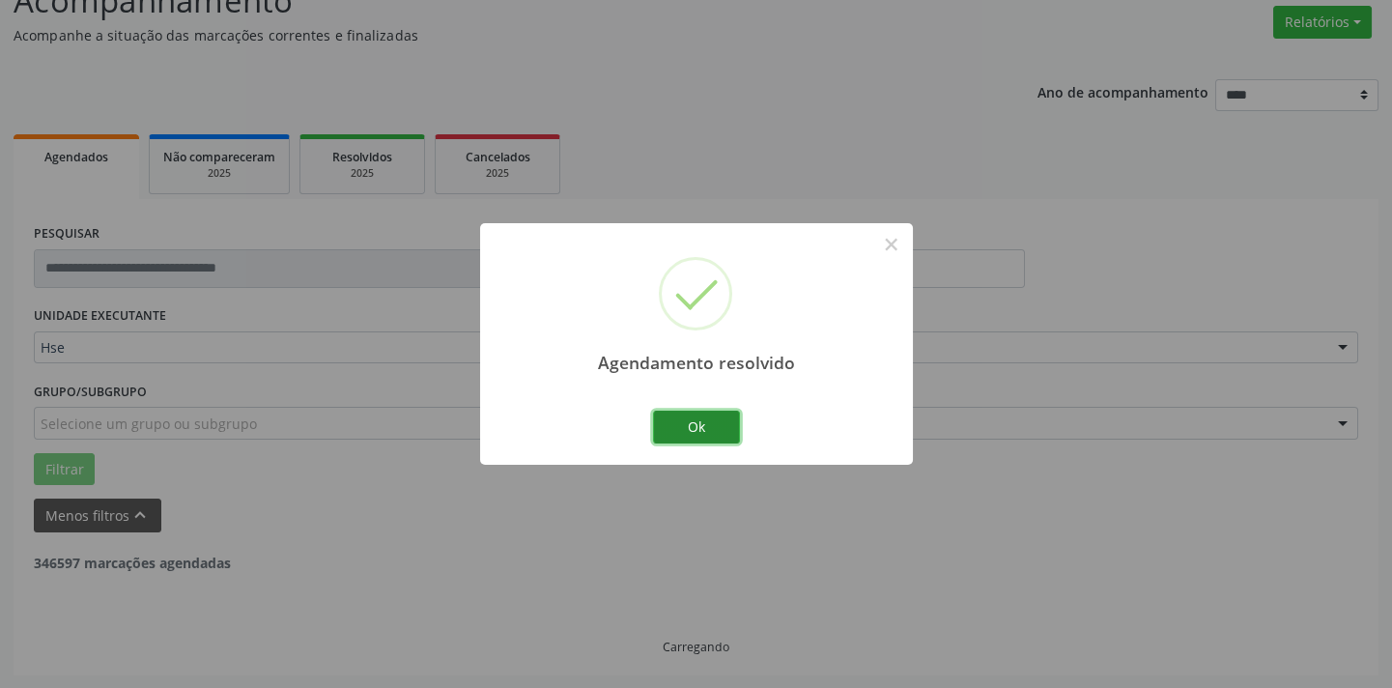
click at [679, 414] on button "Ok" at bounding box center [696, 427] width 87 height 33
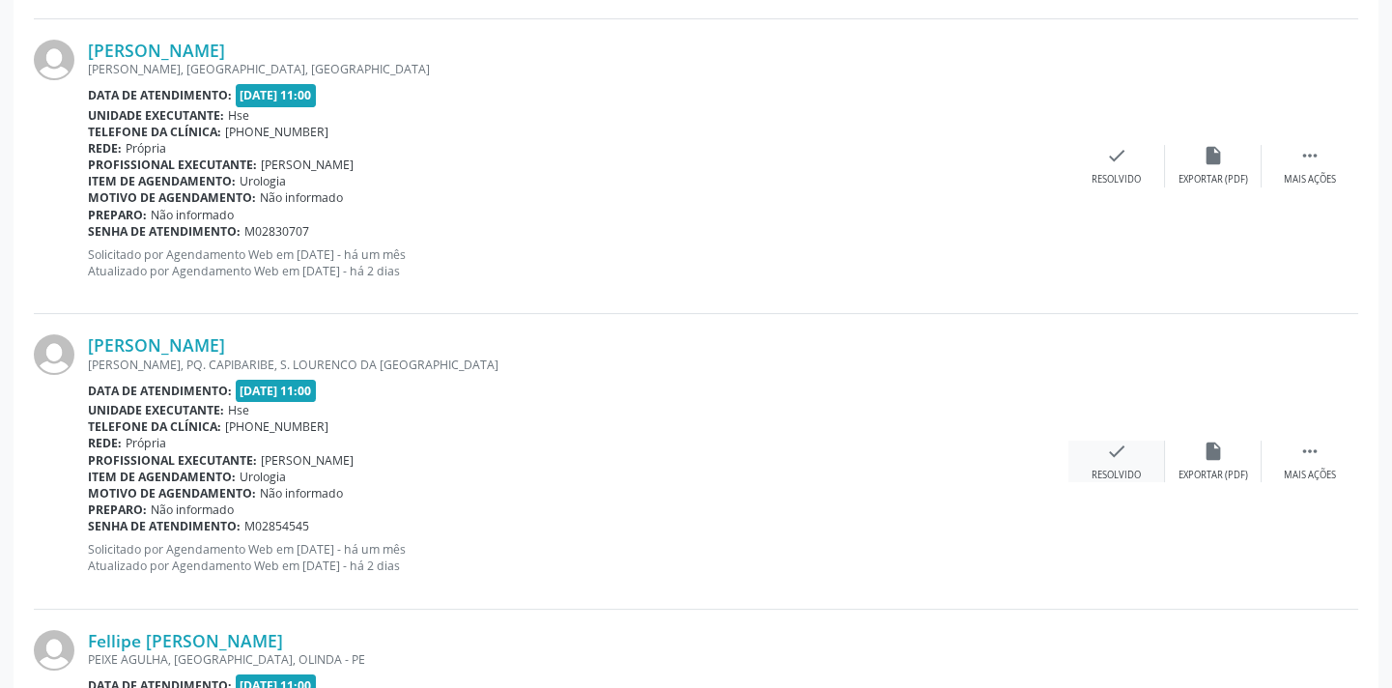
click at [1103, 462] on div "check Resolvido" at bounding box center [1117, 462] width 97 height 42
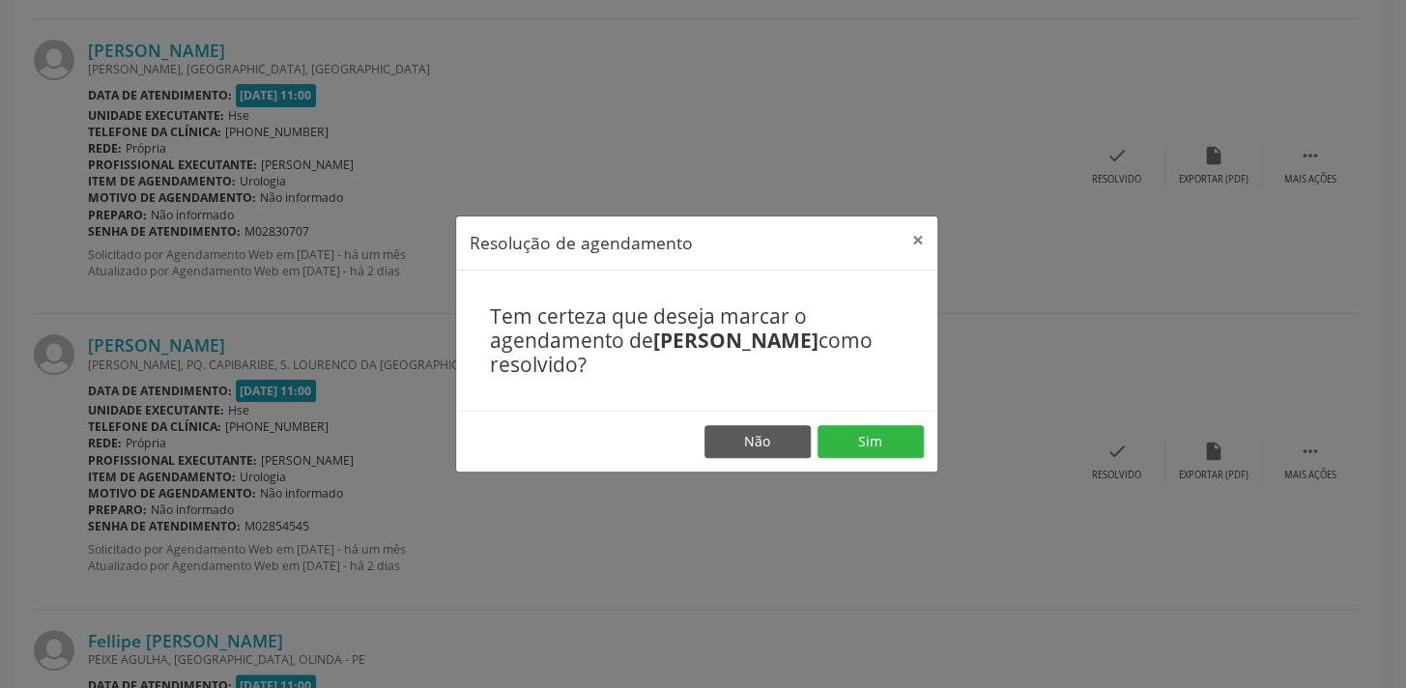
click at [895, 421] on footer "Não Sim" at bounding box center [696, 441] width 481 height 61
click at [881, 432] on button "Sim" at bounding box center [870, 441] width 106 height 33
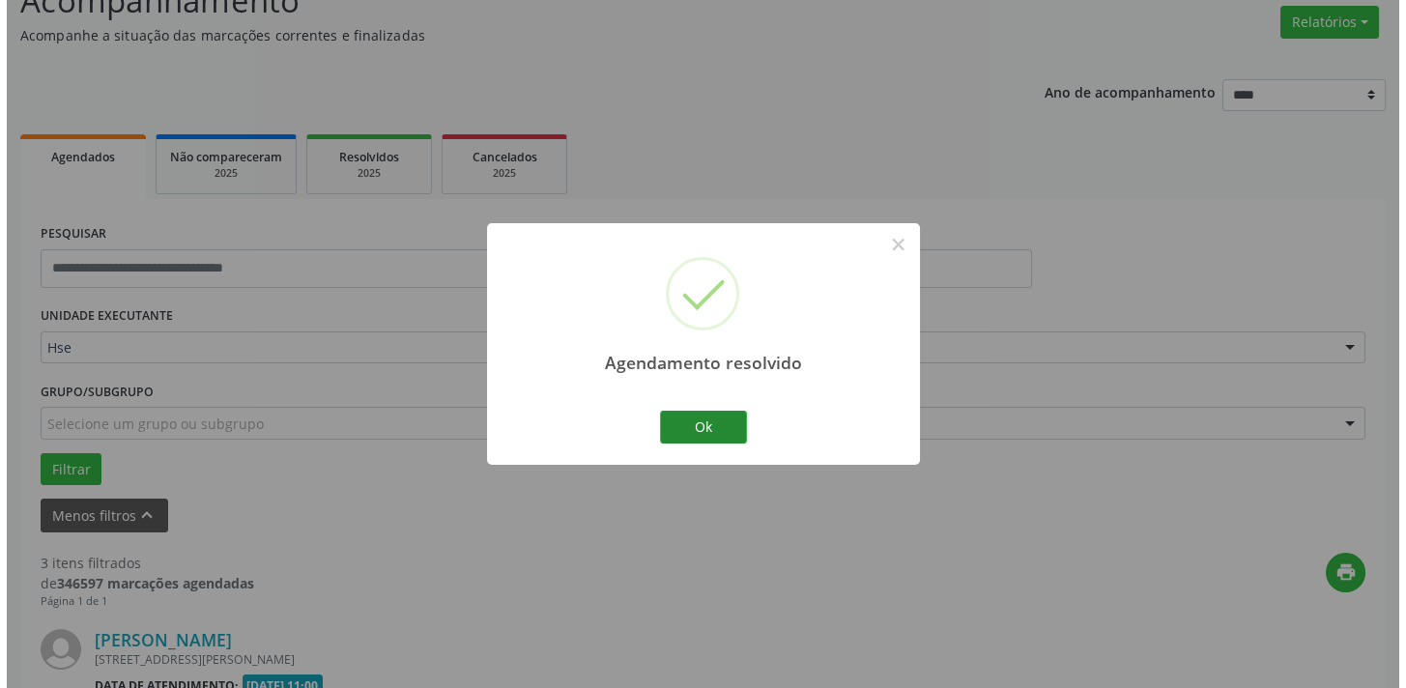
scroll to position [992, 0]
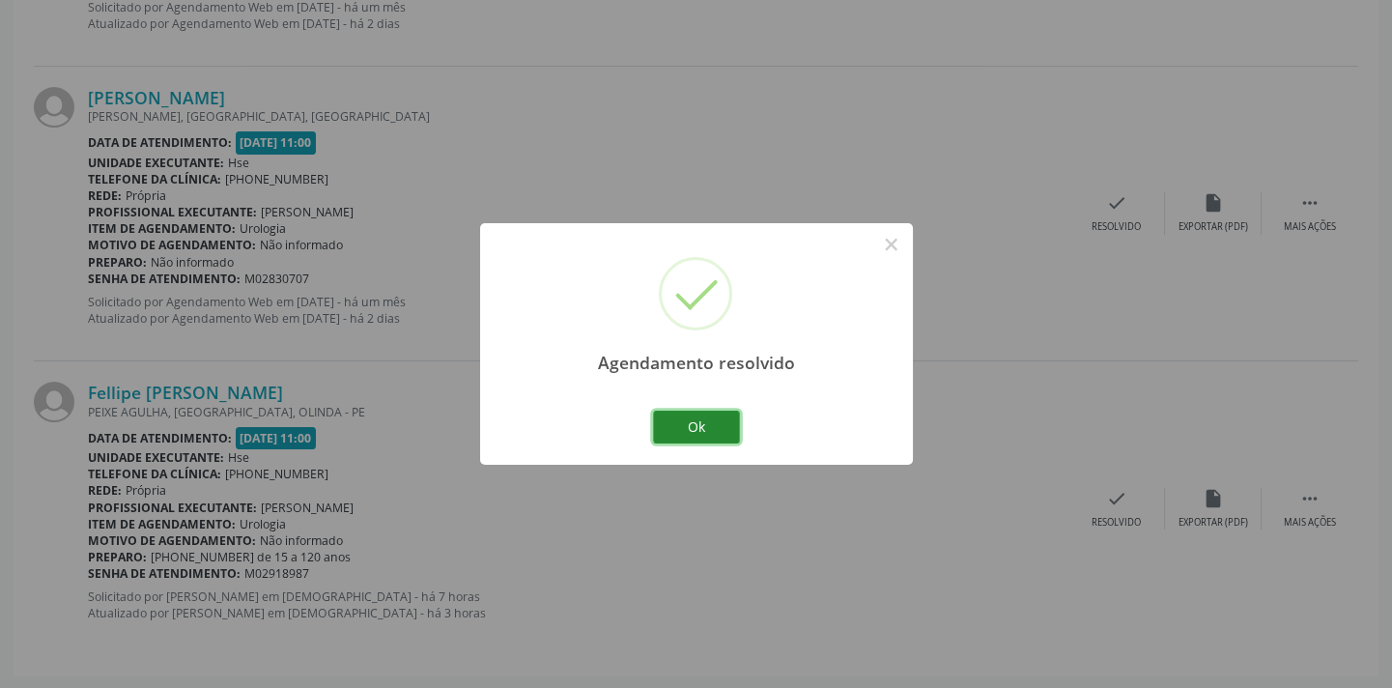
click at [654, 434] on button "Ok" at bounding box center [696, 427] width 87 height 33
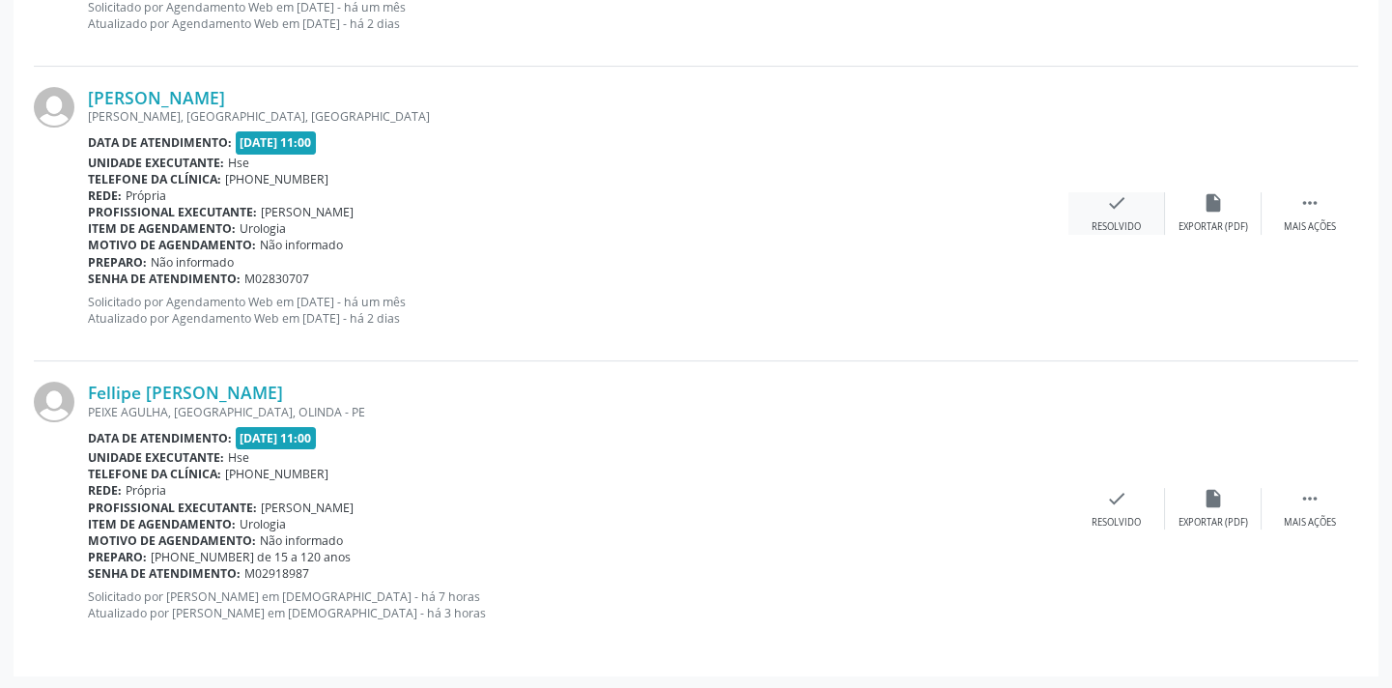
click at [1085, 213] on div "check Resolvido" at bounding box center [1117, 213] width 97 height 42
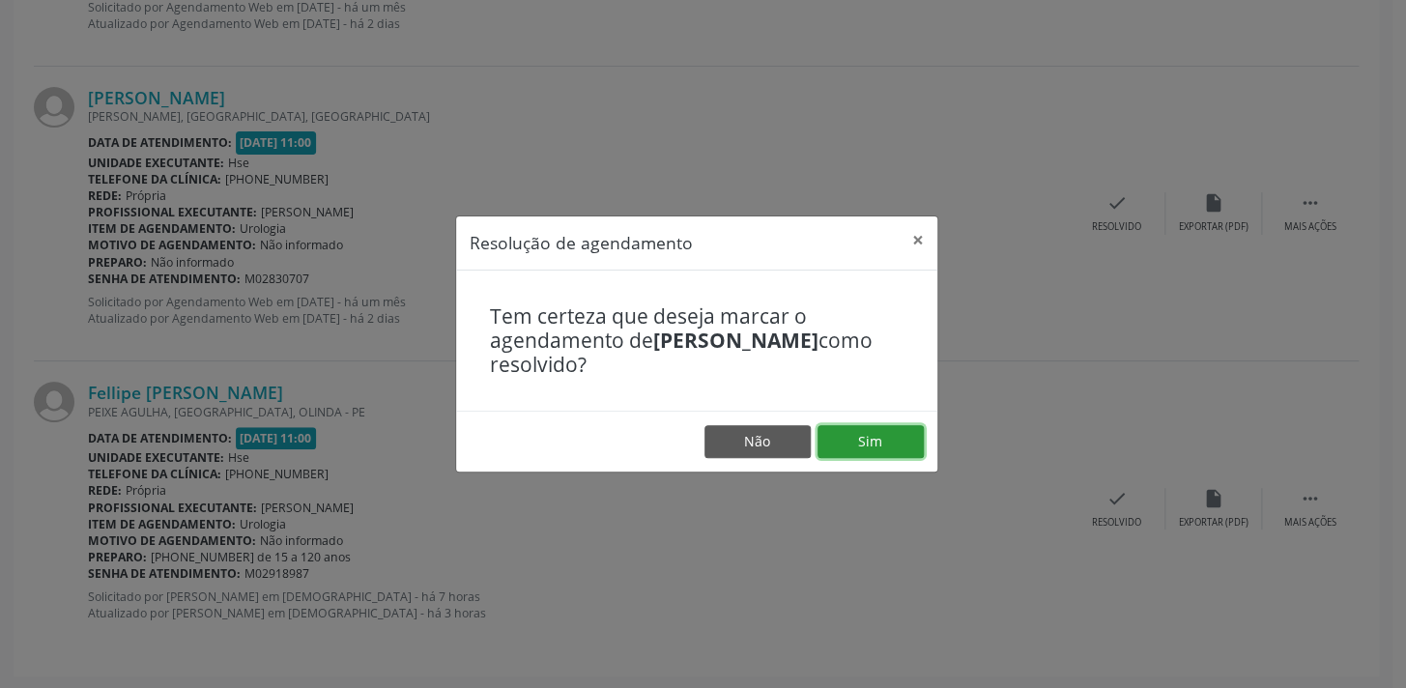
click at [830, 444] on button "Sim" at bounding box center [870, 441] width 106 height 33
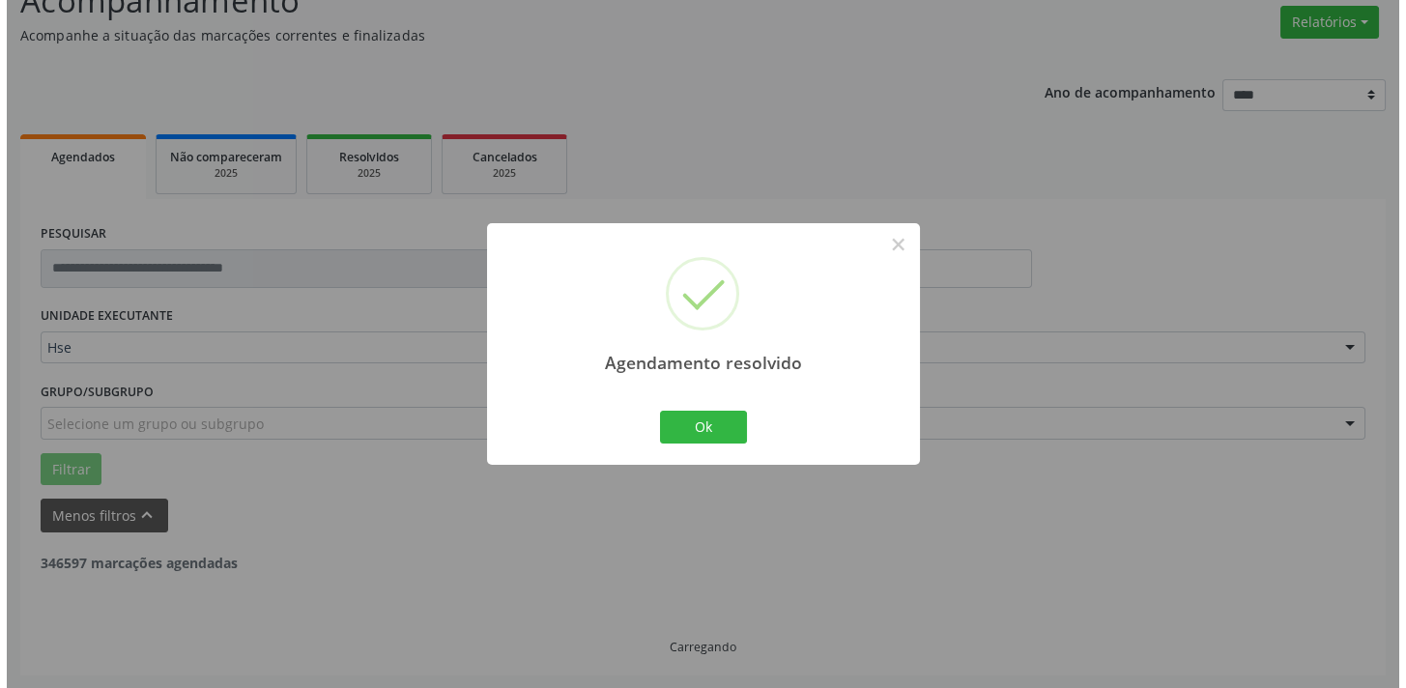
scroll to position [697, 0]
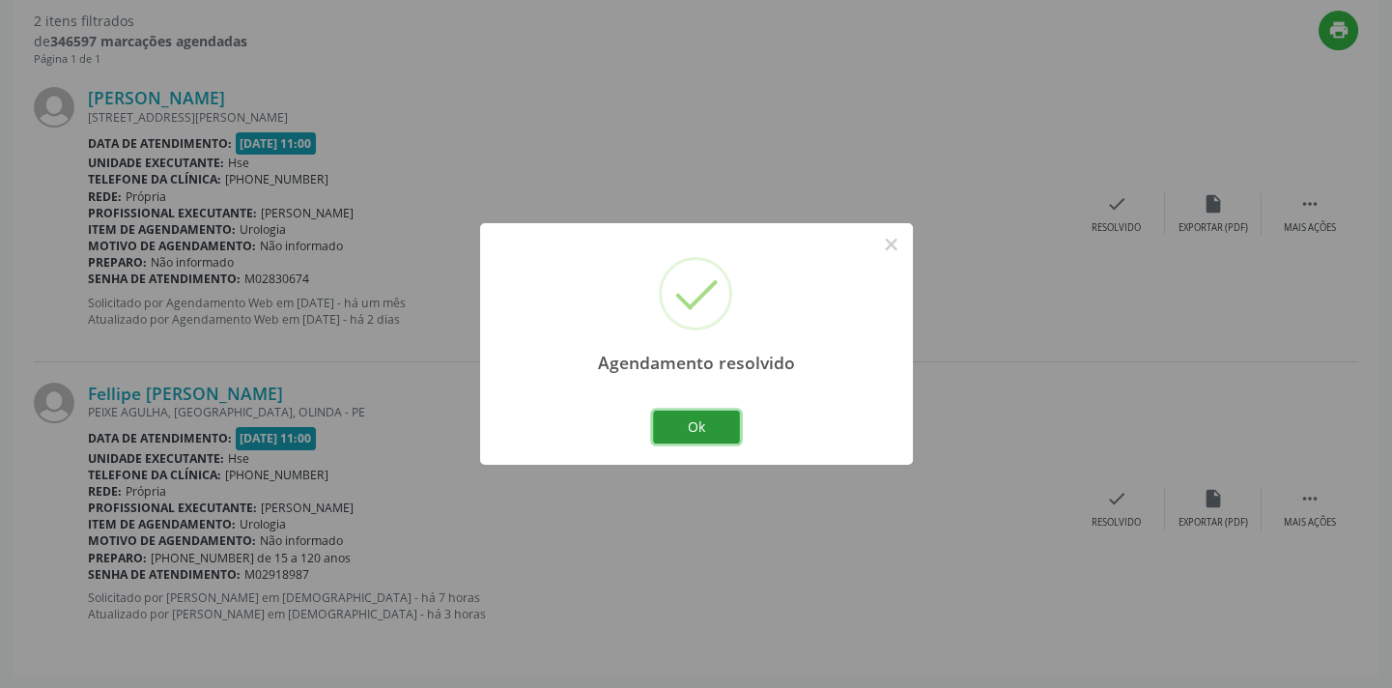
click at [735, 438] on button "Ok" at bounding box center [696, 427] width 87 height 33
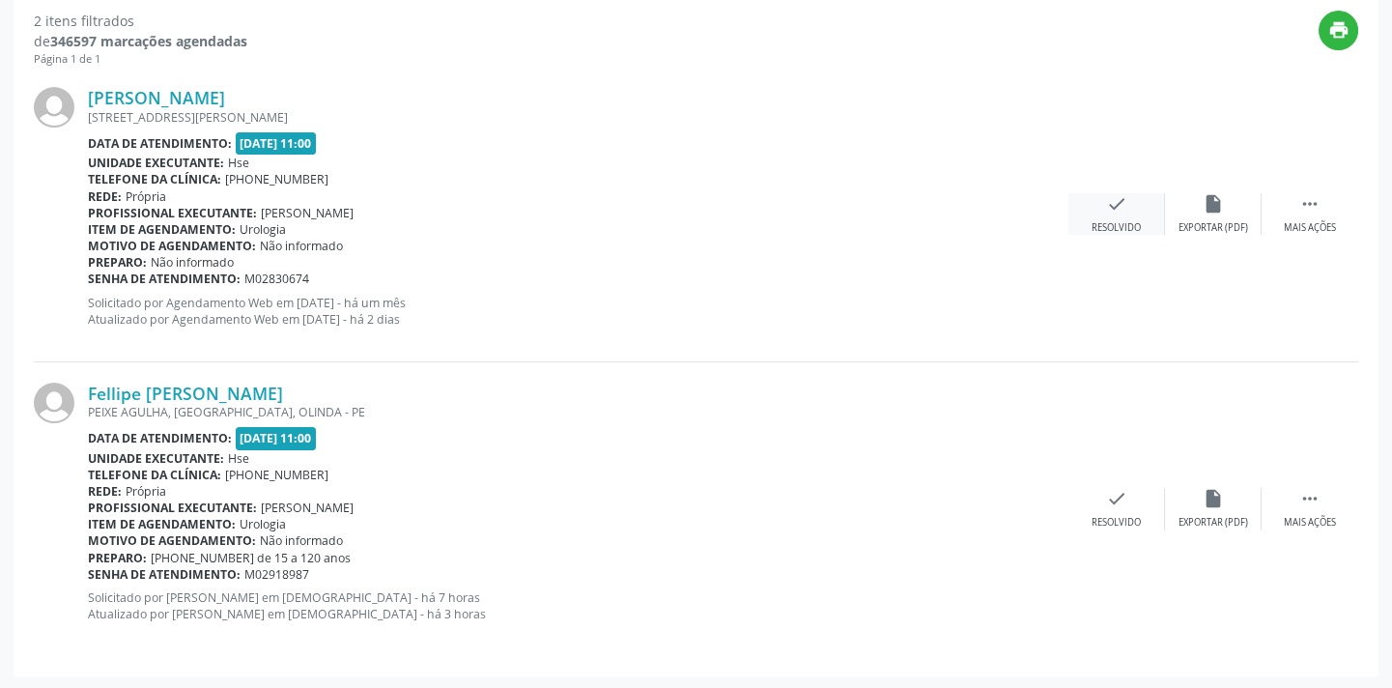
click at [1111, 205] on icon "check" at bounding box center [1116, 203] width 21 height 21
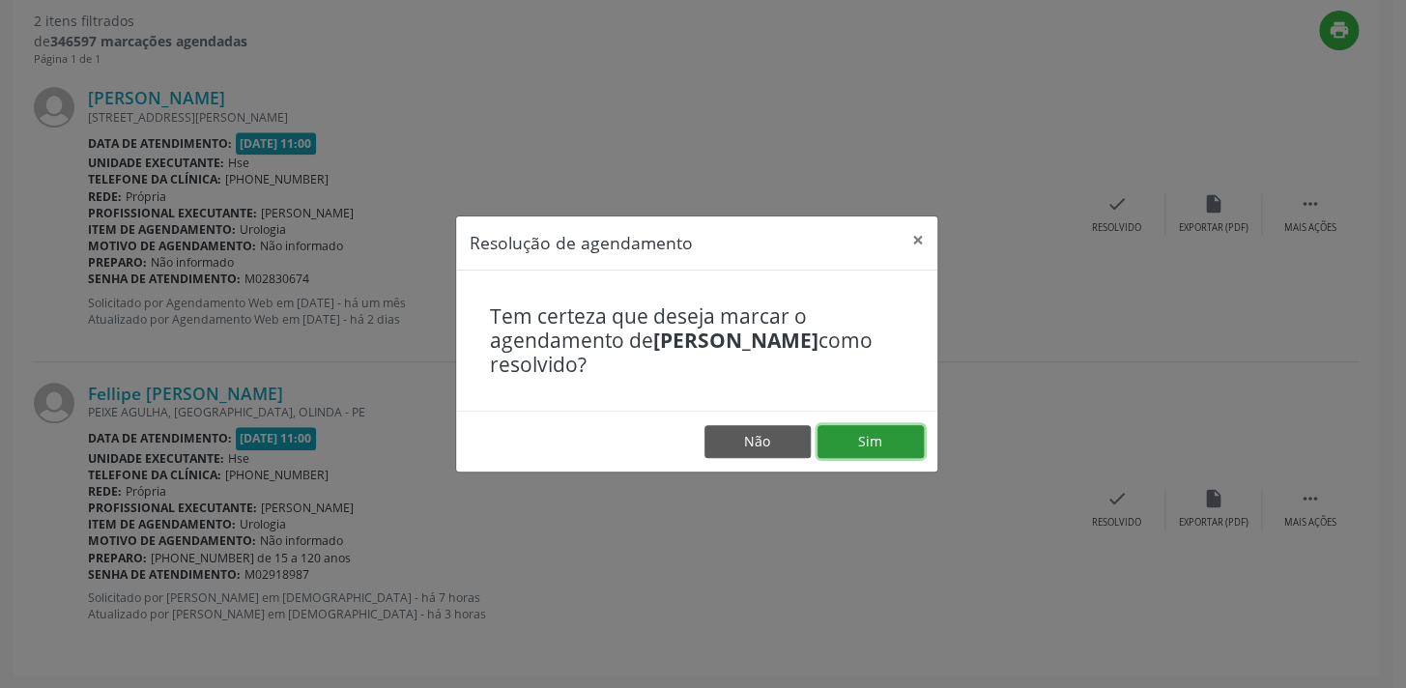
click at [882, 436] on button "Sim" at bounding box center [870, 441] width 106 height 33
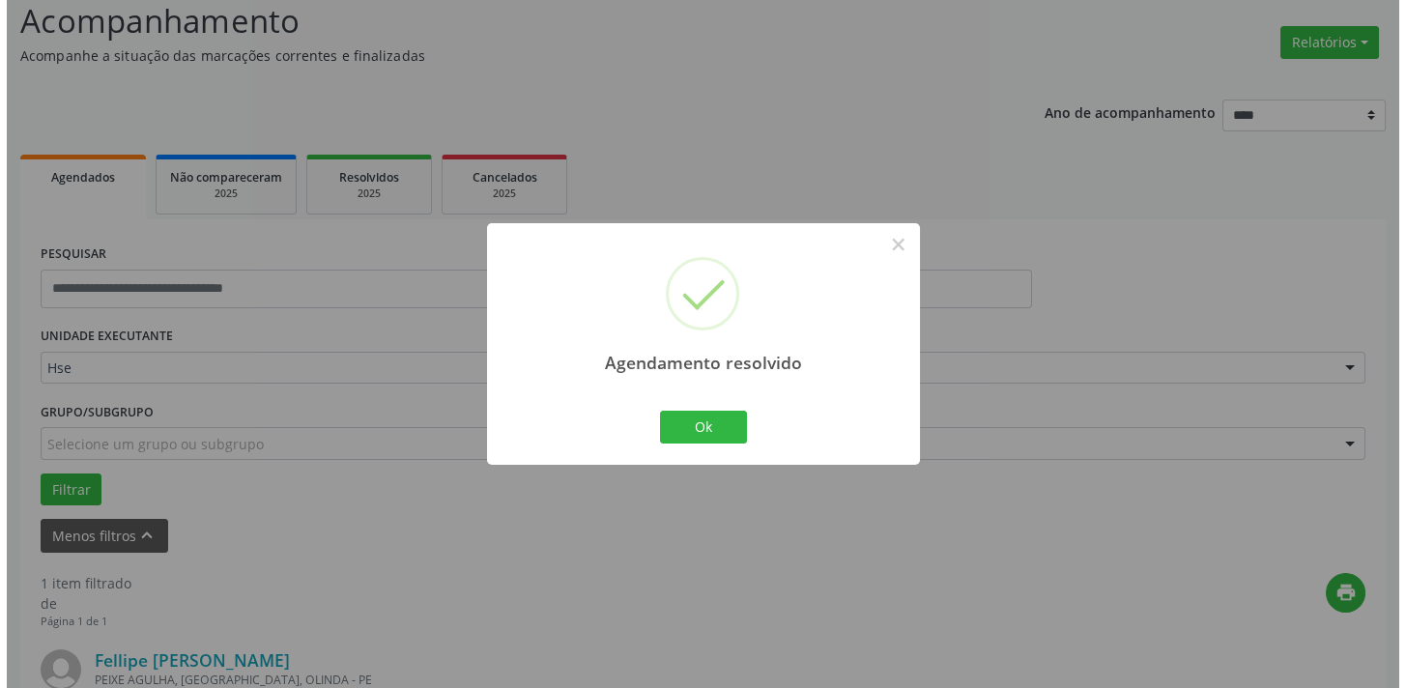
scroll to position [403, 0]
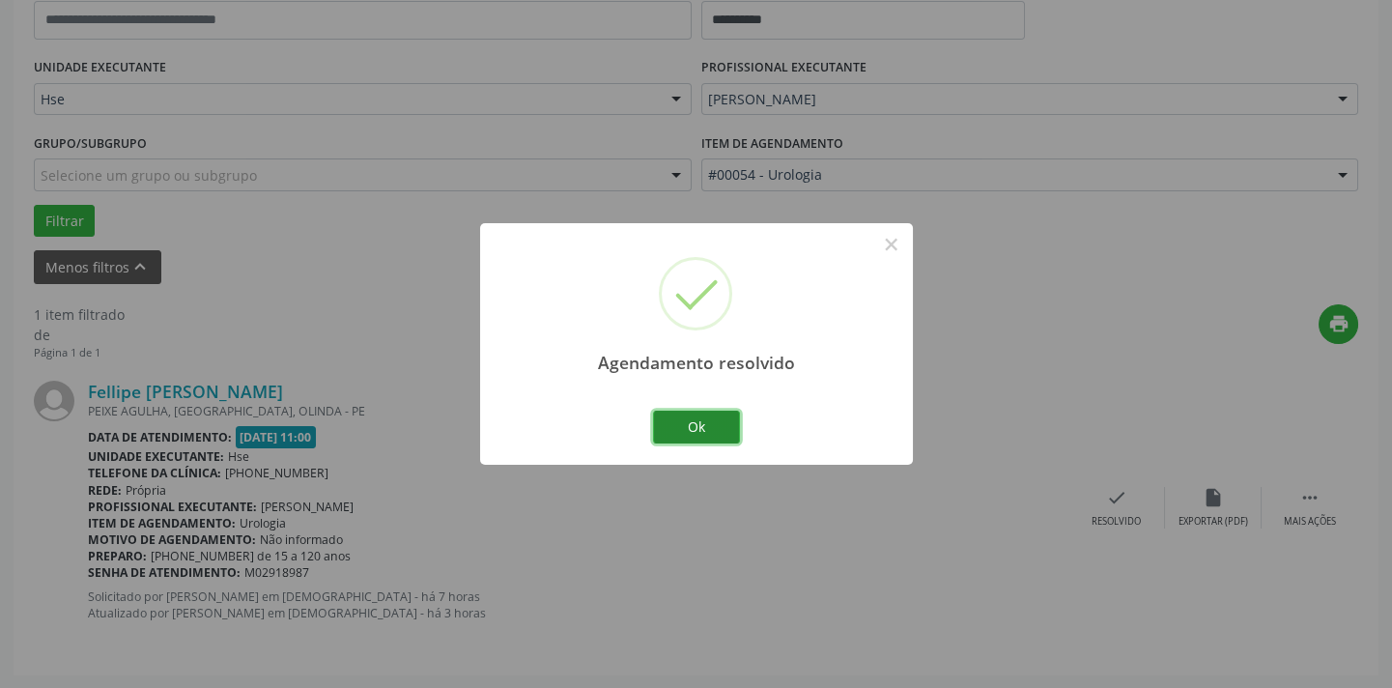
click at [699, 424] on button "Ok" at bounding box center [696, 427] width 87 height 33
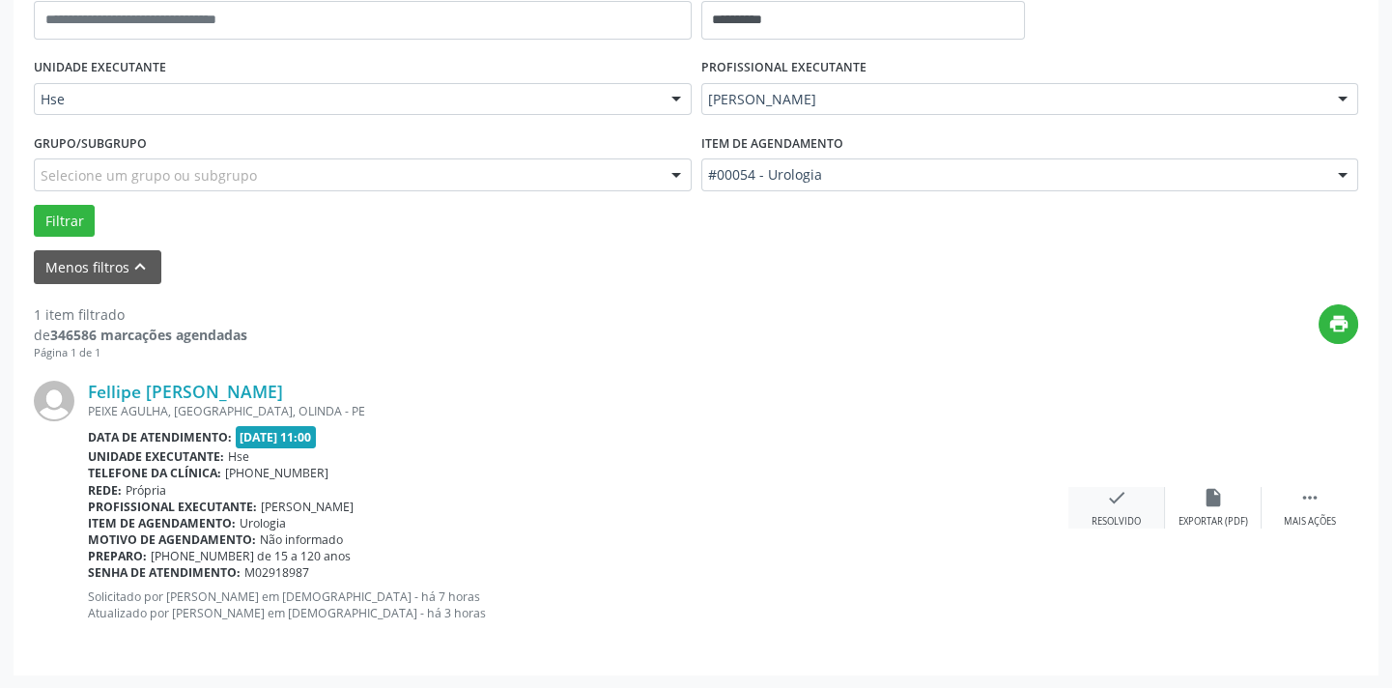
click at [1129, 504] on div "check Resolvido" at bounding box center [1117, 508] width 97 height 42
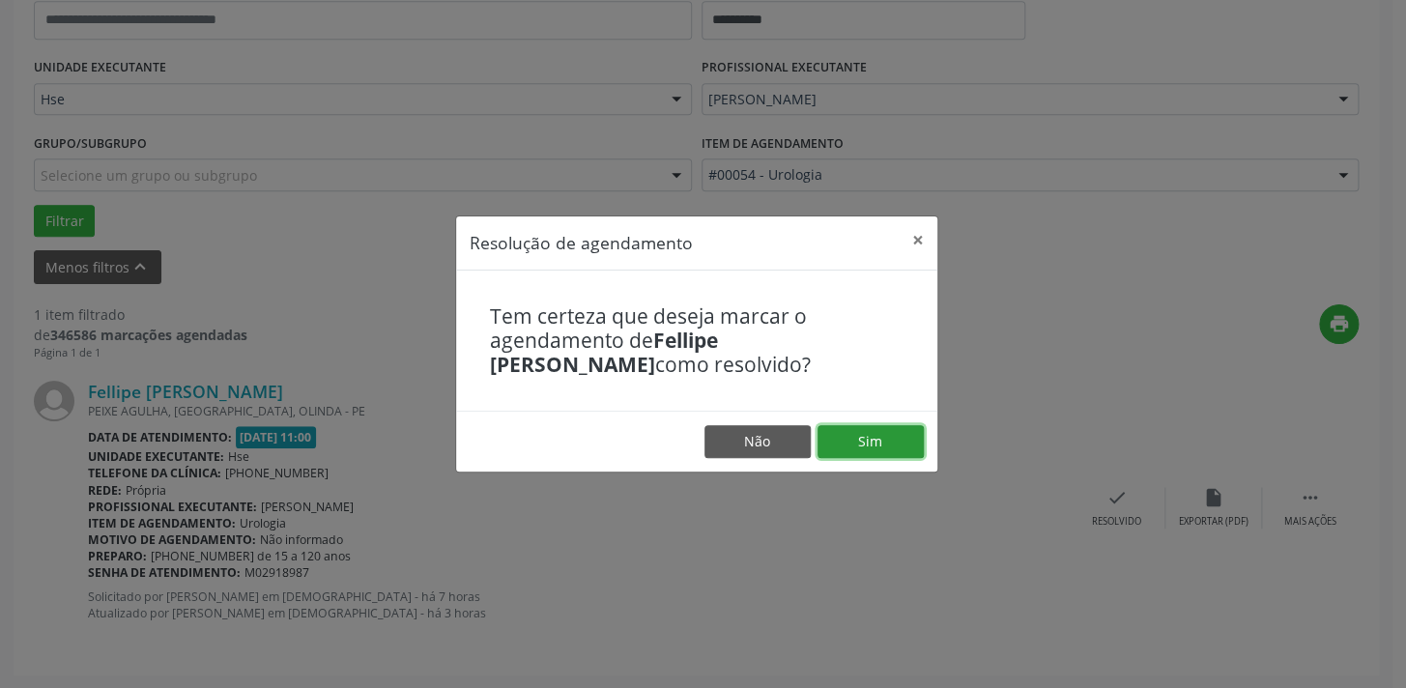
click at [869, 437] on button "Sim" at bounding box center [870, 441] width 106 height 33
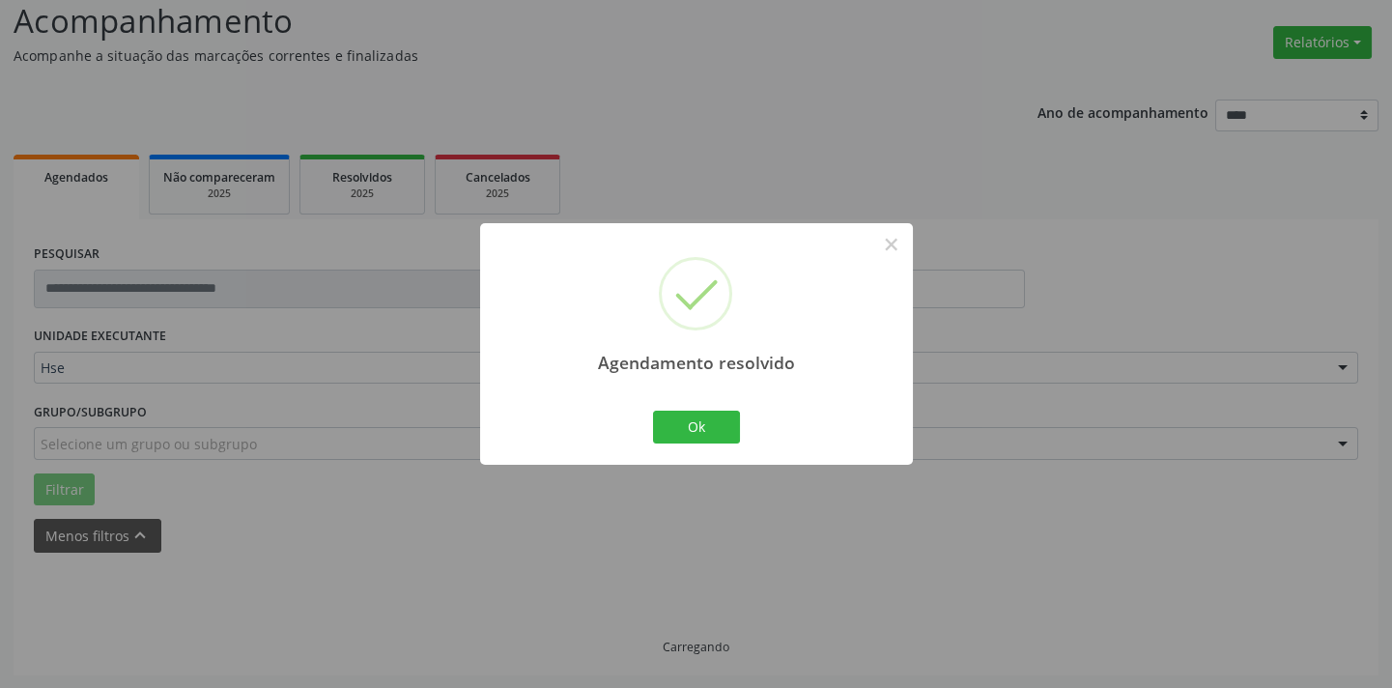
scroll to position [92, 0]
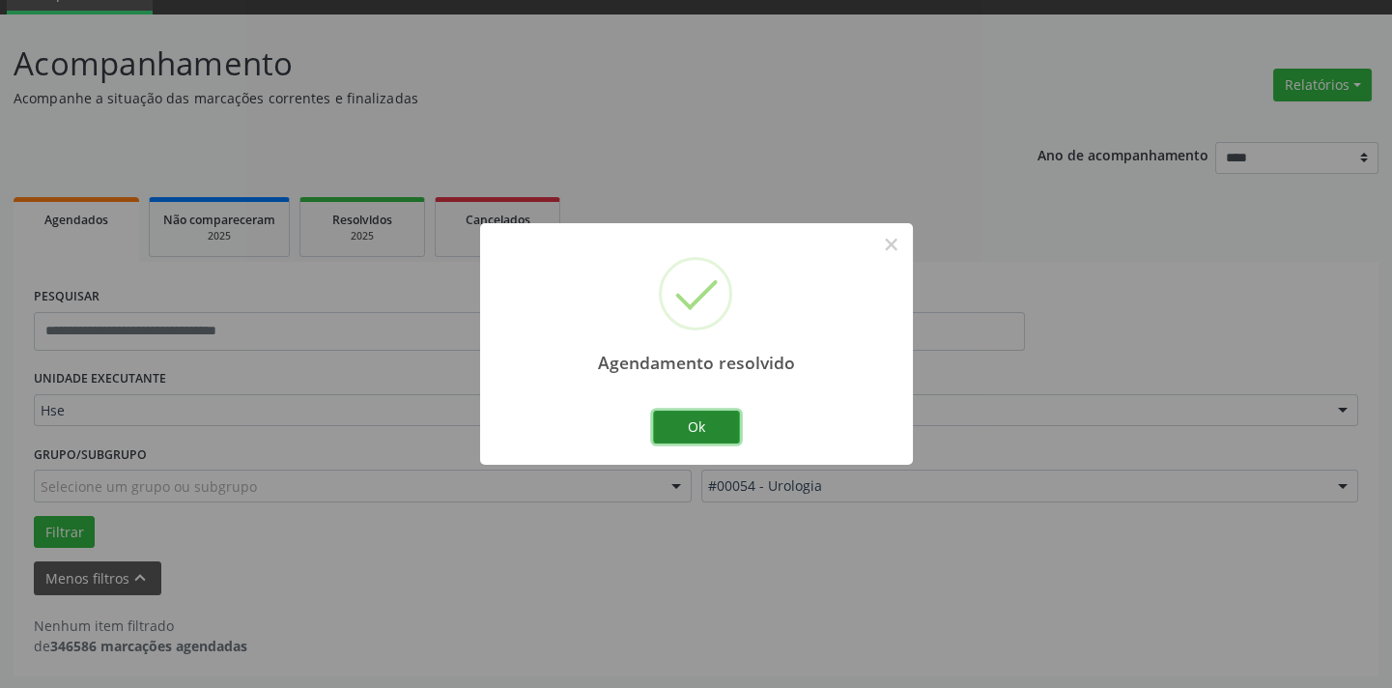
click at [715, 434] on button "Ok" at bounding box center [696, 427] width 87 height 33
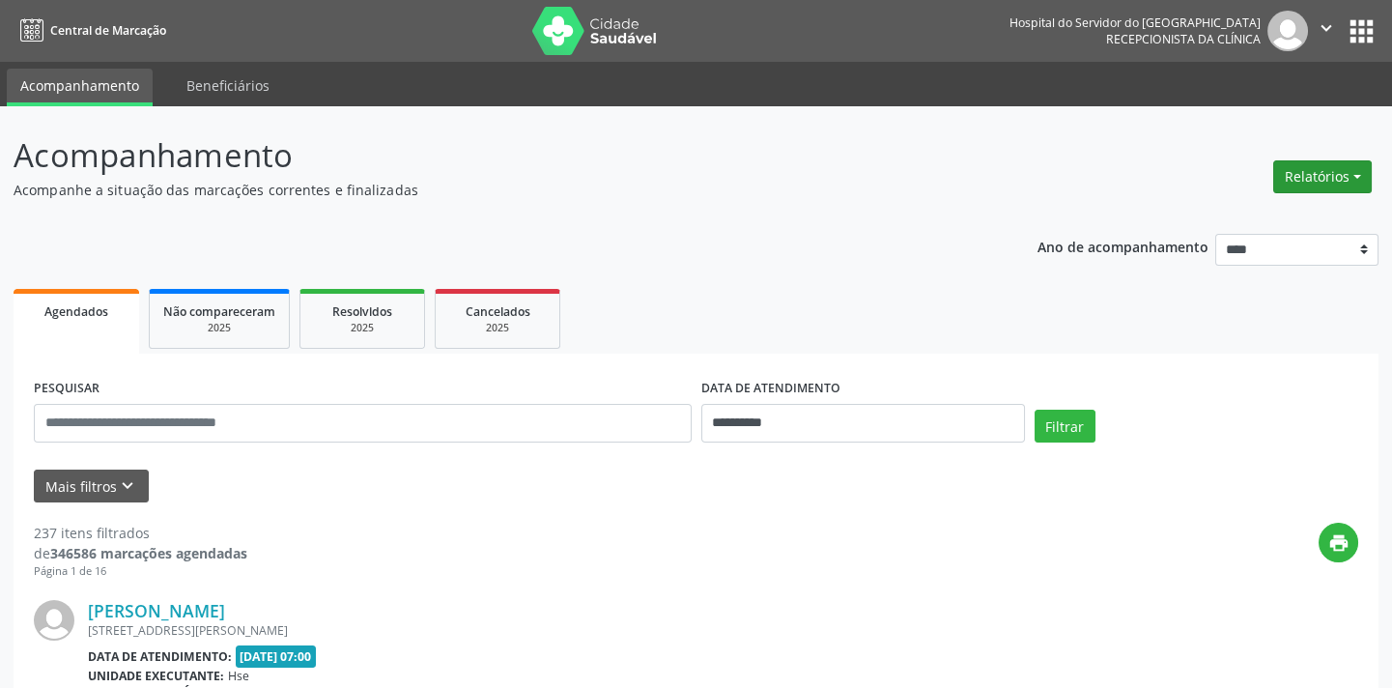
click at [1342, 176] on button "Relatórios" at bounding box center [1323, 176] width 99 height 33
click at [1230, 227] on link "Agendamentos" at bounding box center [1268, 217] width 208 height 27
select select "*"
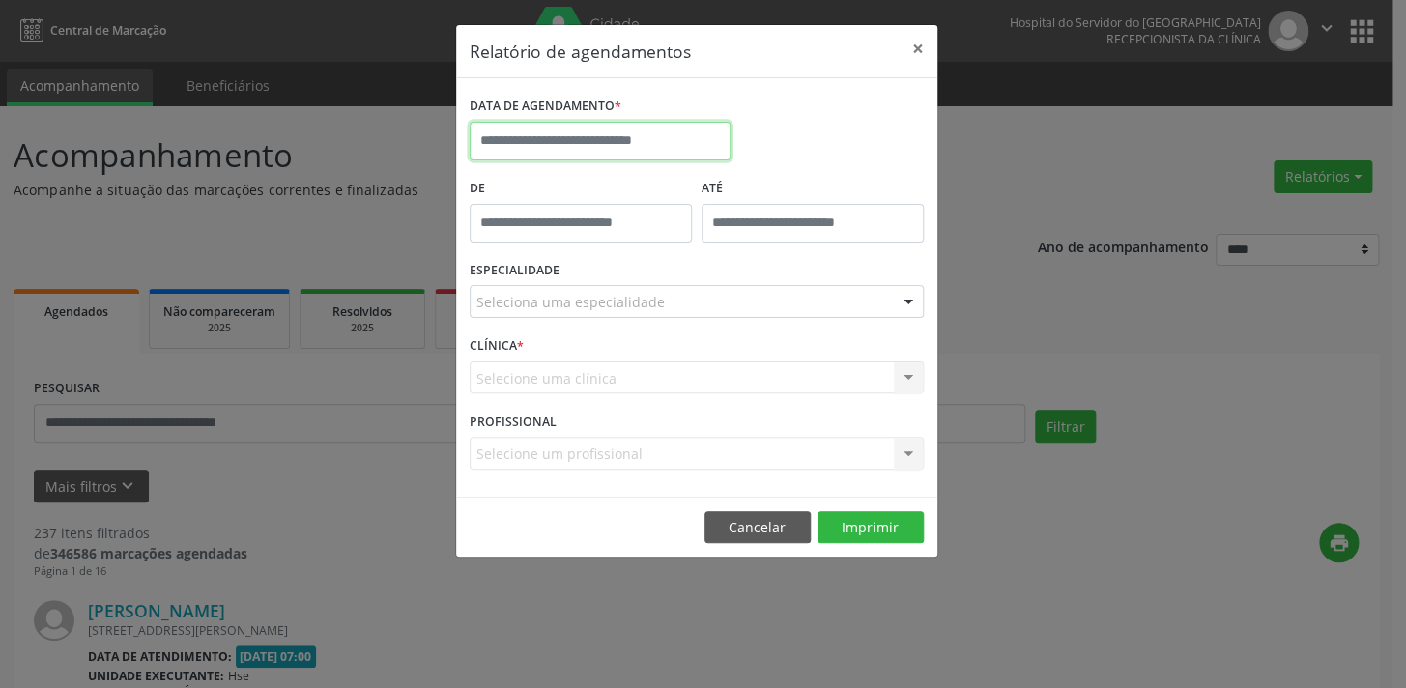
click at [603, 145] on input "text" at bounding box center [600, 141] width 261 height 39
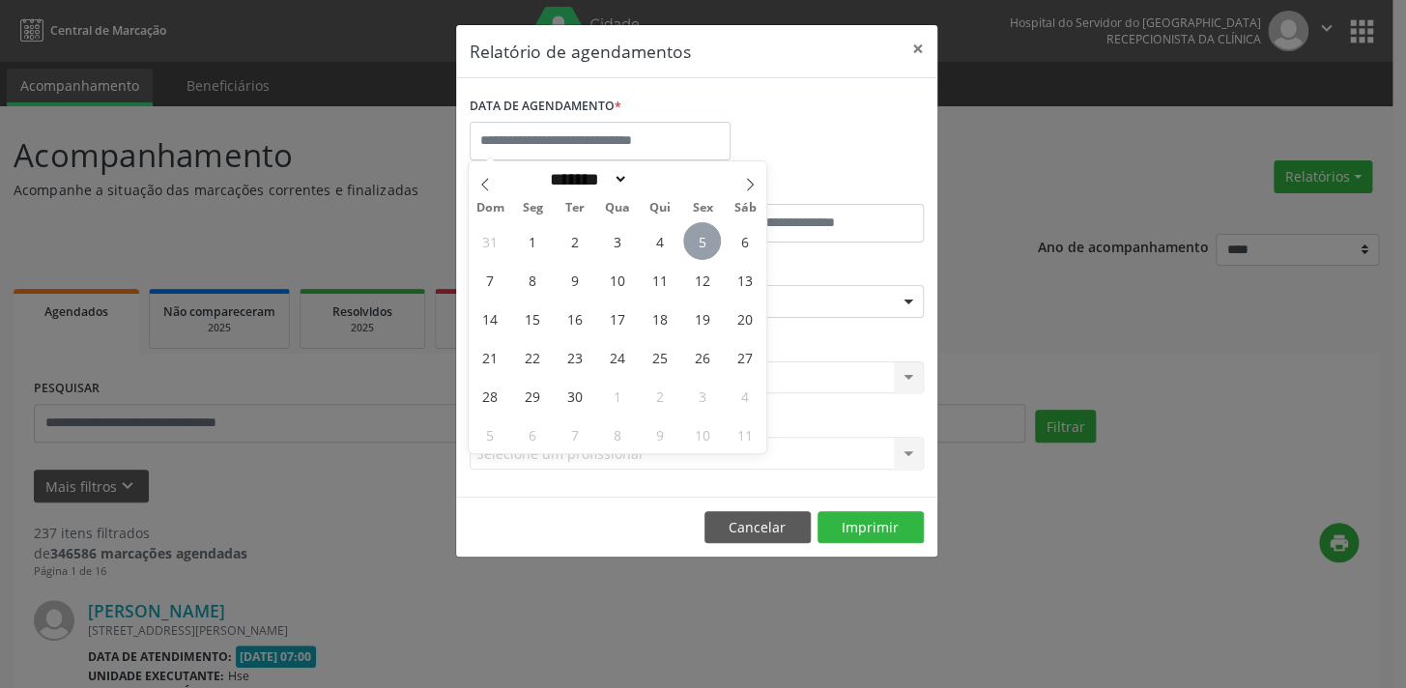
click at [705, 244] on span "5" at bounding box center [702, 241] width 38 height 38
type input "**********"
click at [705, 244] on span "5" at bounding box center [702, 241] width 38 height 38
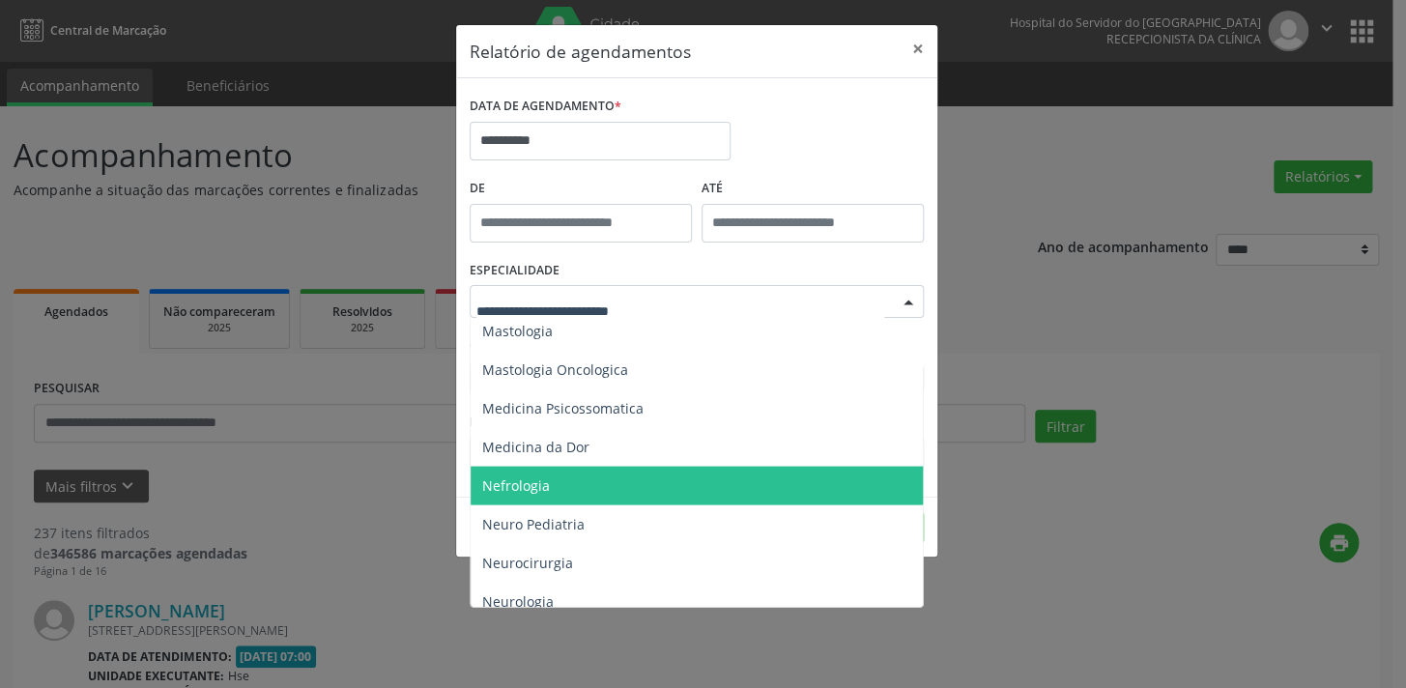
scroll to position [1845, 0]
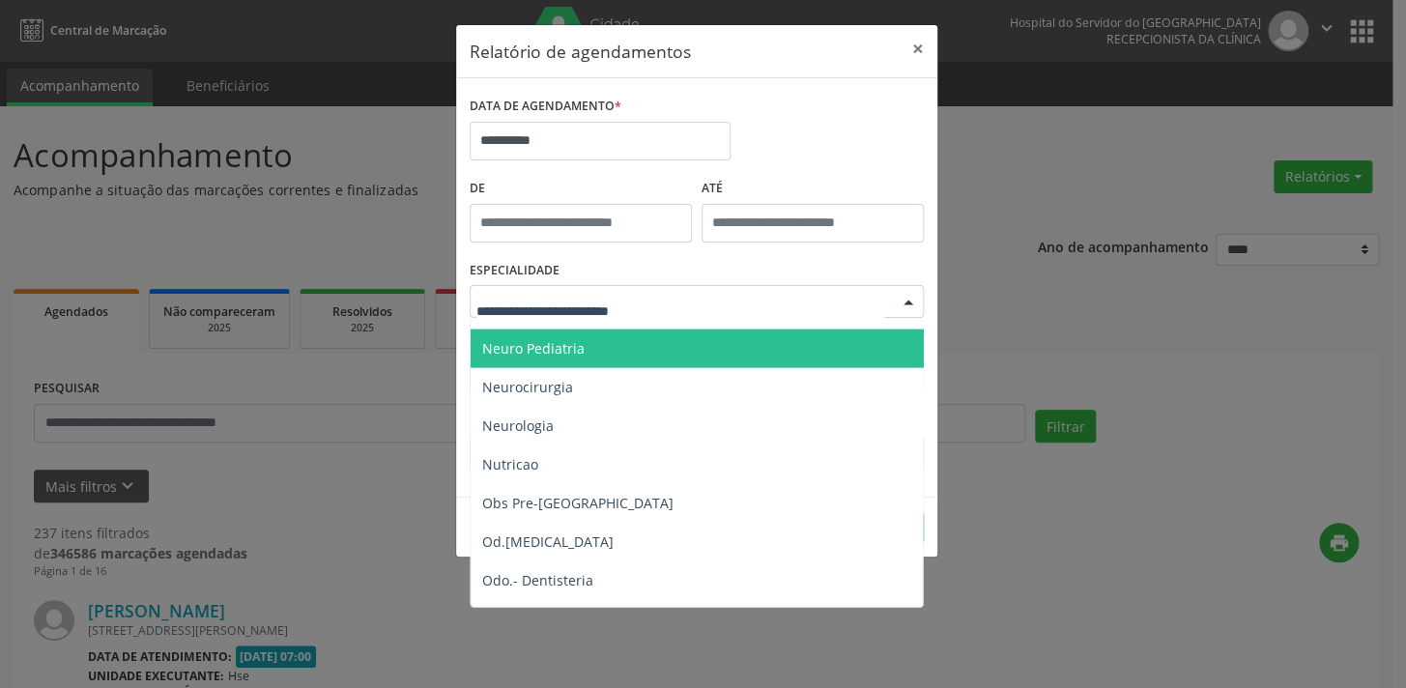
click at [645, 355] on span "Neuro Pediatria" at bounding box center [698, 348] width 455 height 39
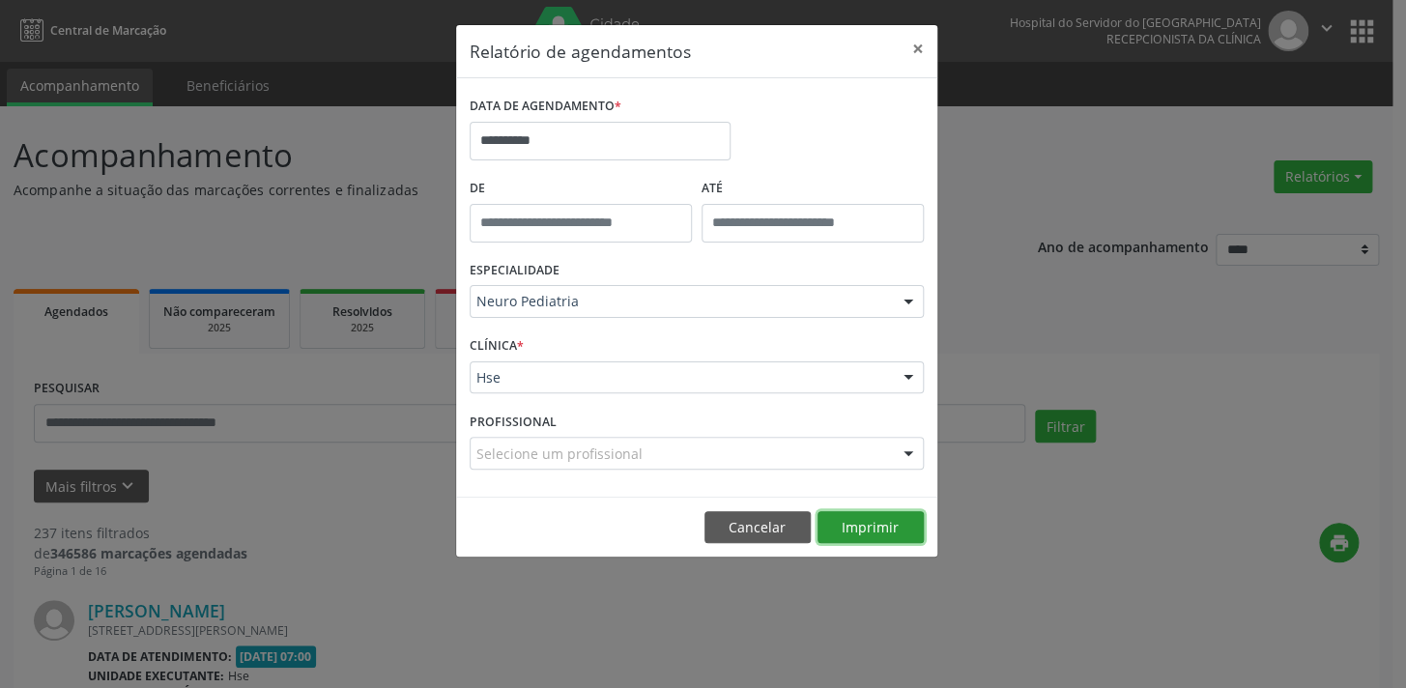
click at [871, 525] on button "Imprimir" at bounding box center [870, 527] width 106 height 33
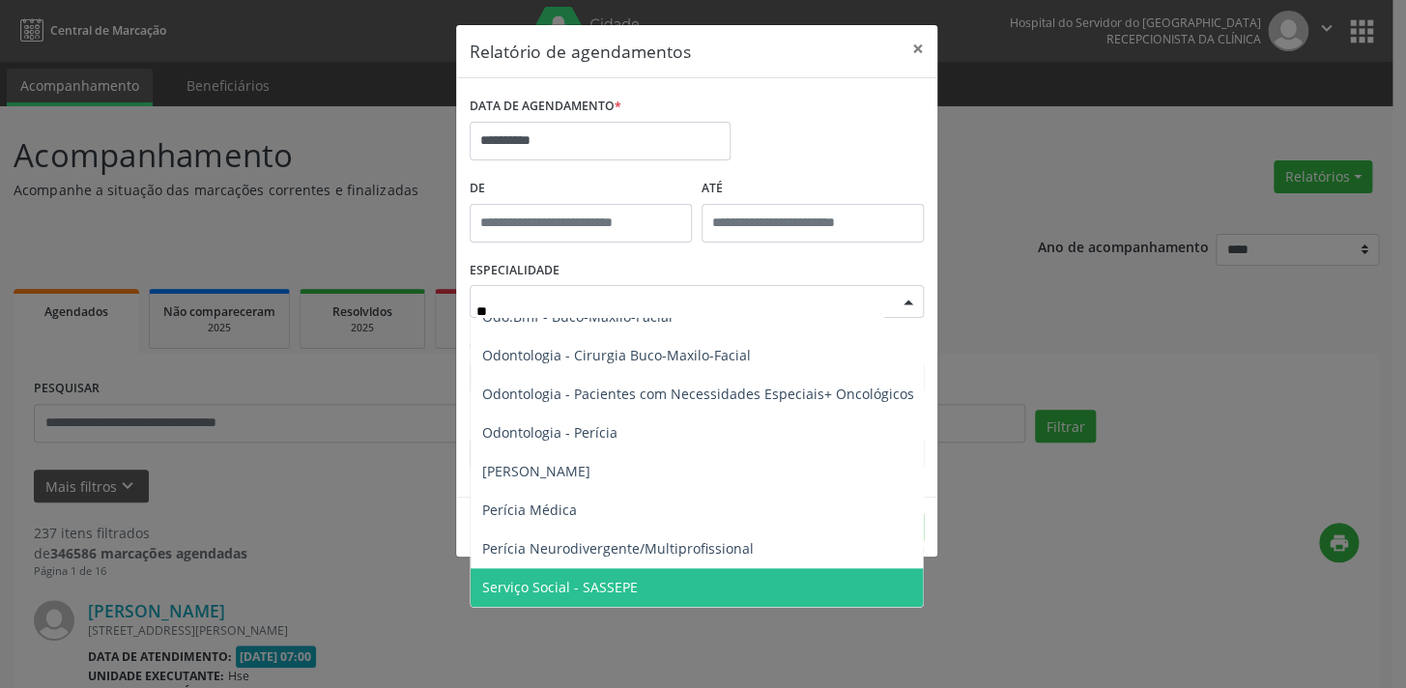
type input "***"
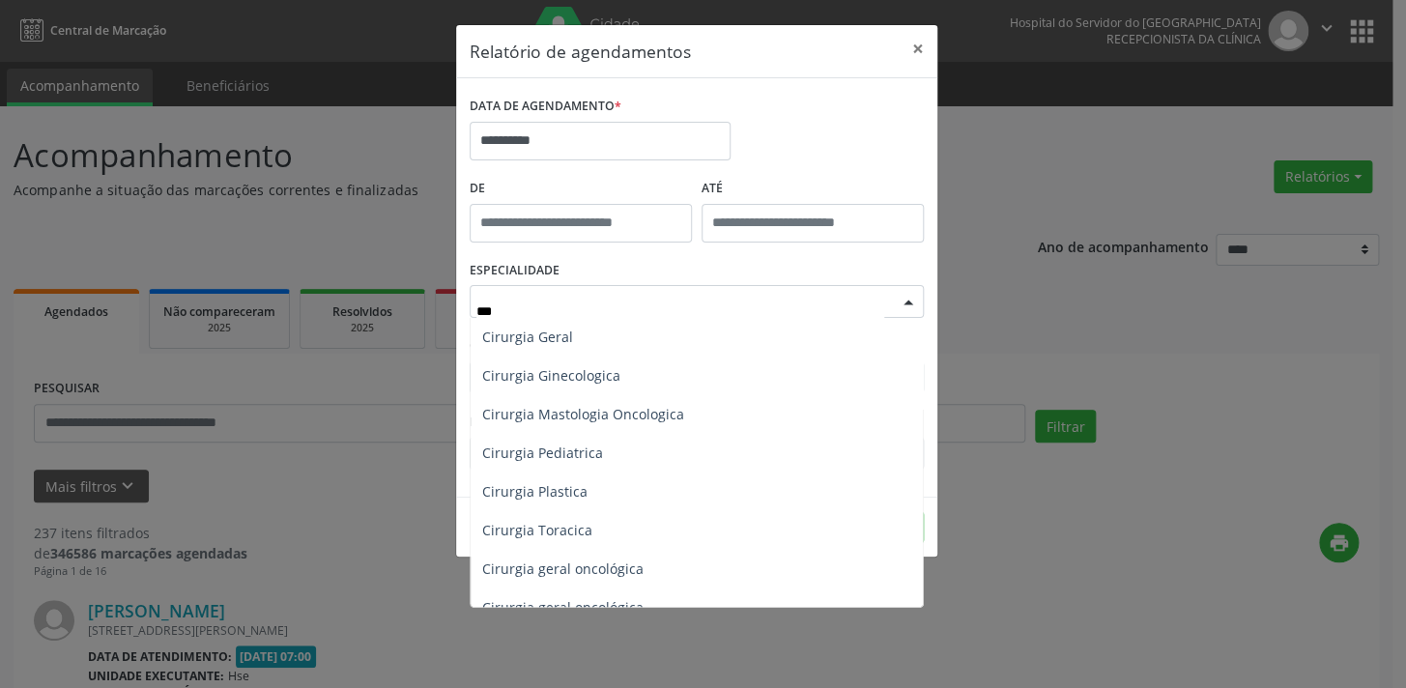
scroll to position [154, 0]
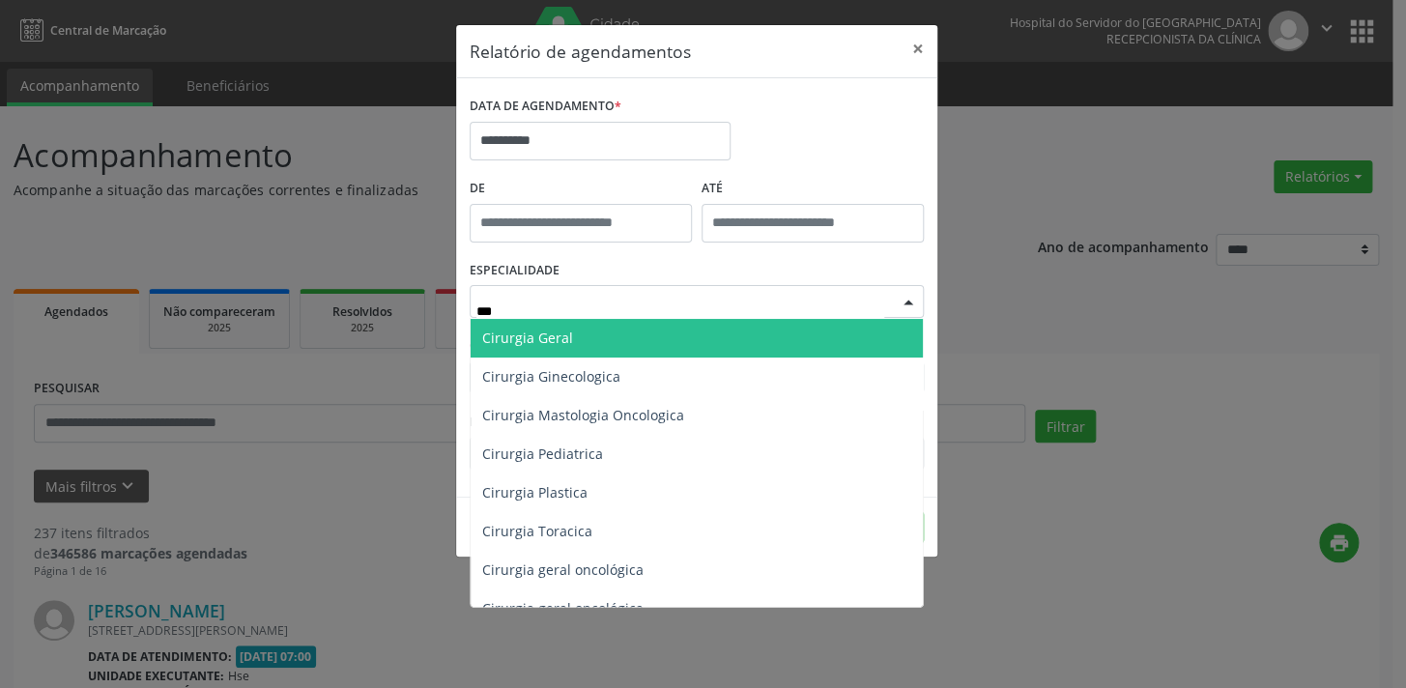
click at [611, 341] on span "Cirurgia Geral" at bounding box center [697, 338] width 452 height 39
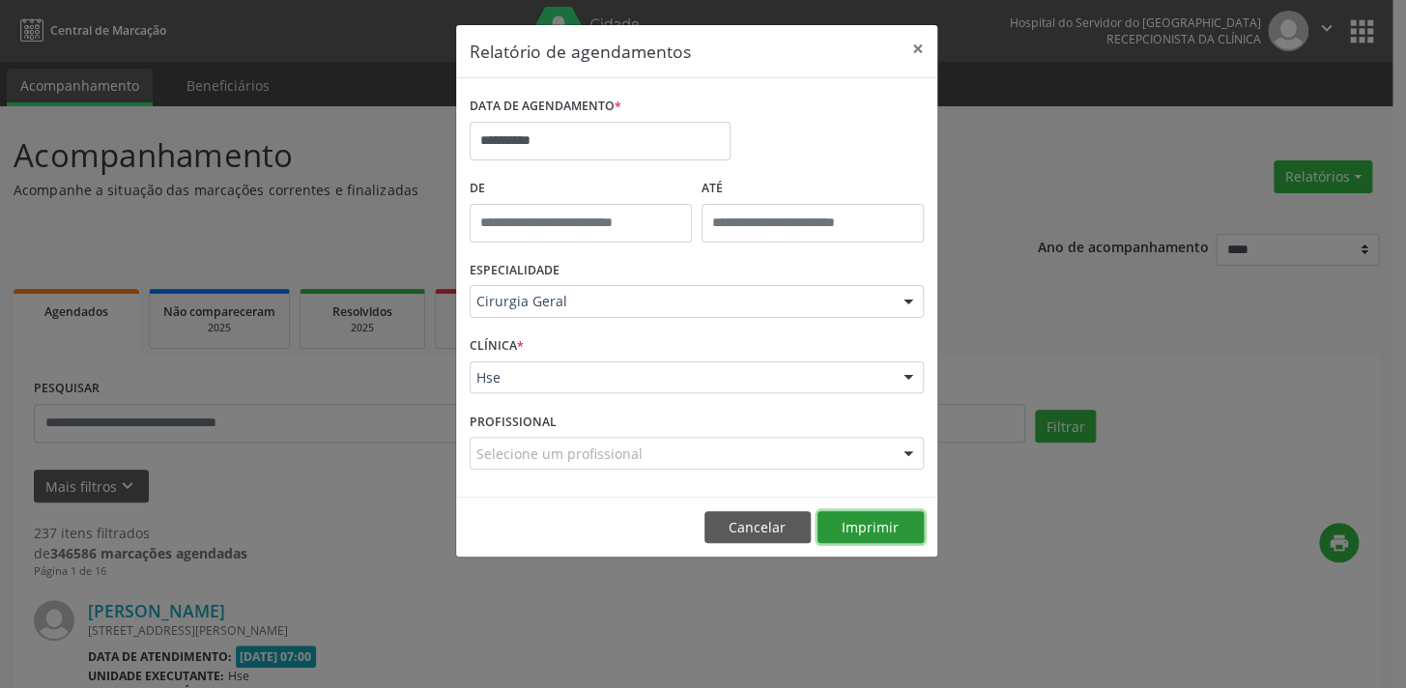
click at [833, 527] on button "Imprimir" at bounding box center [870, 527] width 106 height 33
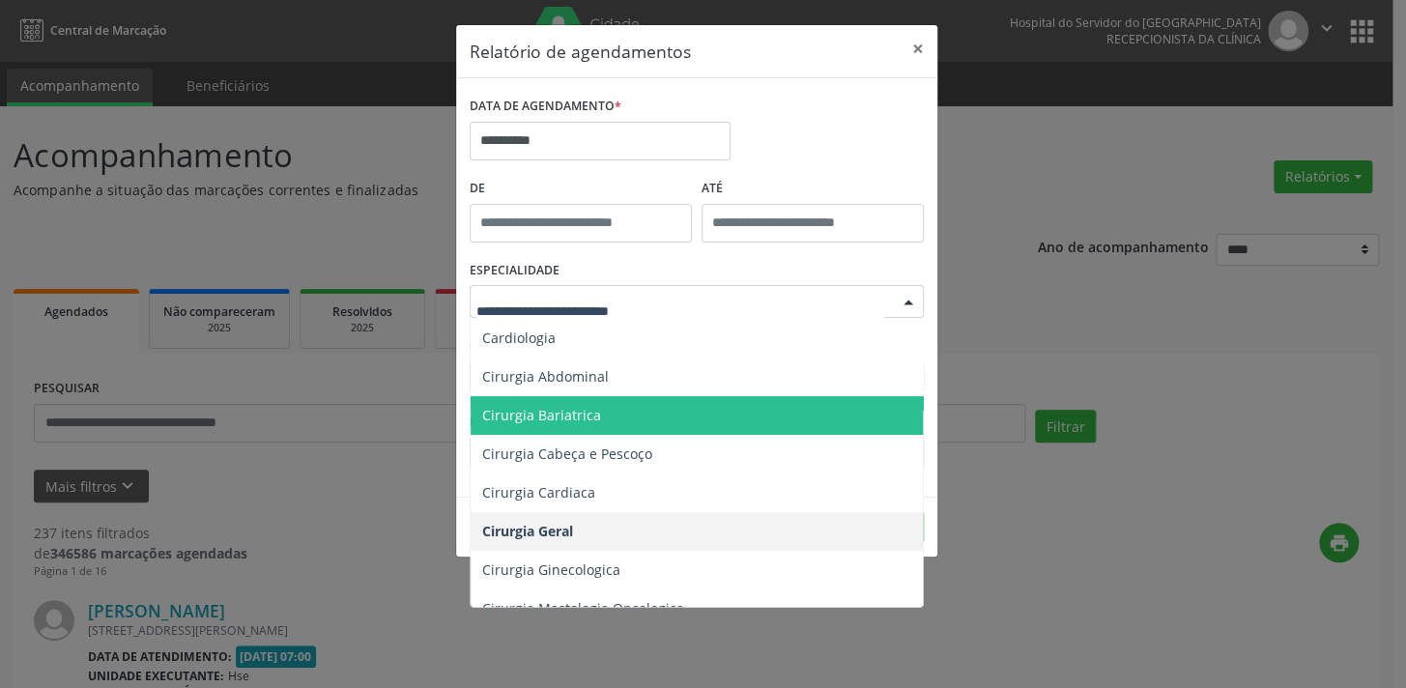
click at [584, 424] on span "Cirurgia Bariatrica" at bounding box center [698, 415] width 455 height 39
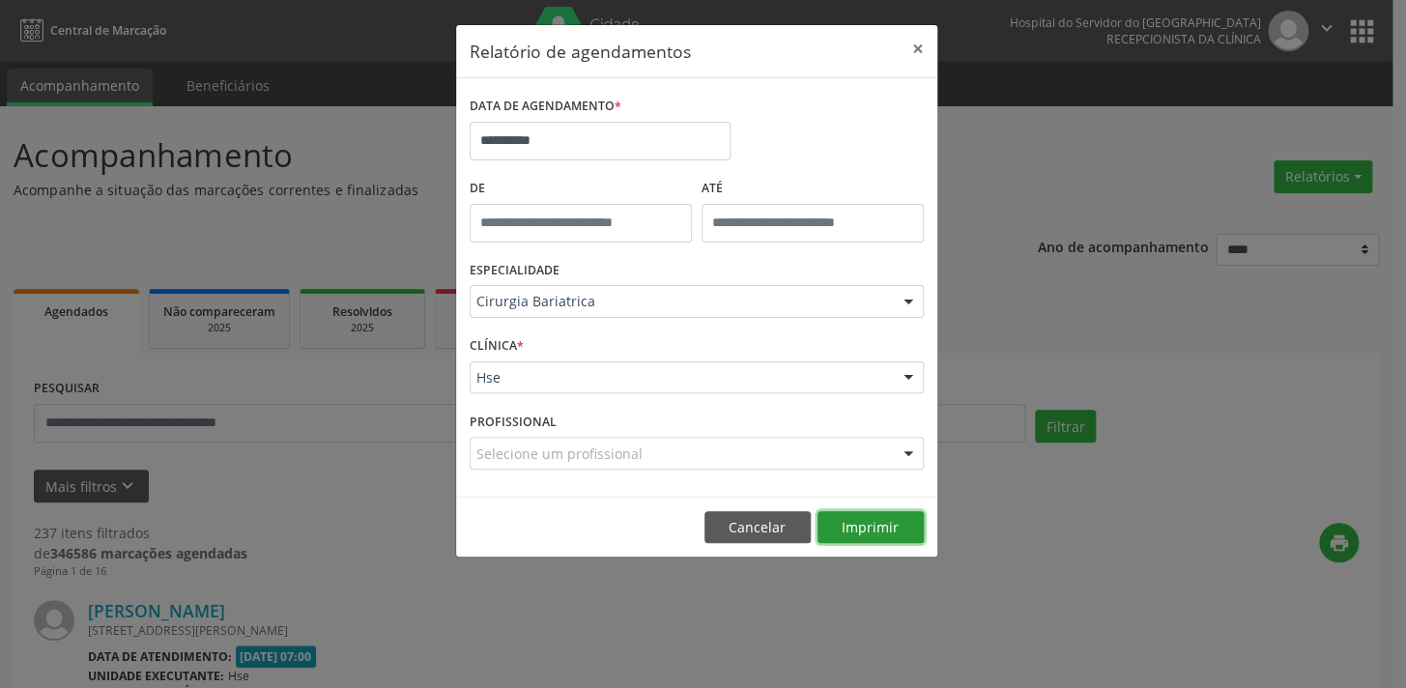
click at [893, 539] on button "Imprimir" at bounding box center [870, 527] width 106 height 33
